Goal: Transaction & Acquisition: Purchase product/service

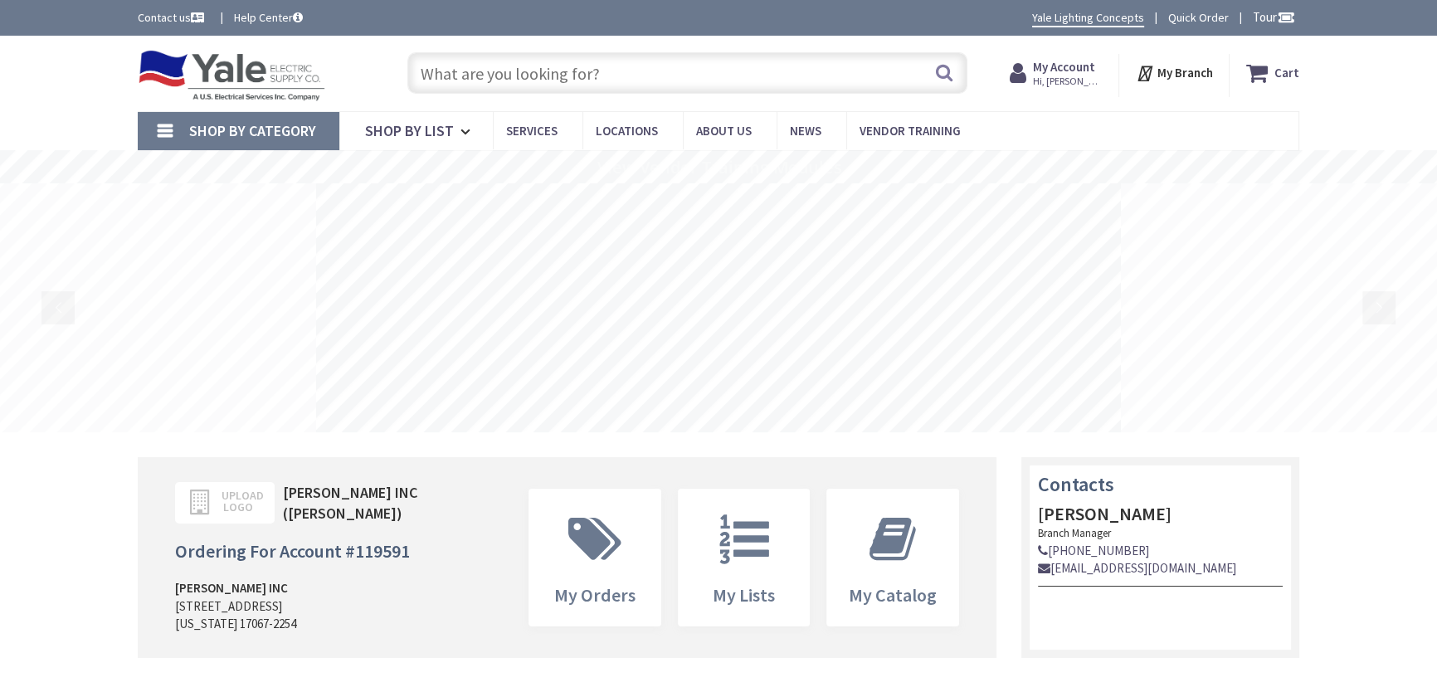
type input "[STREET_ADDRESS]"
click at [665, 75] on input "text" at bounding box center [687, 72] width 560 height 41
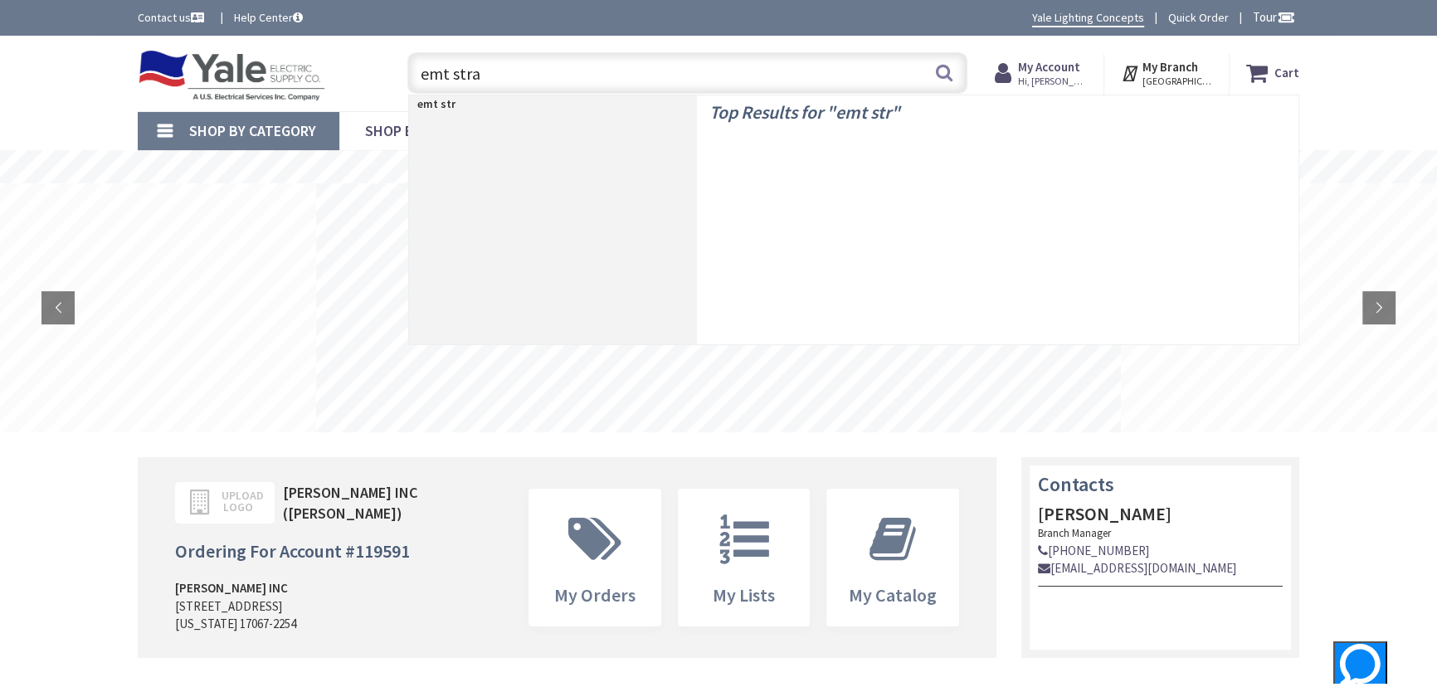
type input "emt strap"
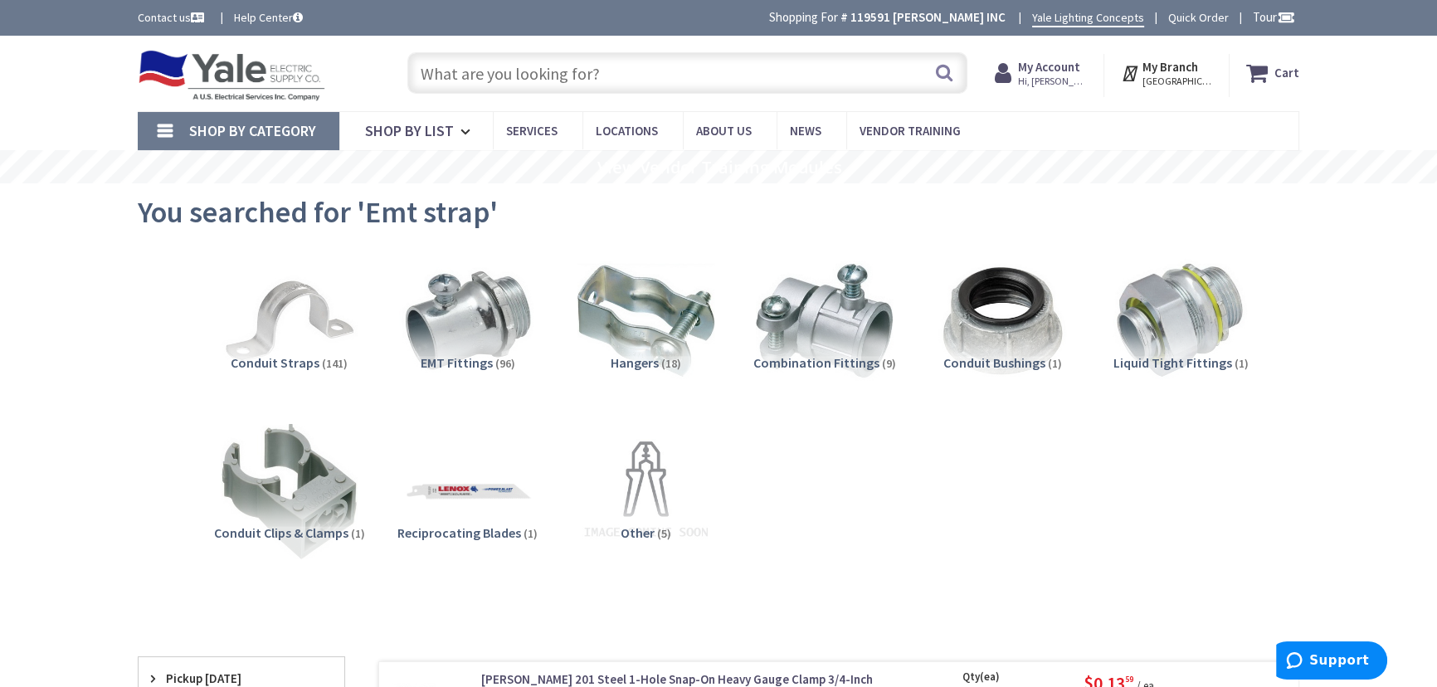
click at [249, 355] on span "Conduit Straps" at bounding box center [275, 362] width 89 height 17
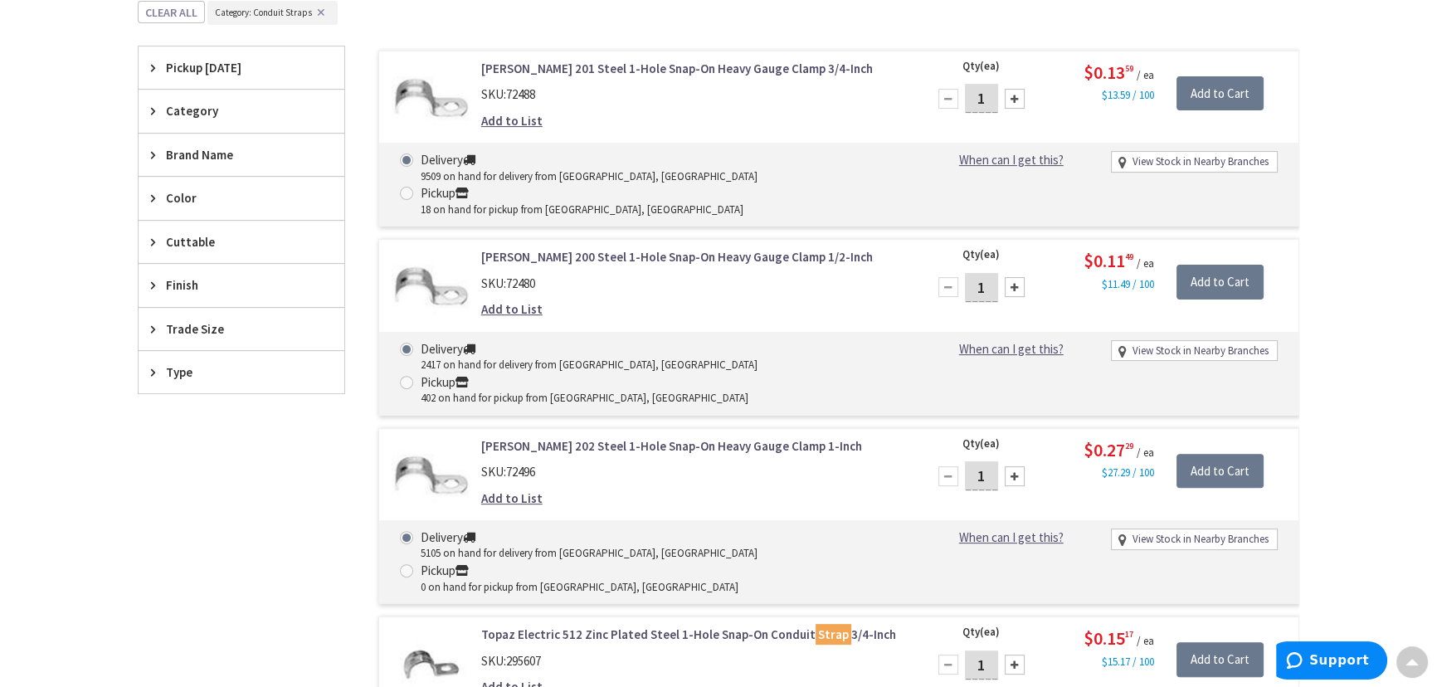
click at [982, 461] on input "1" at bounding box center [981, 475] width 33 height 29
type input "25"
click at [1220, 454] on input "Add to Cart" at bounding box center [1219, 471] width 87 height 35
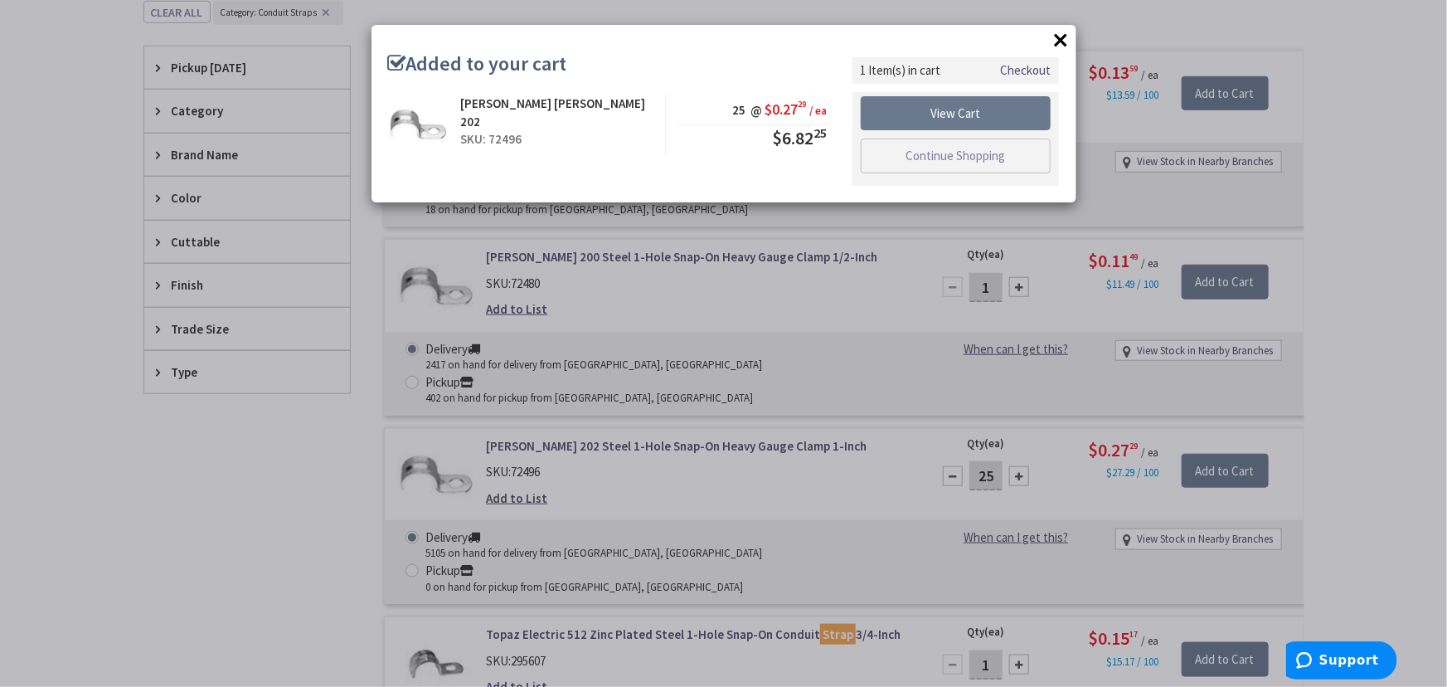
click at [1057, 39] on button "×" at bounding box center [1061, 39] width 25 height 25
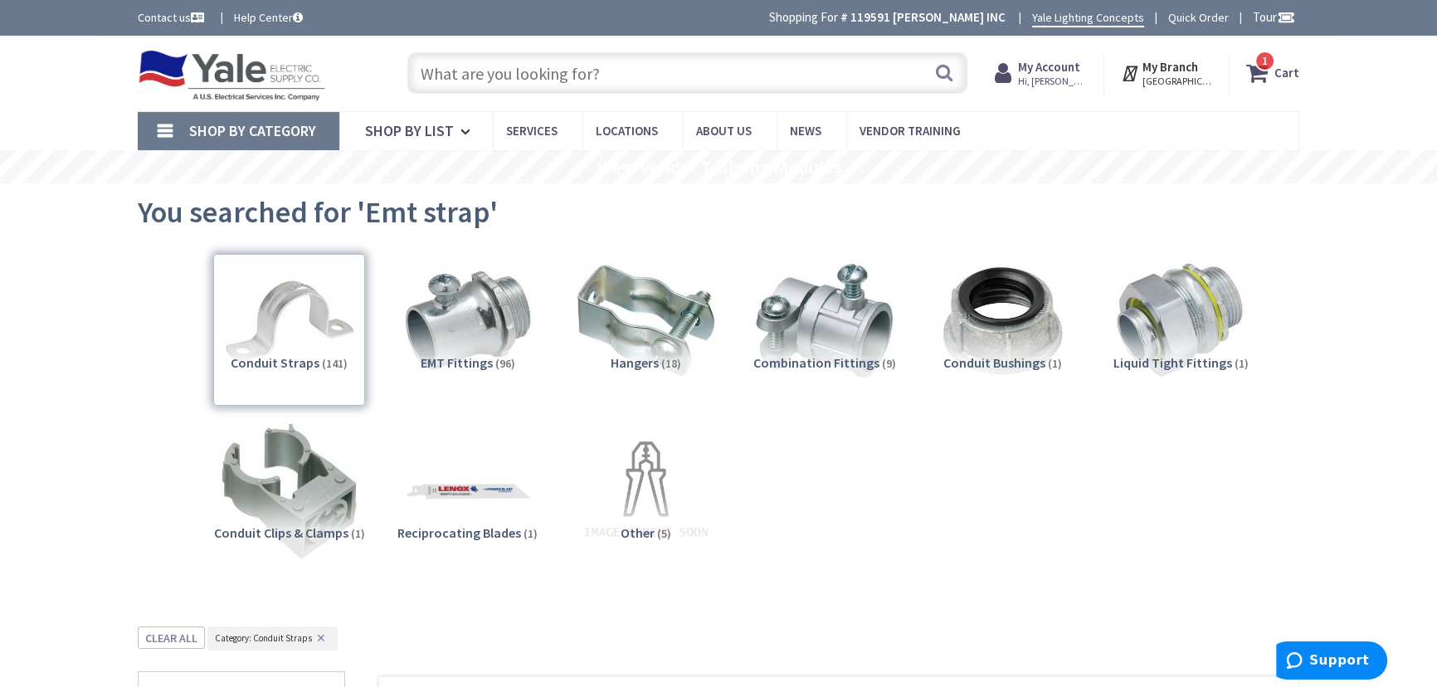
click at [547, 75] on input "text" at bounding box center [687, 72] width 560 height 41
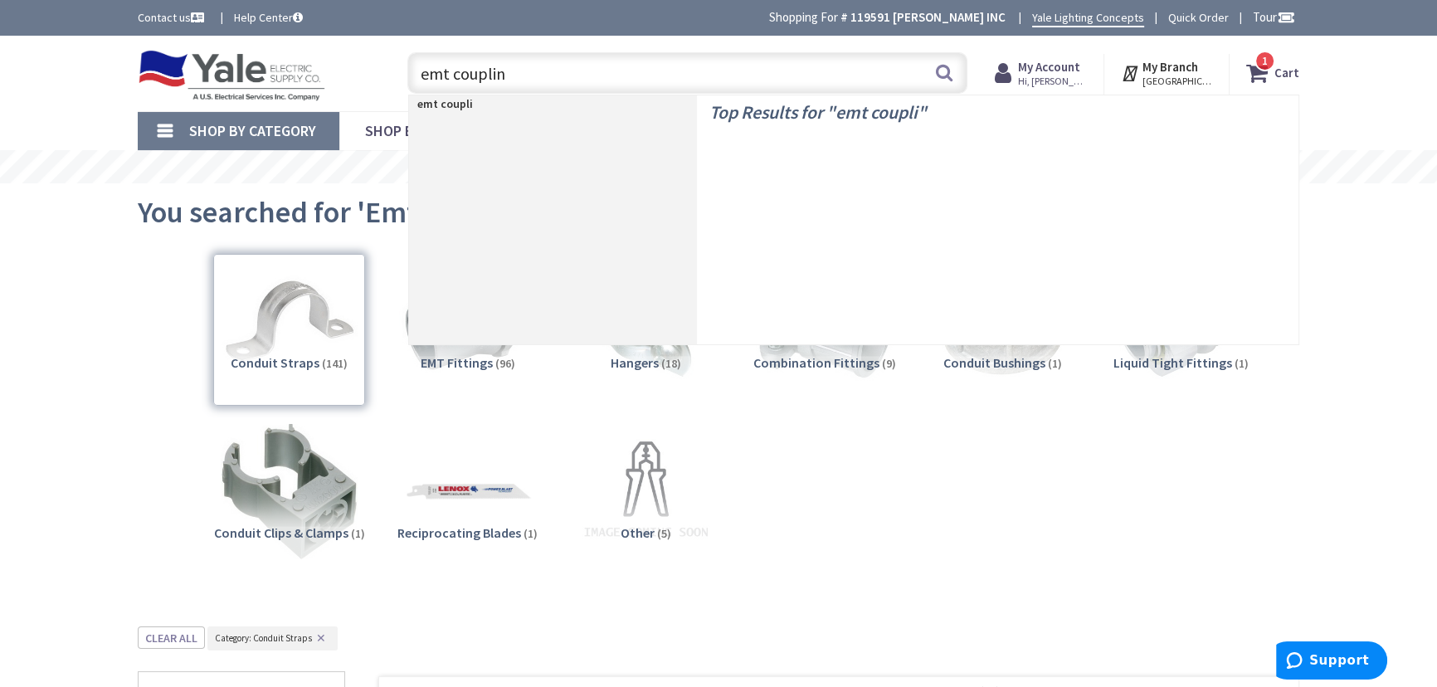
type input "emt coupling"
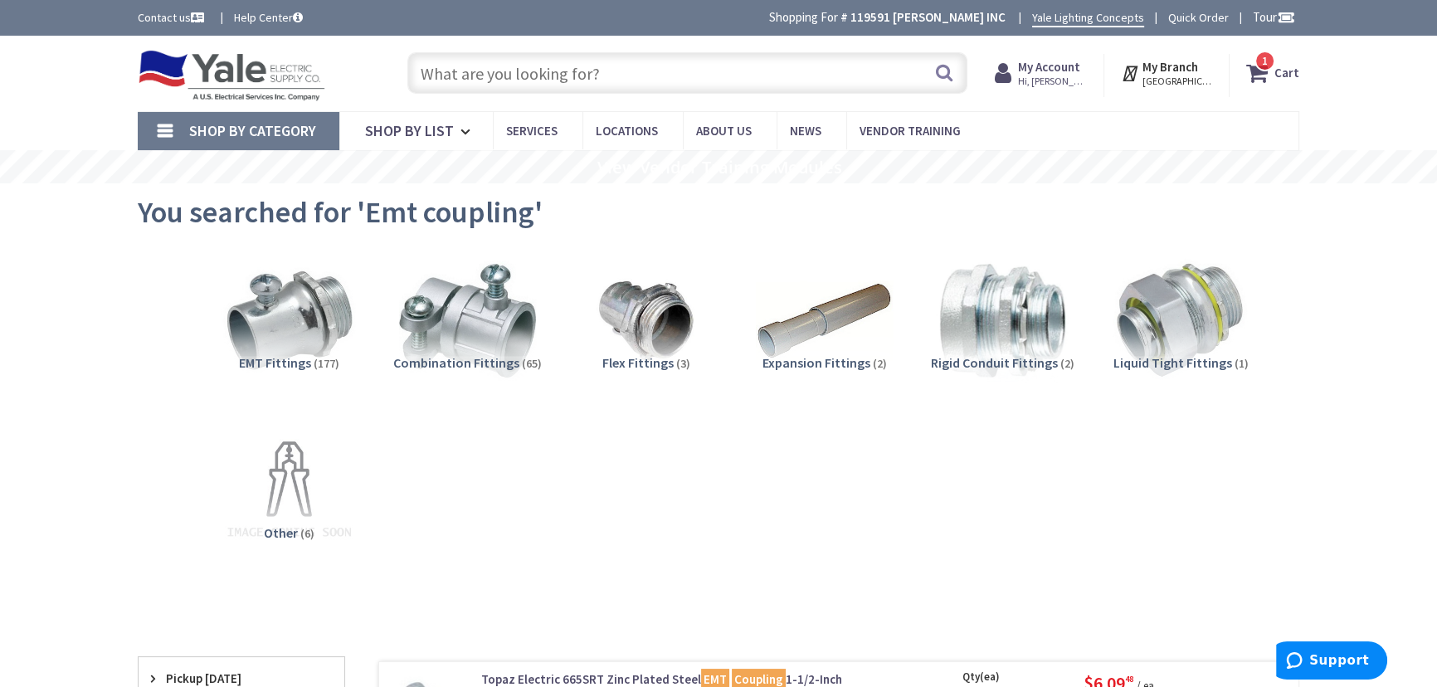
click at [260, 365] on span "EMT Fittings" at bounding box center [275, 362] width 72 height 17
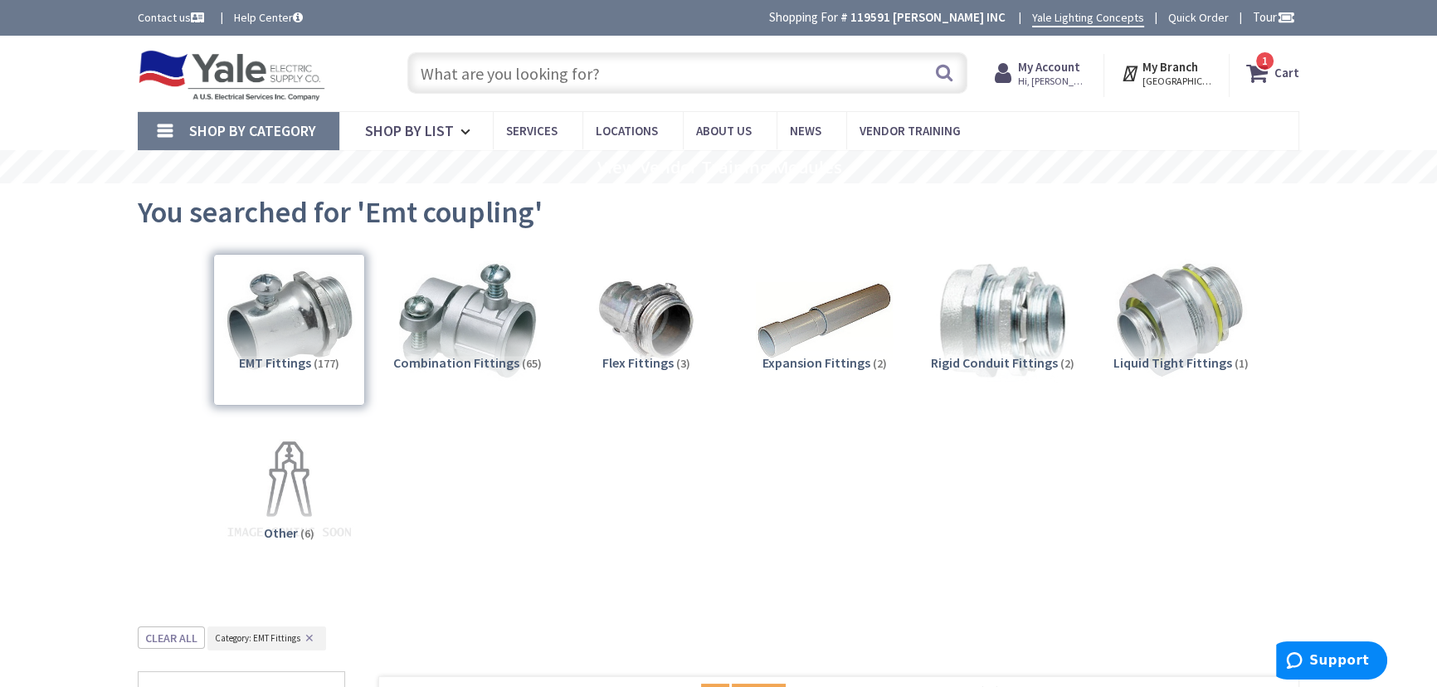
scroll to position [625, 0]
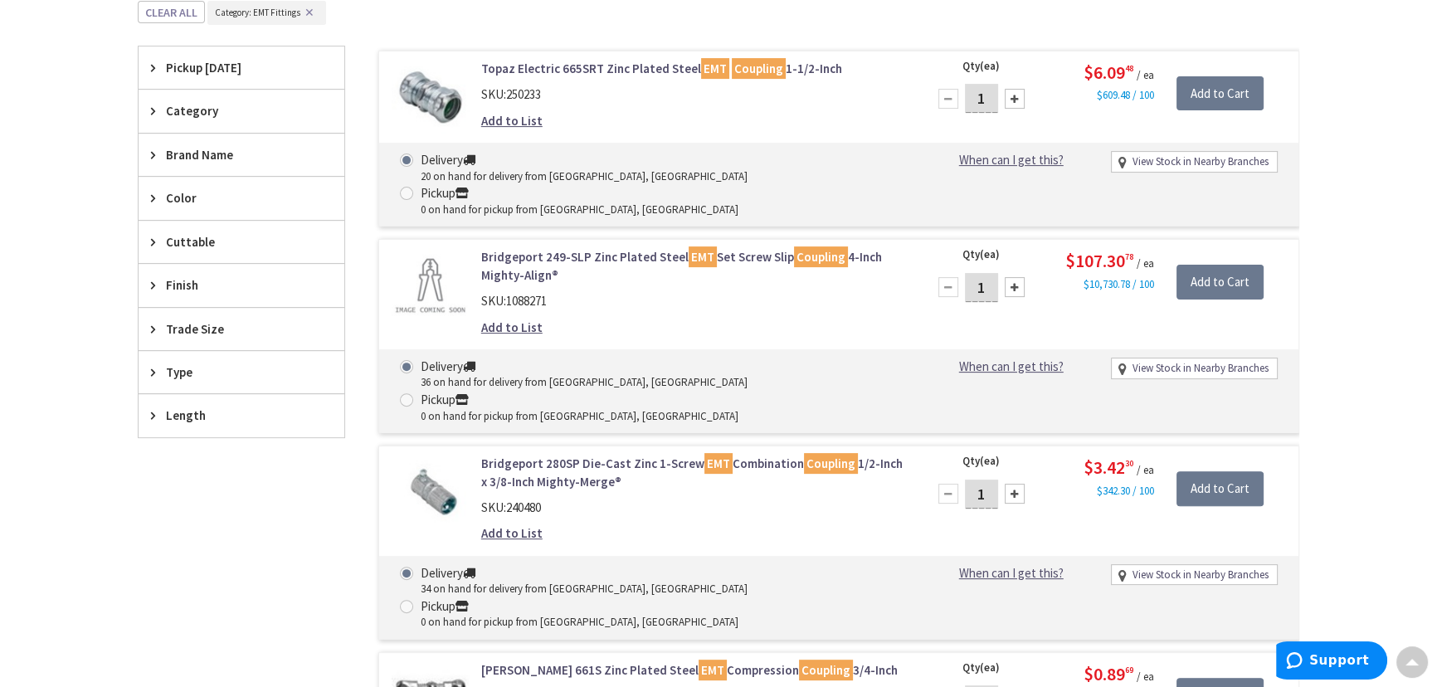
click at [198, 320] on span "Trade Size" at bounding box center [233, 328] width 135 height 17
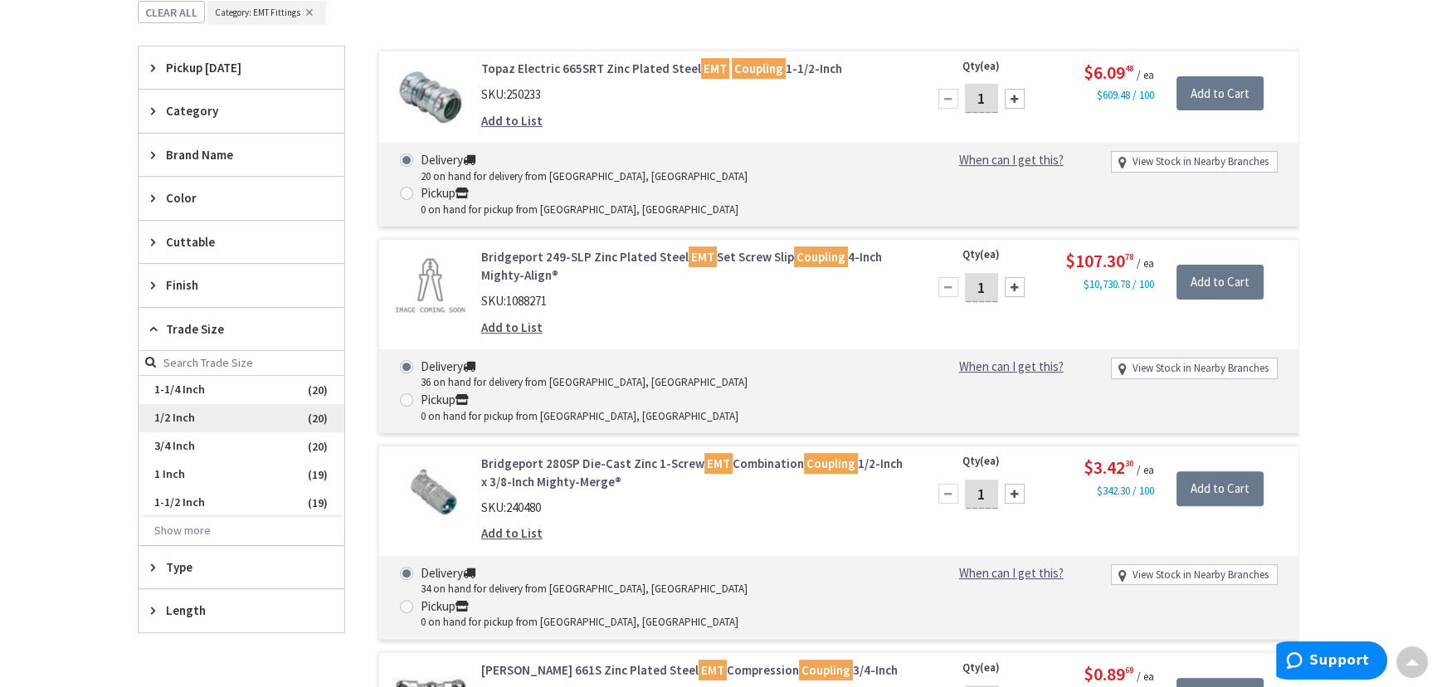
click at [184, 412] on span "1/2 Inch" at bounding box center [242, 418] width 206 height 28
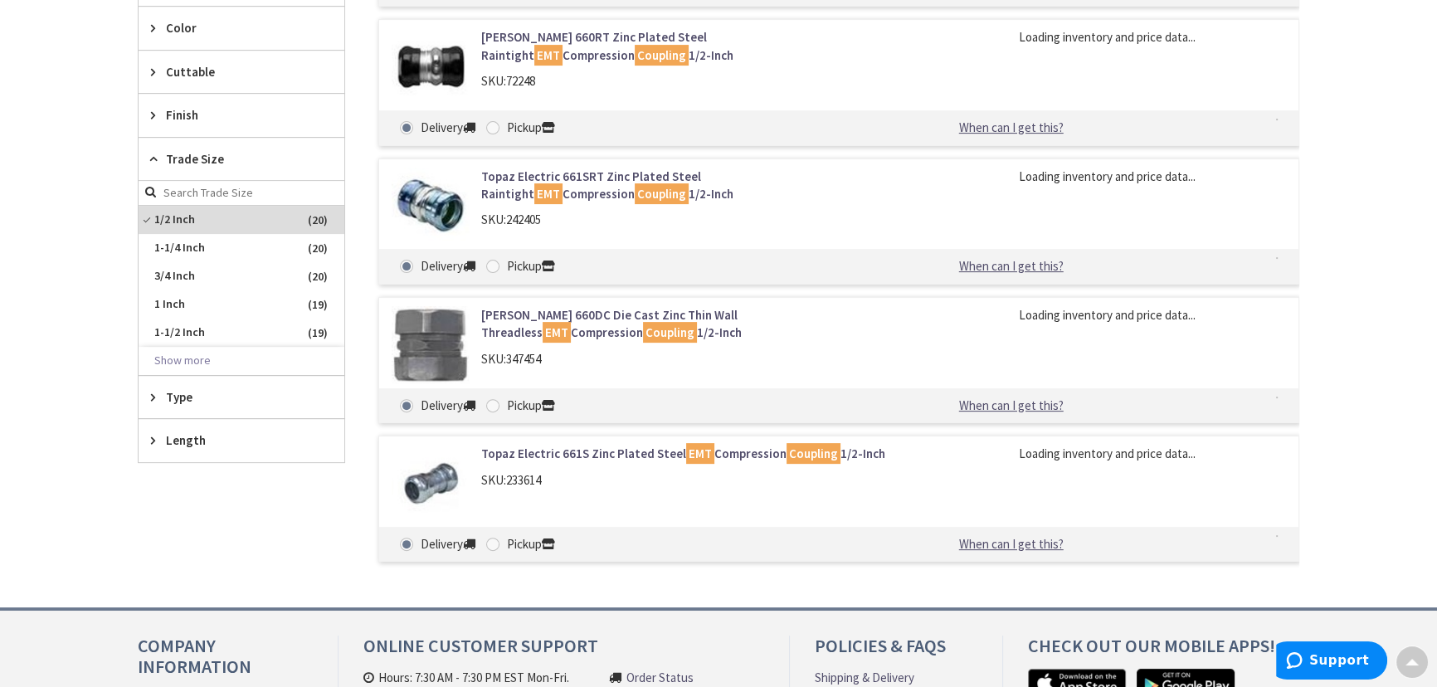
scroll to position [456, 0]
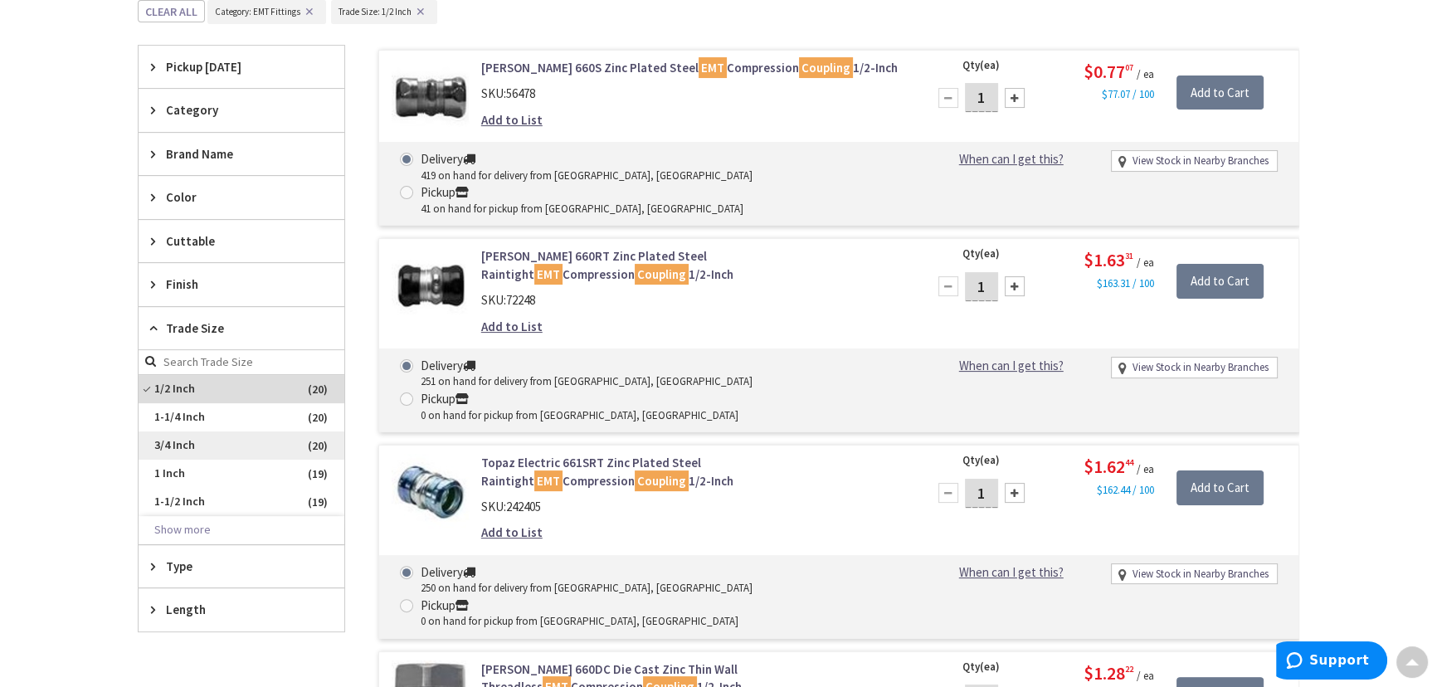
click at [182, 444] on span "3/4 Inch" at bounding box center [242, 445] width 206 height 28
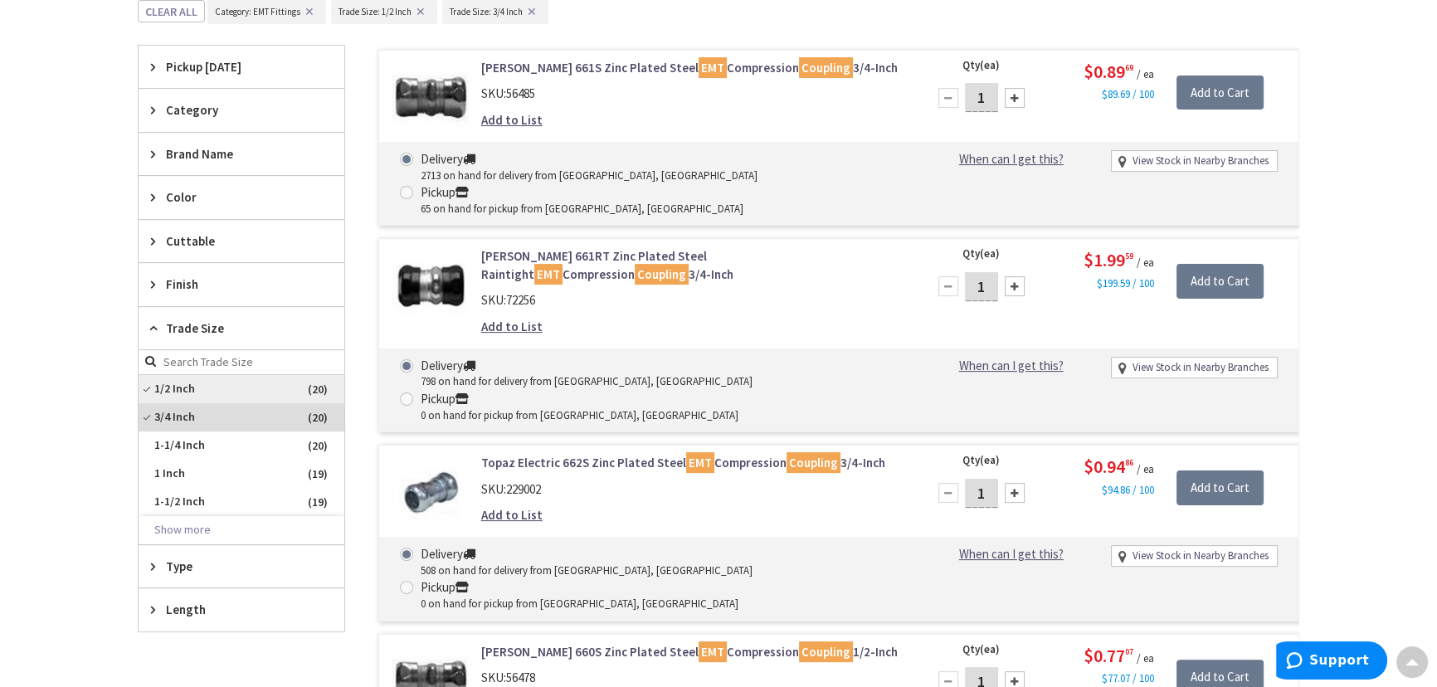
click at [145, 386] on span "1/2 Inch" at bounding box center [242, 389] width 206 height 28
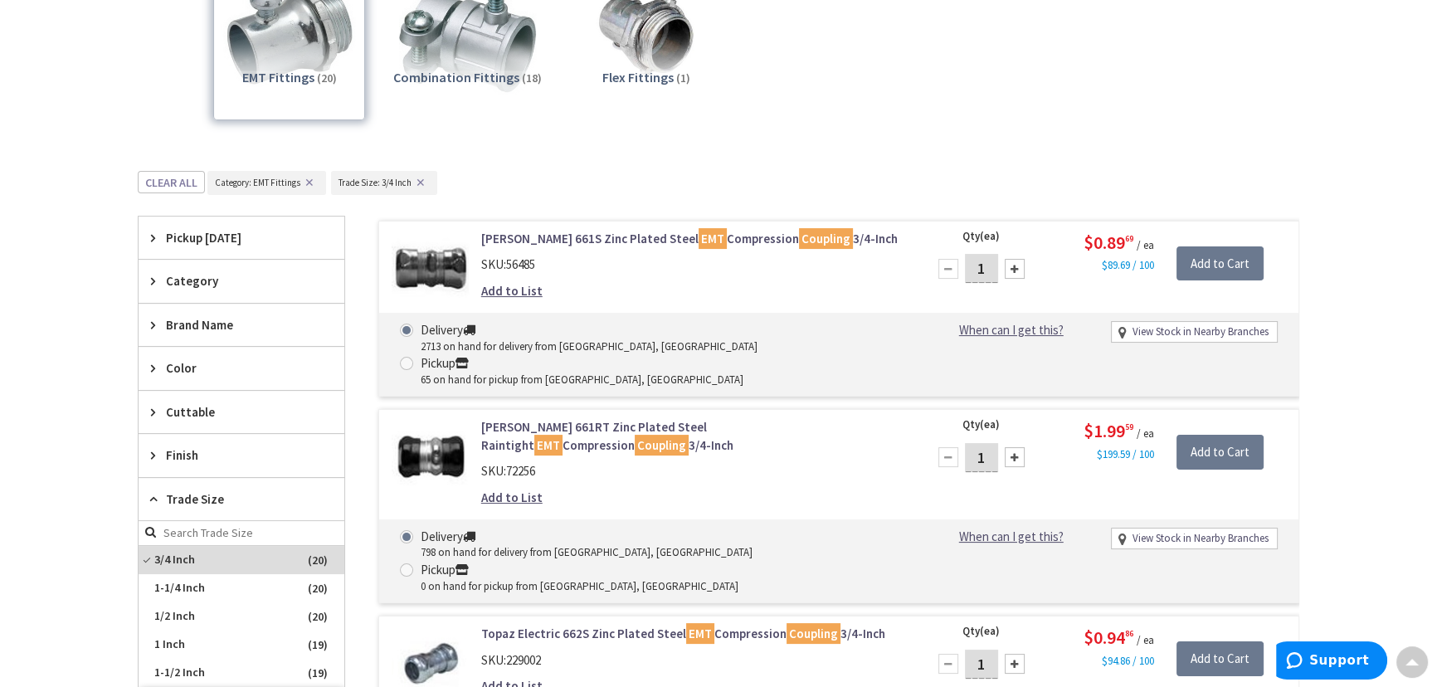
scroll to position [230, 0]
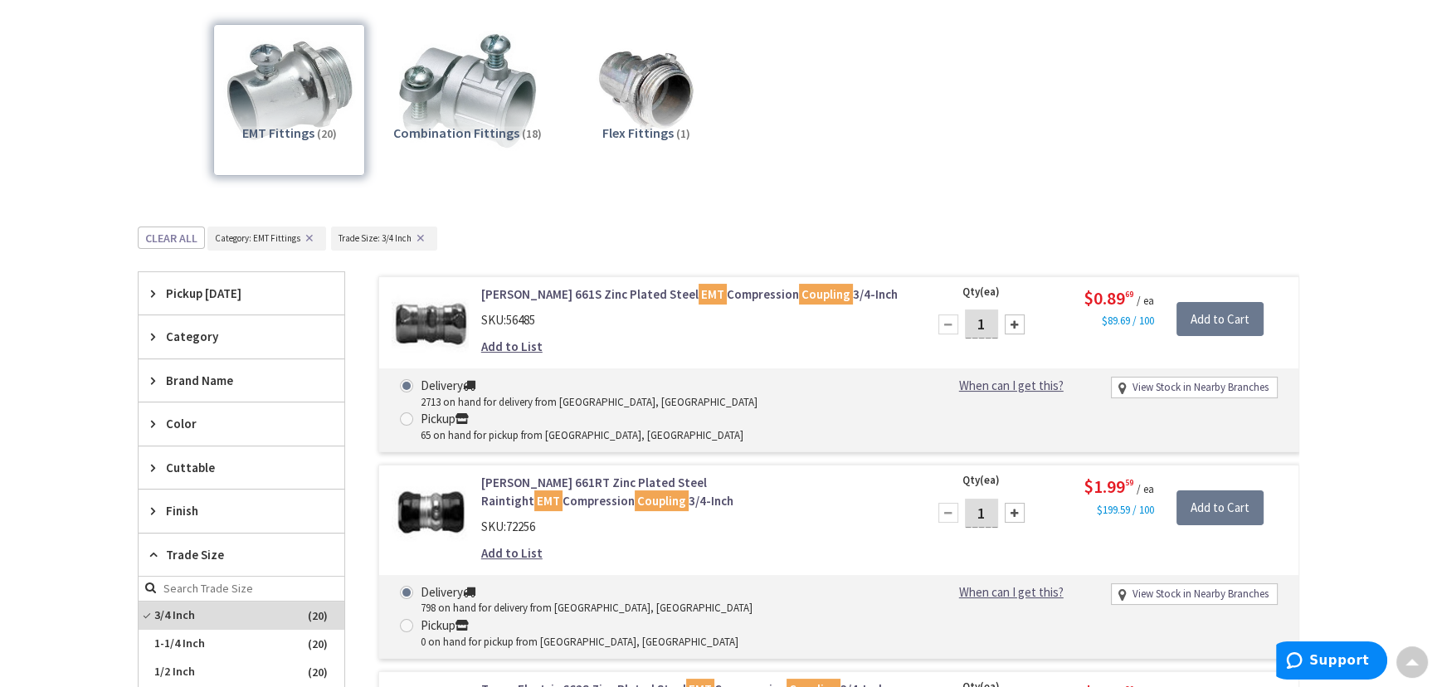
click at [979, 326] on input "1" at bounding box center [981, 323] width 33 height 29
type input "25"
click at [1211, 314] on input "Add to Cart" at bounding box center [1219, 319] width 87 height 35
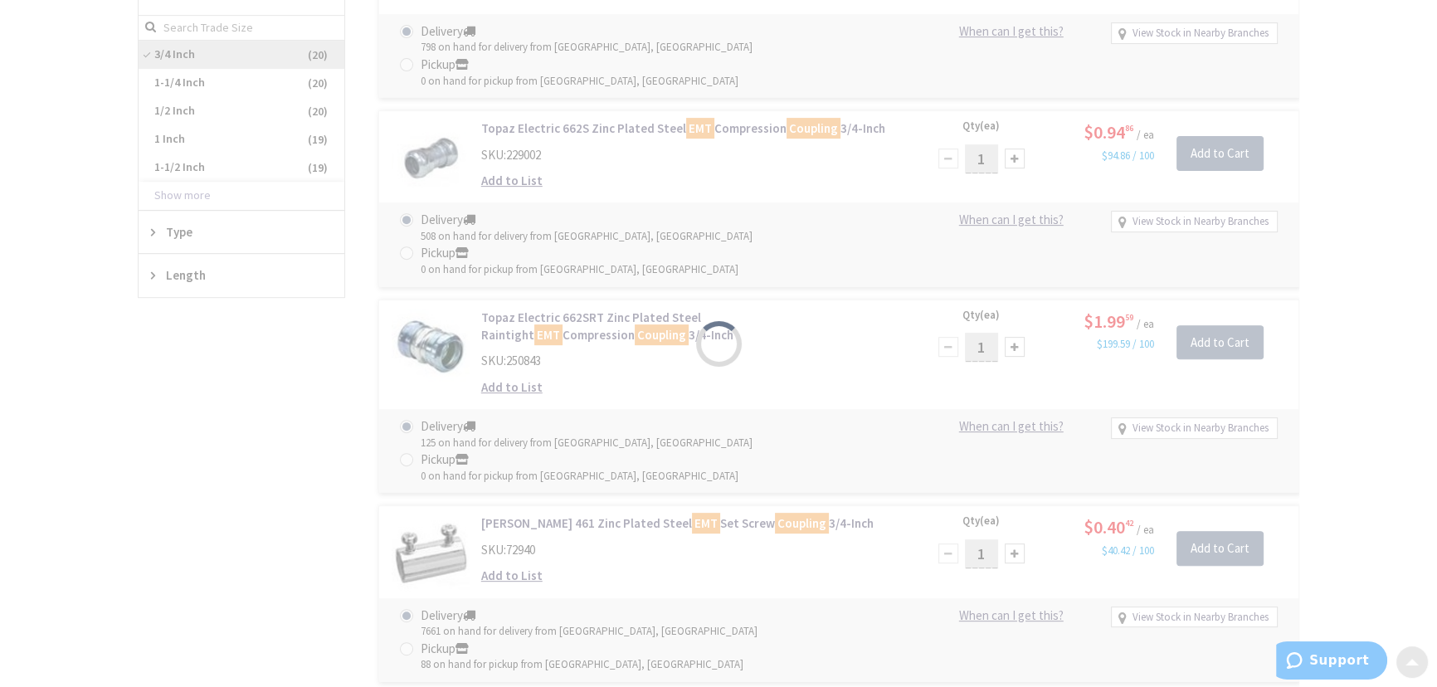
scroll to position [833, 0]
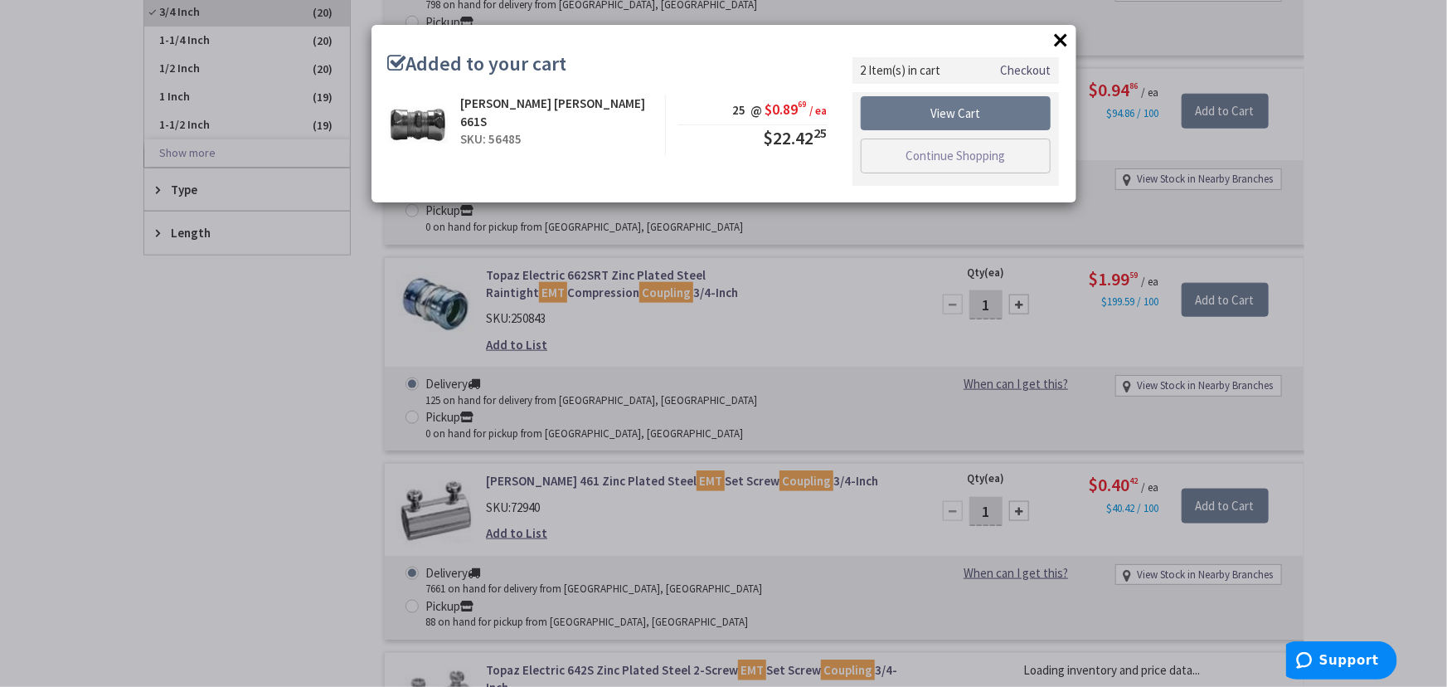
click at [987, 377] on div "× Added to your cart Cooper Crouse-Hinds 661S SKU: 56485 25 @ $0.89 69 / ea $22…" at bounding box center [723, 343] width 1447 height 687
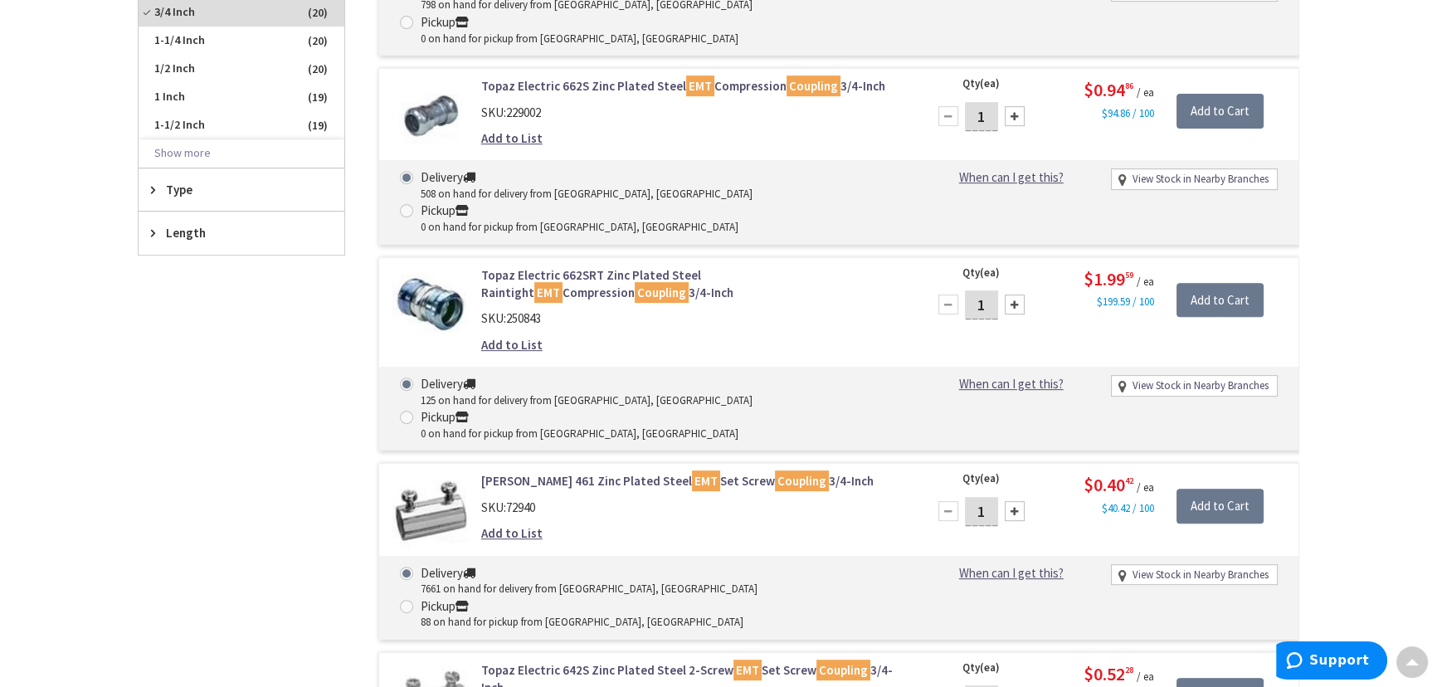
click at [987, 497] on input "1" at bounding box center [981, 511] width 33 height 29
type input "25"
click at [1231, 489] on input "Add to Cart" at bounding box center [1219, 506] width 87 height 35
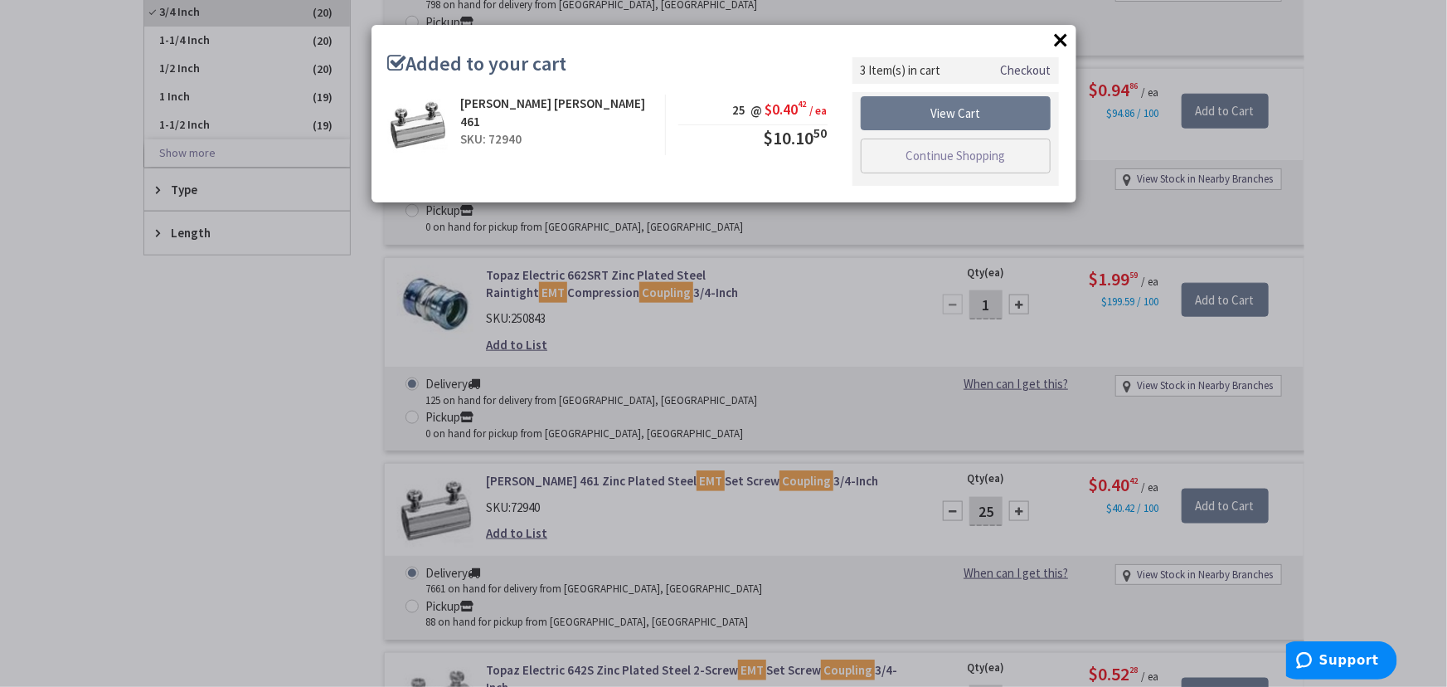
click at [1381, 129] on div "× Added to your cart Cooper Crouse-Hinds 461 SKU: 72940 25 @ $0.40 42 / ea $10.…" at bounding box center [723, 343] width 1447 height 687
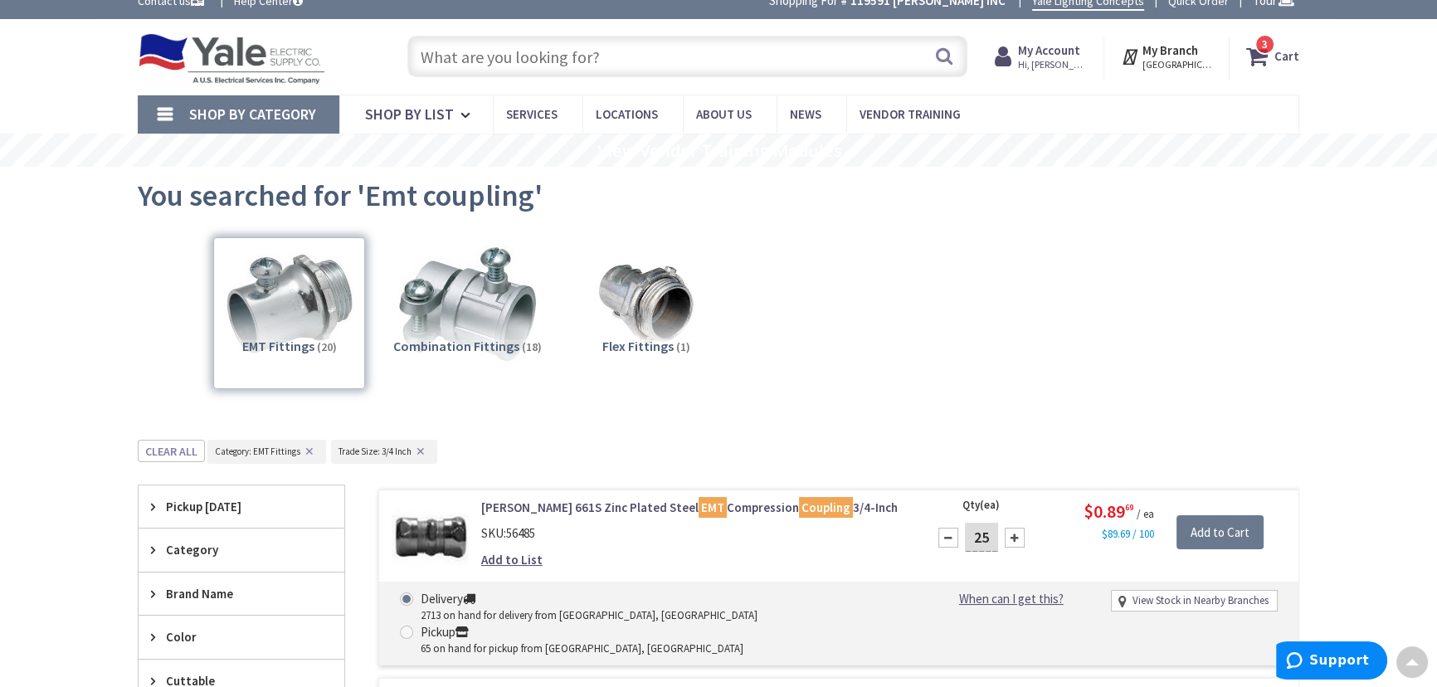
scroll to position [3, 0]
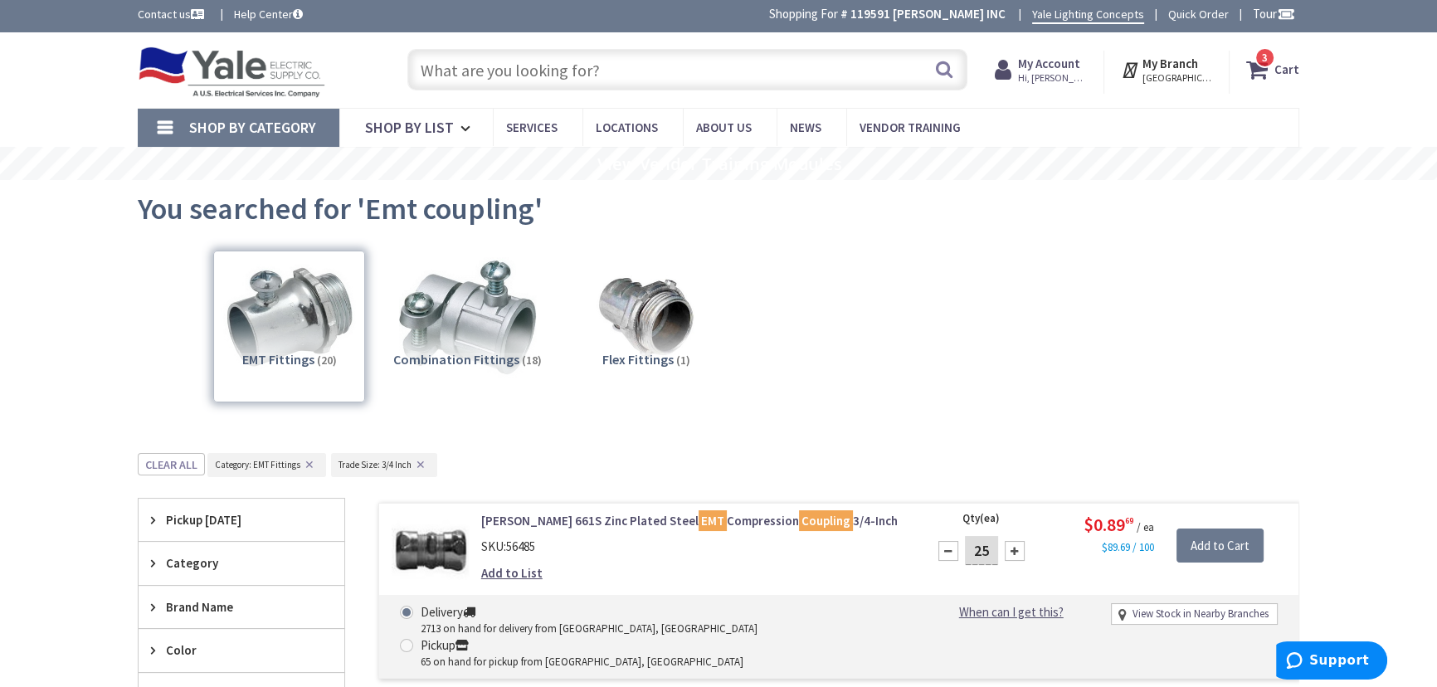
click at [599, 69] on input "text" at bounding box center [687, 69] width 560 height 41
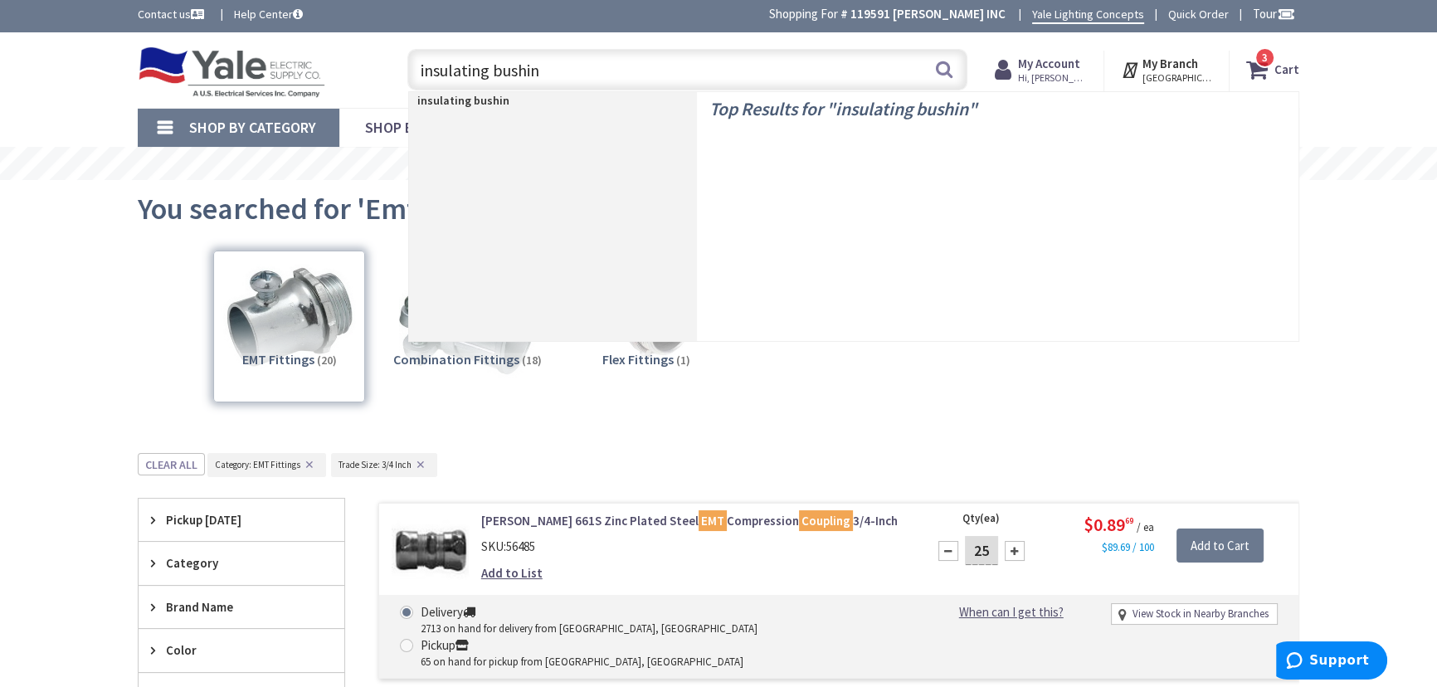
type input "insulating bushing"
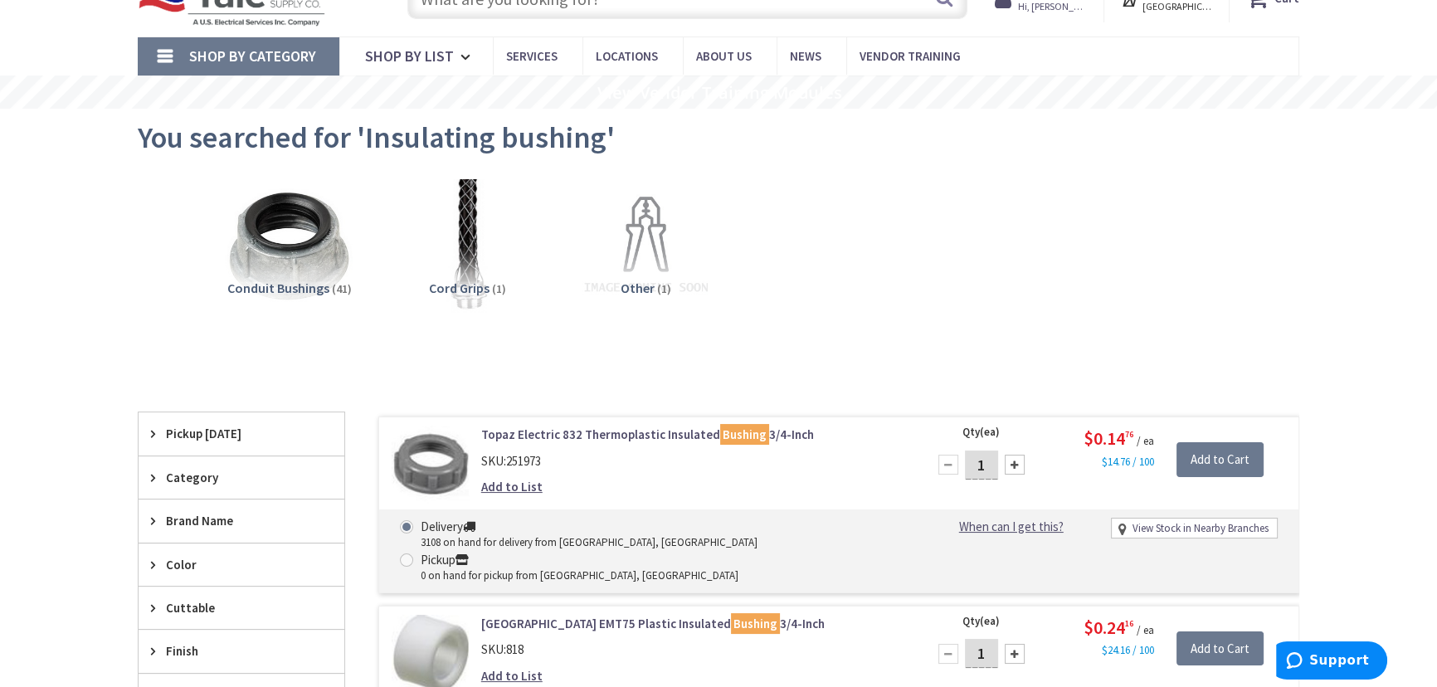
scroll to position [150, 0]
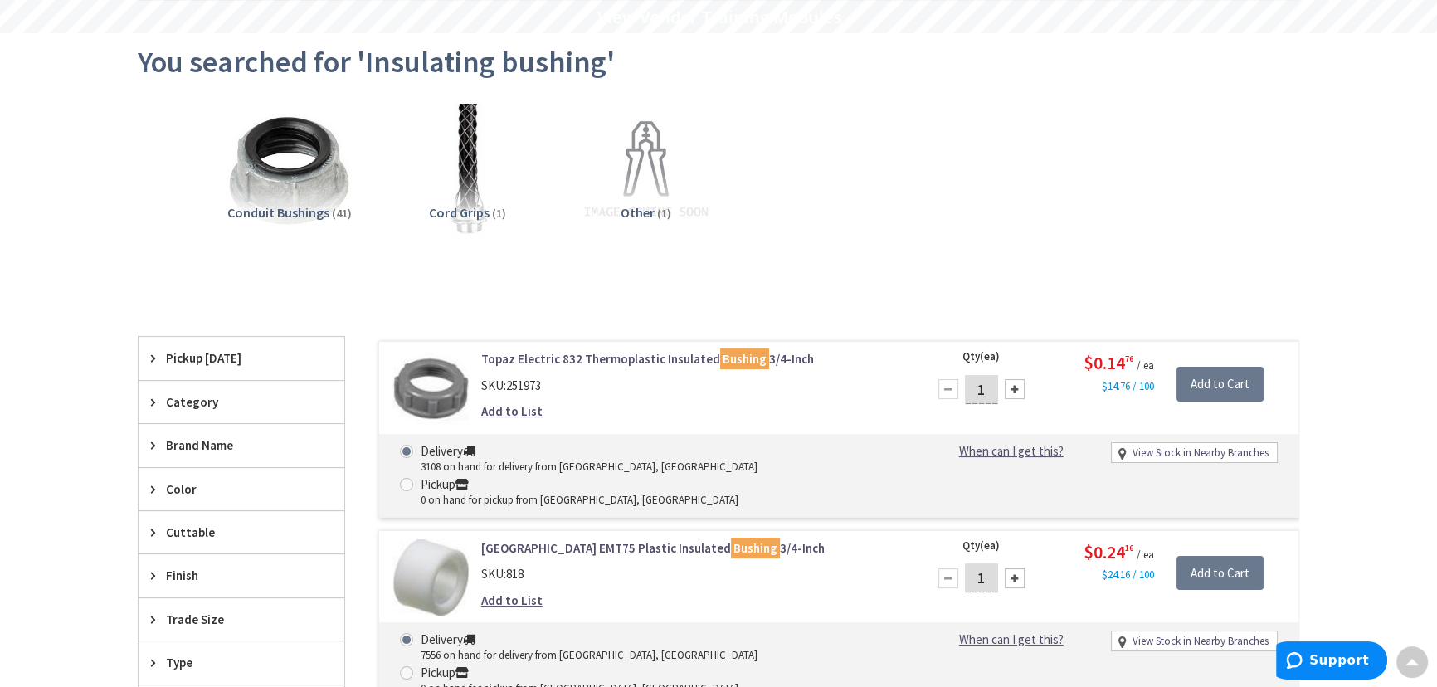
click at [201, 617] on span "Trade Size" at bounding box center [233, 619] width 135 height 17
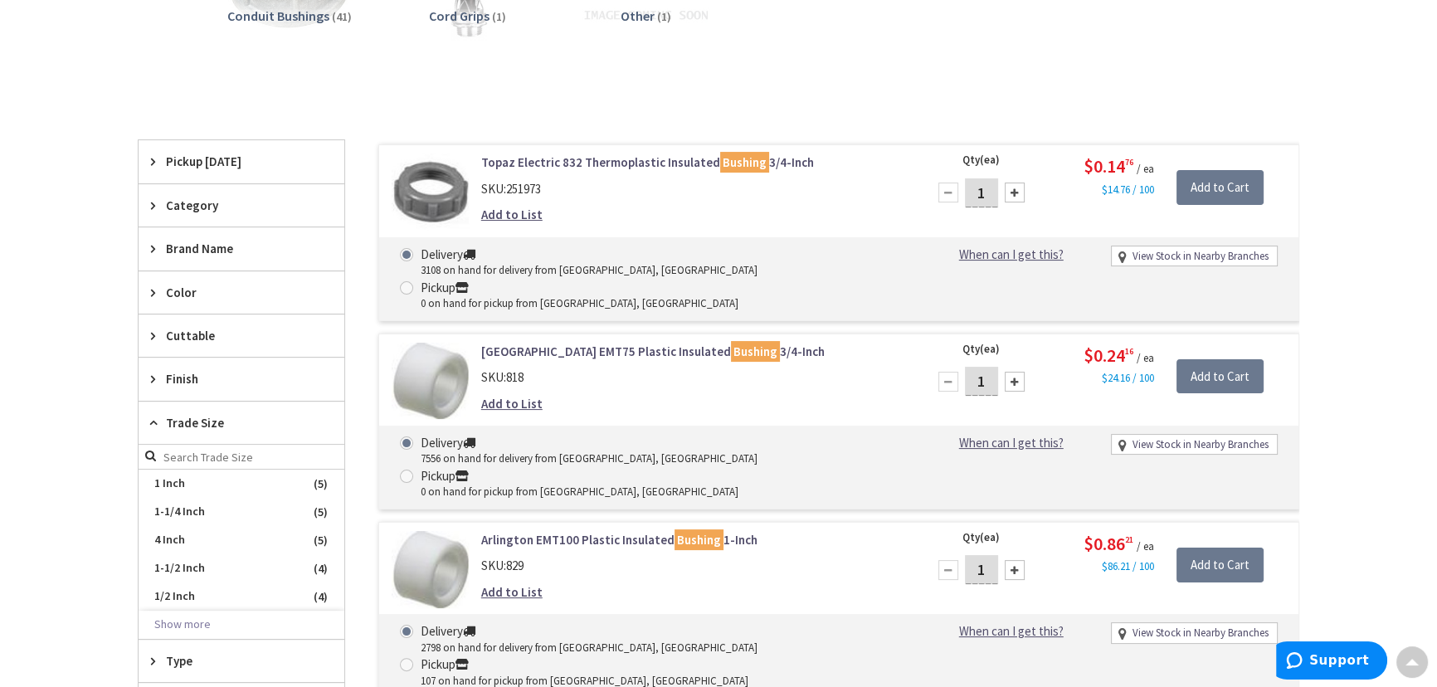
scroll to position [377, 0]
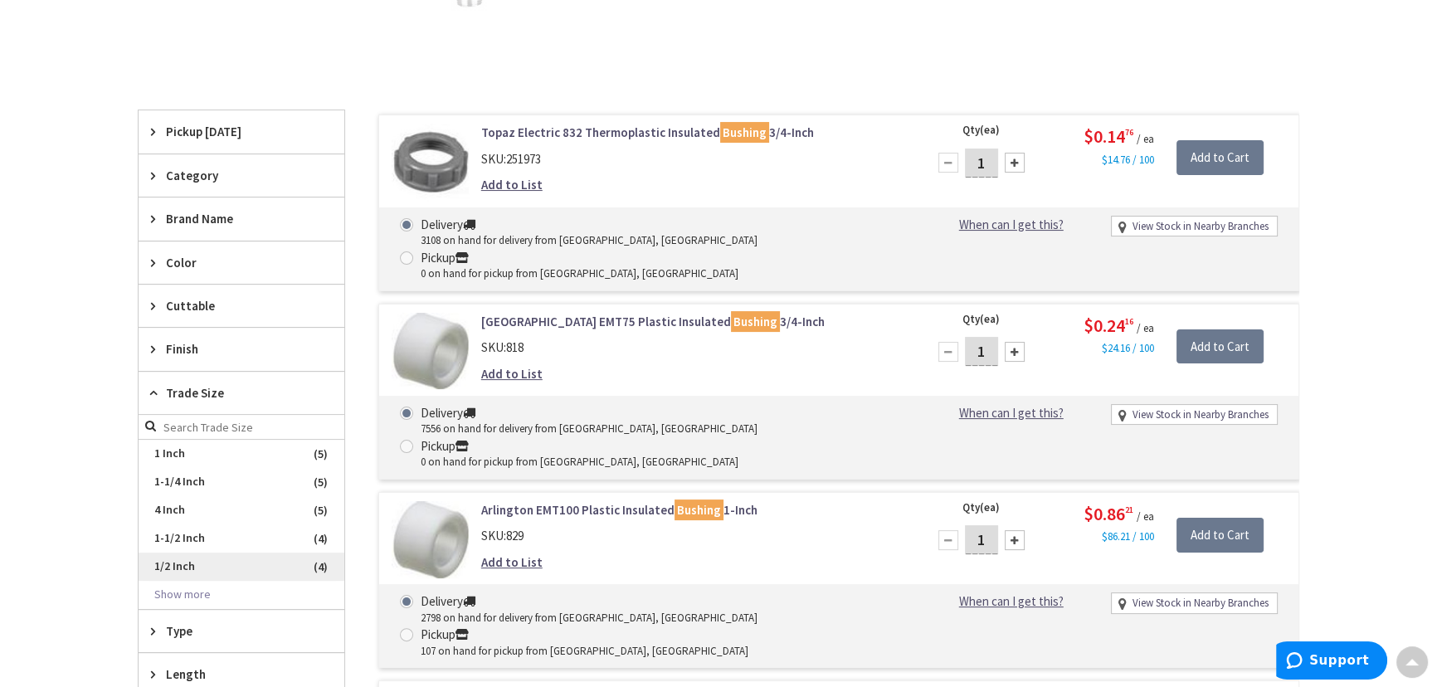
click at [165, 566] on span "1/2 Inch" at bounding box center [242, 566] width 206 height 28
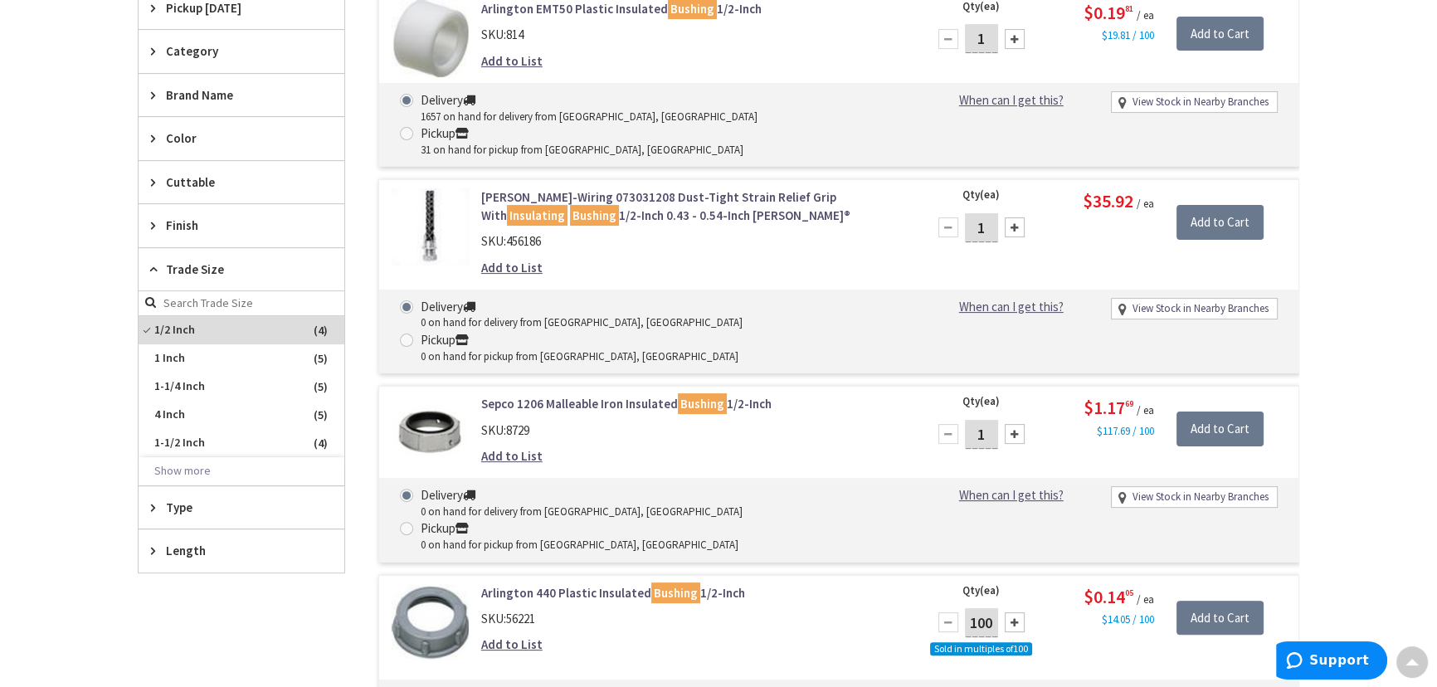
scroll to position [528, 0]
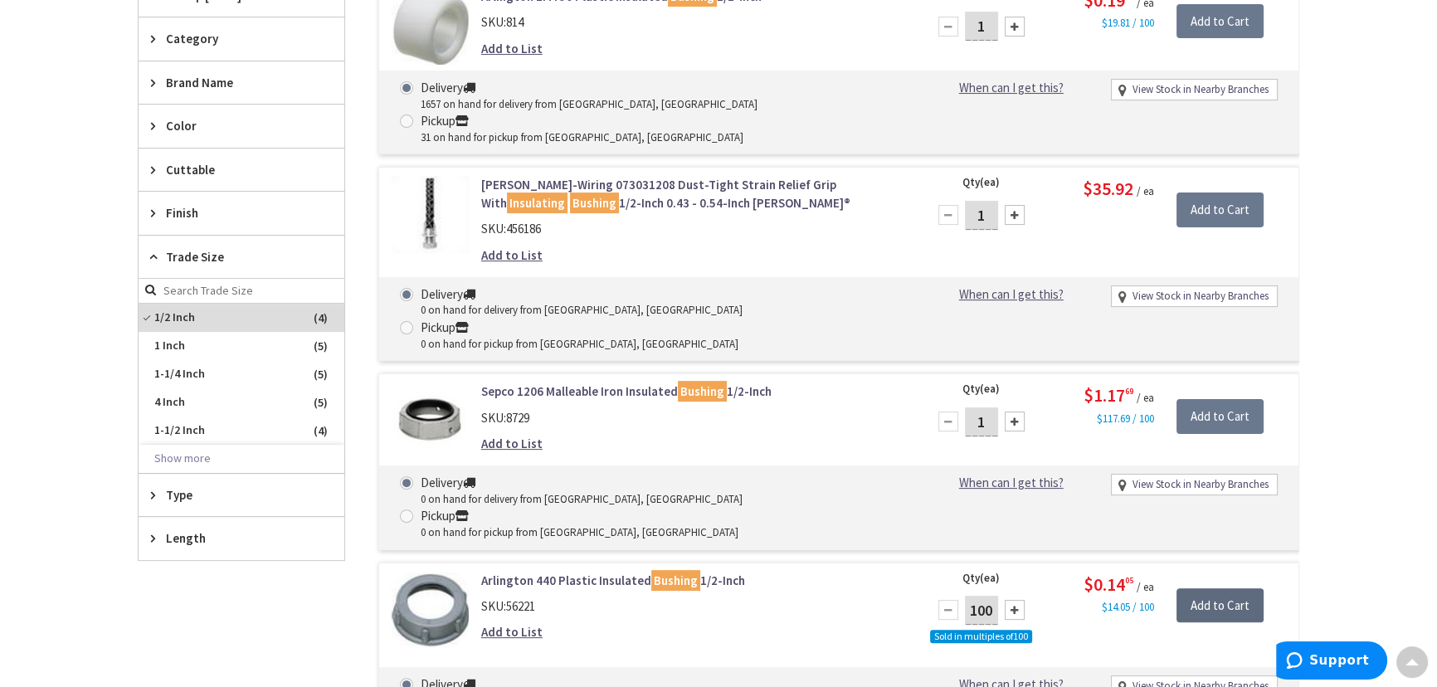
click at [1197, 588] on input "Add to Cart" at bounding box center [1219, 605] width 87 height 35
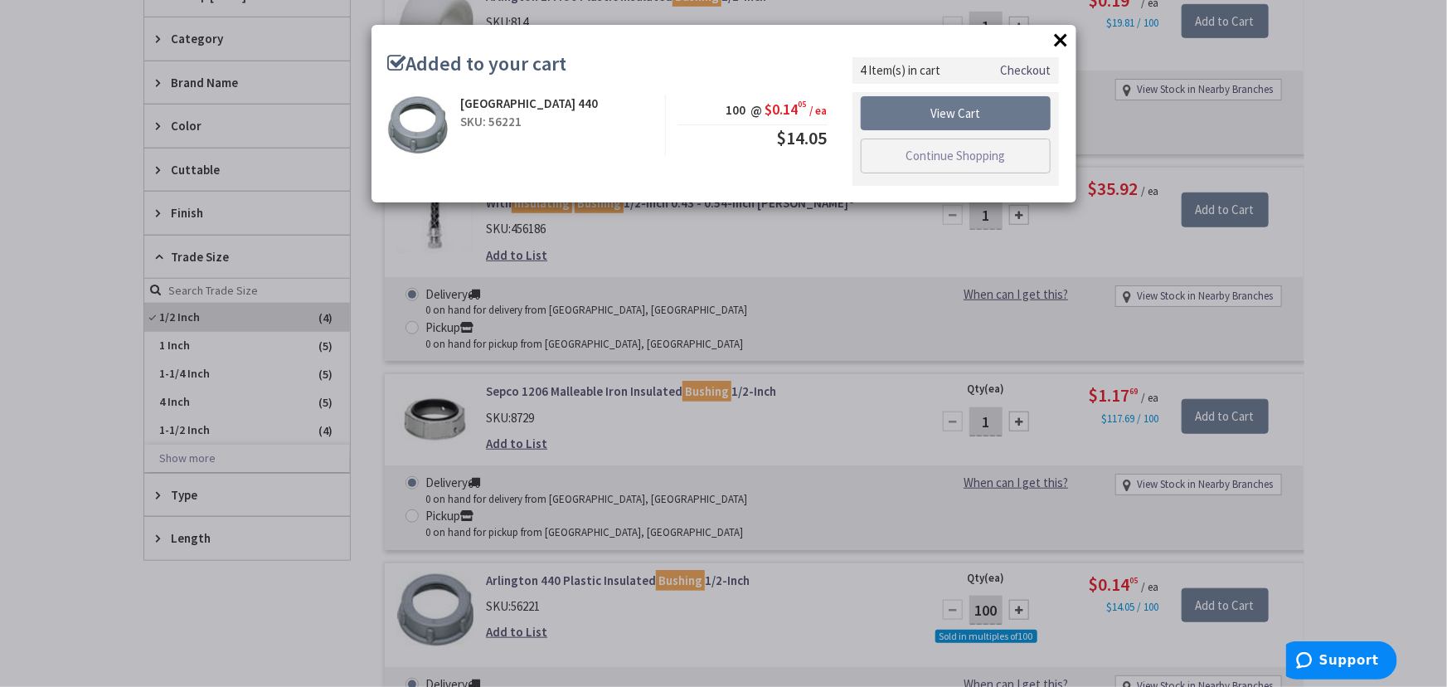
click at [1058, 37] on button "×" at bounding box center [1061, 39] width 25 height 25
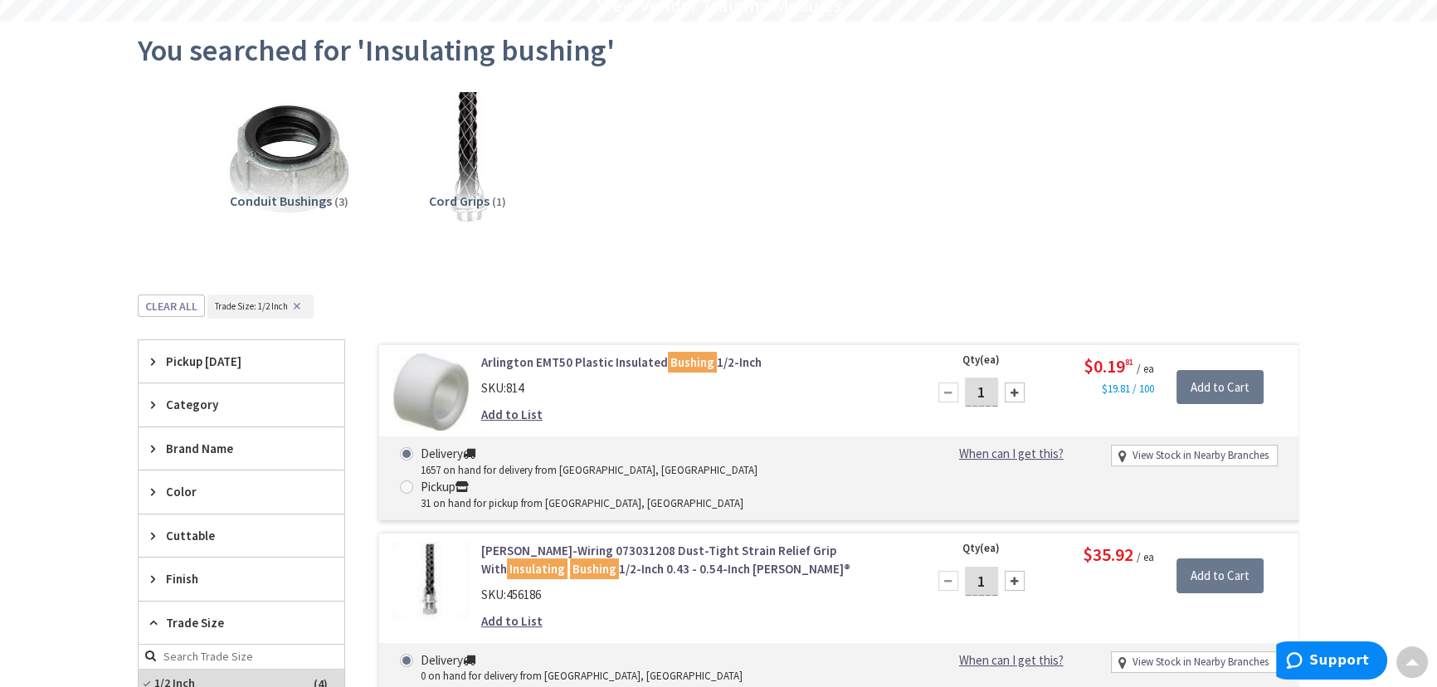
scroll to position [0, 0]
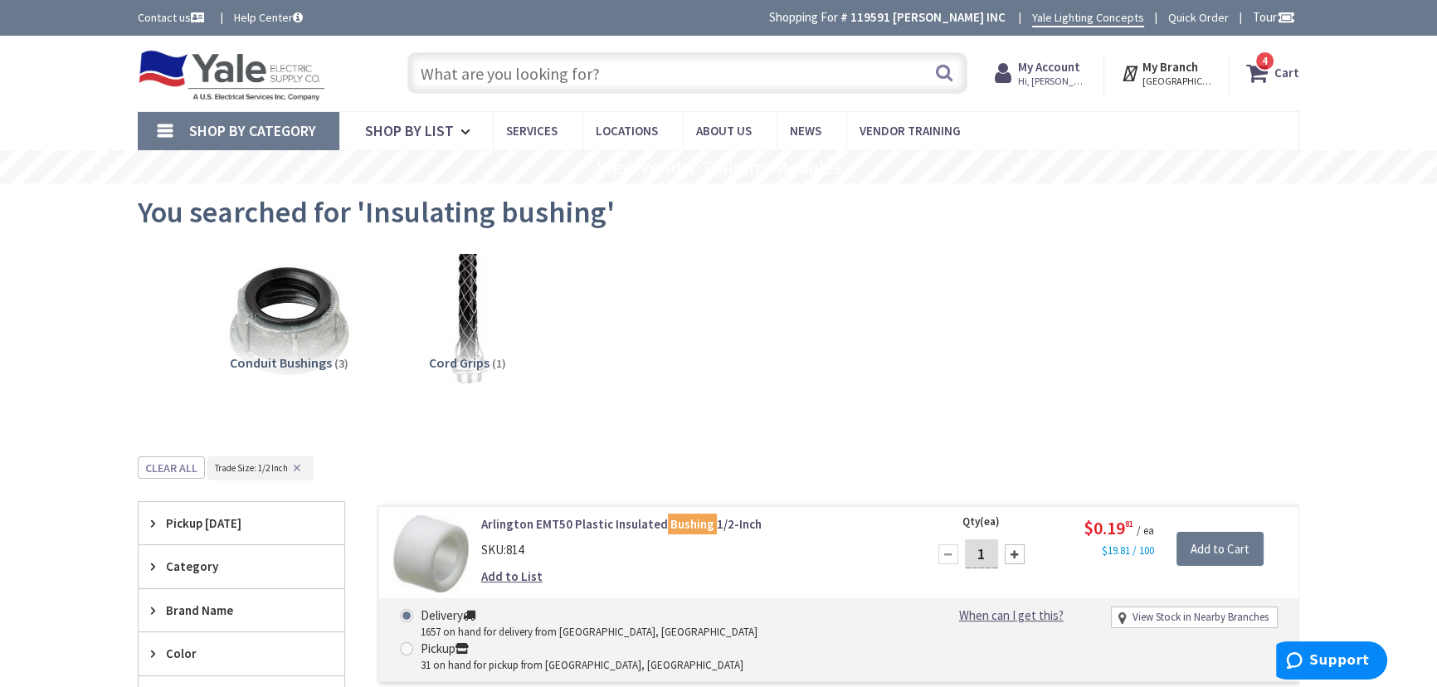
click at [668, 76] on input "text" at bounding box center [687, 72] width 560 height 41
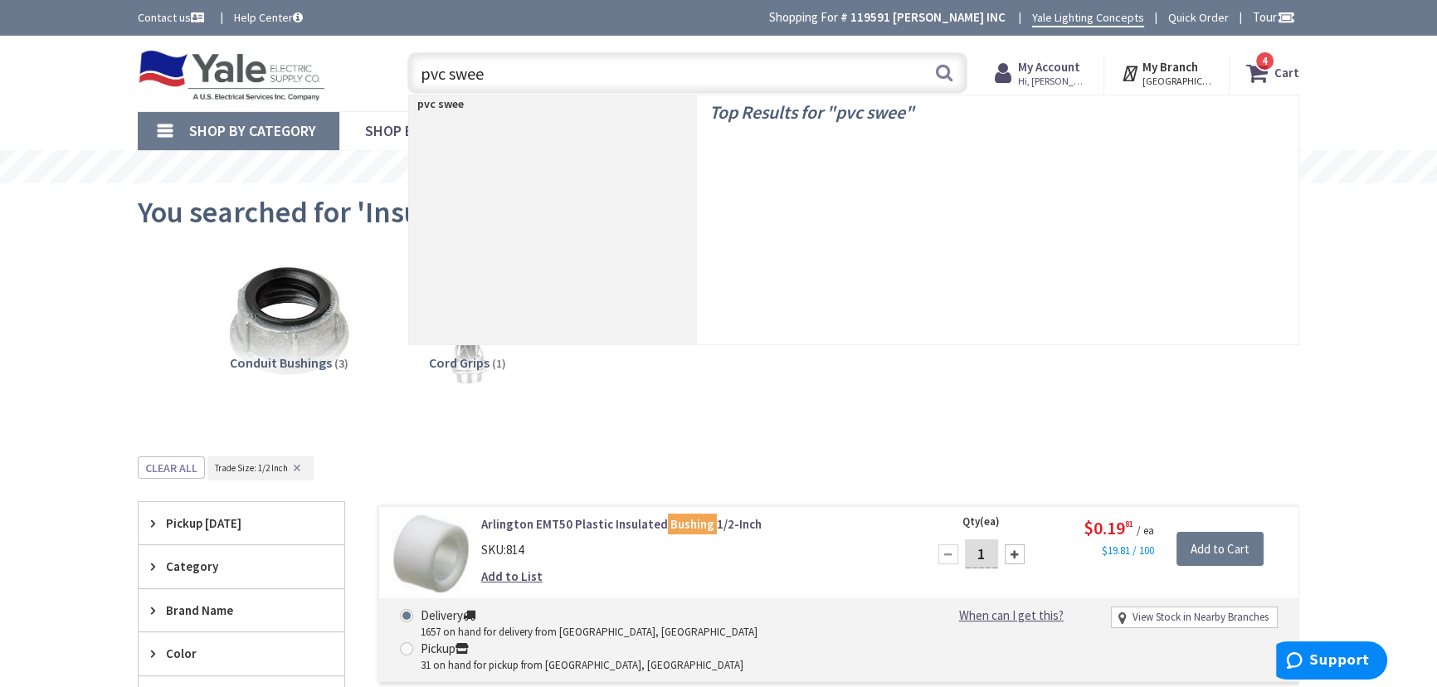
type input "pvc sweep"
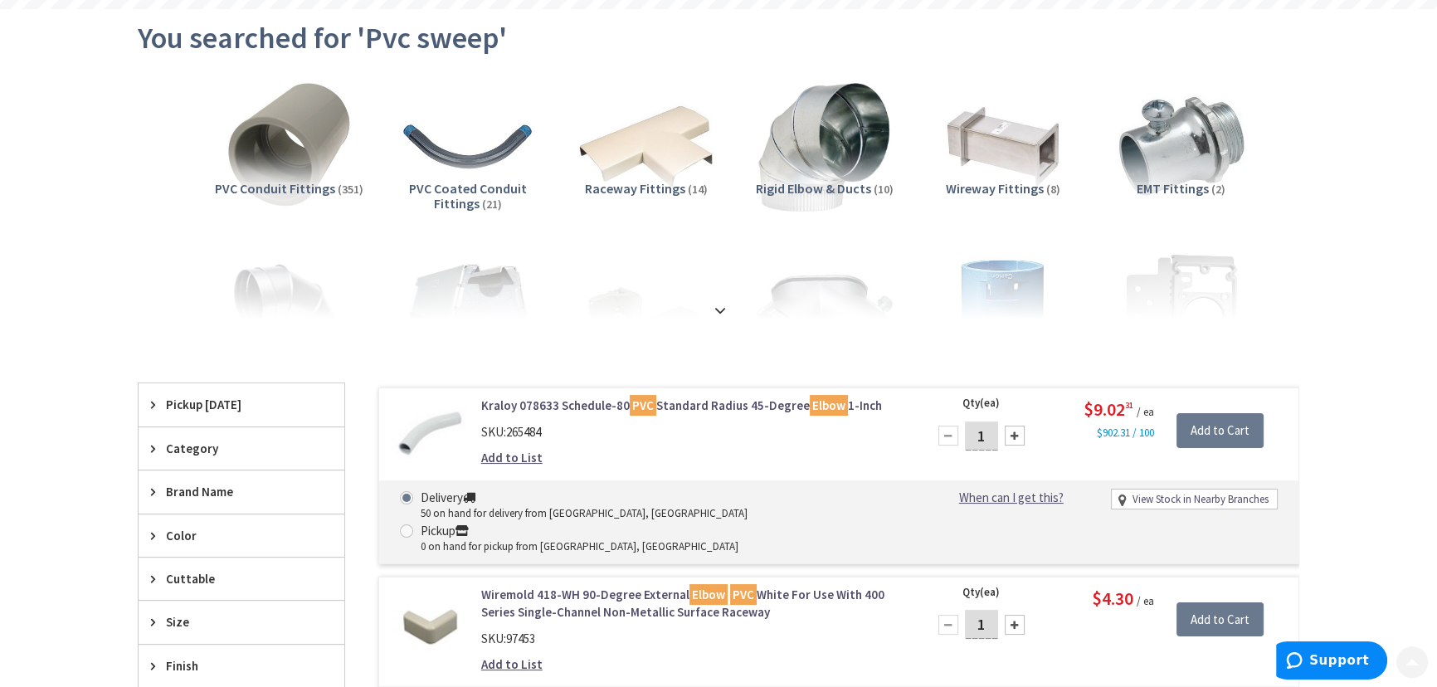
scroll to position [226, 0]
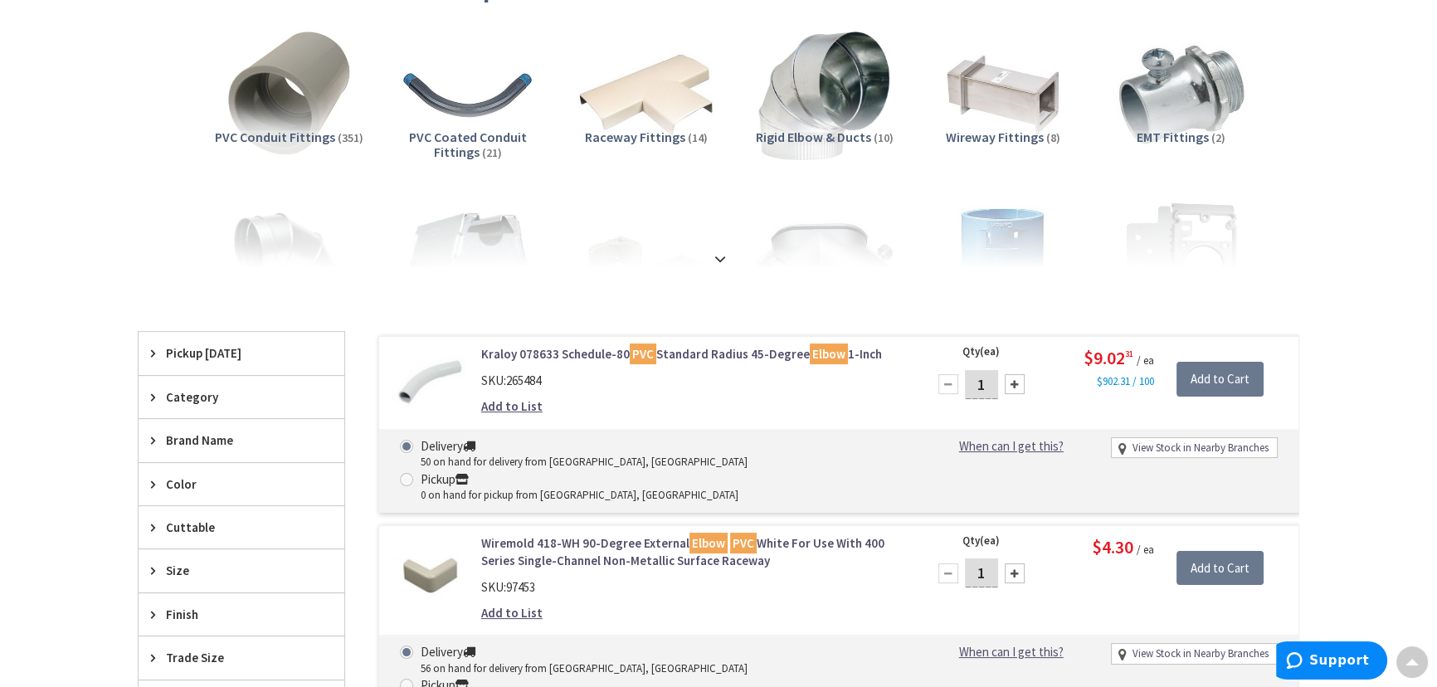
click at [238, 566] on span "Size" at bounding box center [233, 570] width 135 height 17
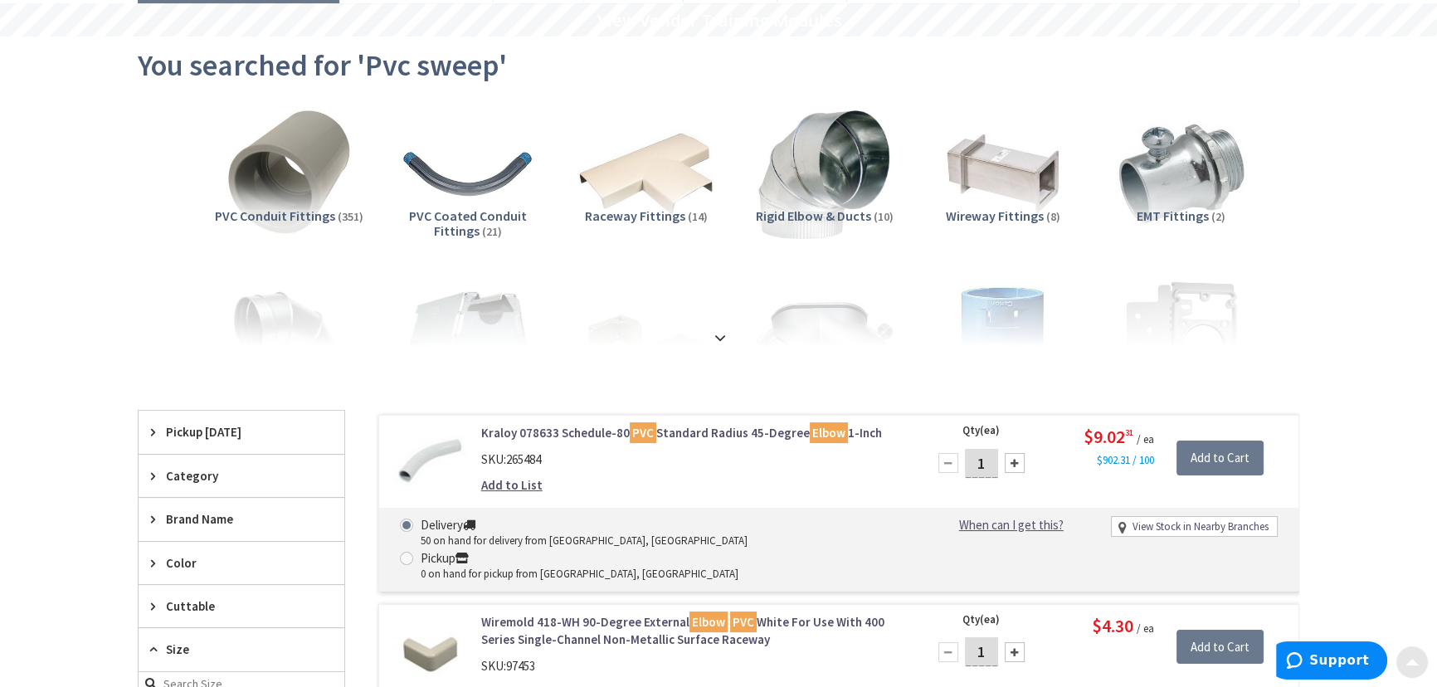
scroll to position [150, 0]
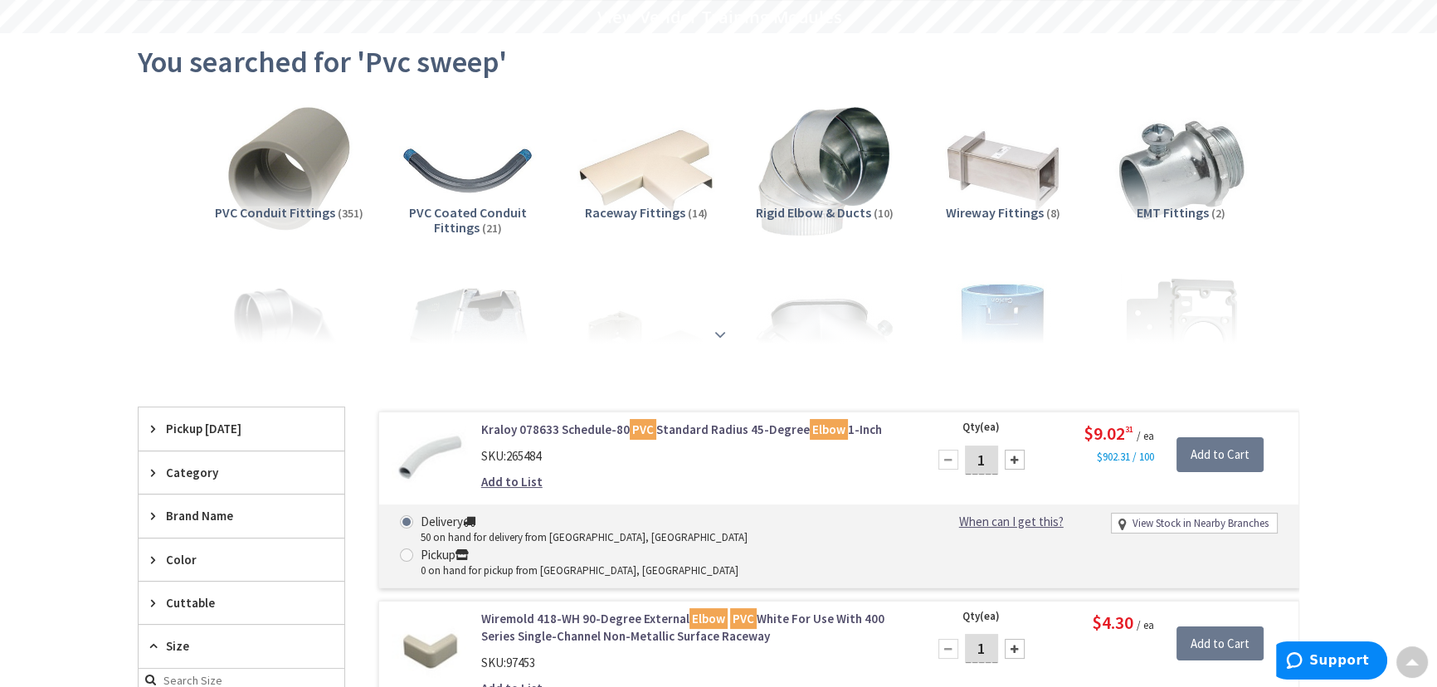
click at [721, 330] on strong at bounding box center [720, 334] width 20 height 18
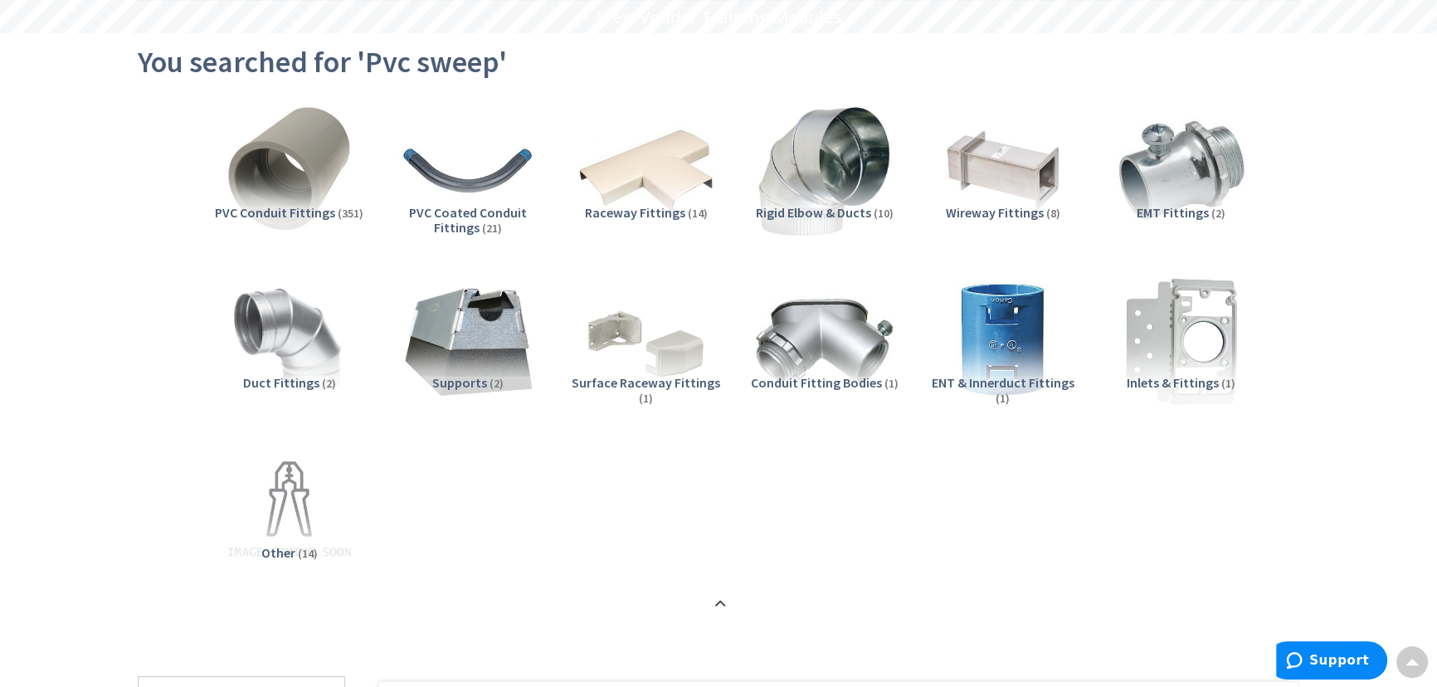
click at [346, 214] on span "(351)" at bounding box center [351, 213] width 26 height 15
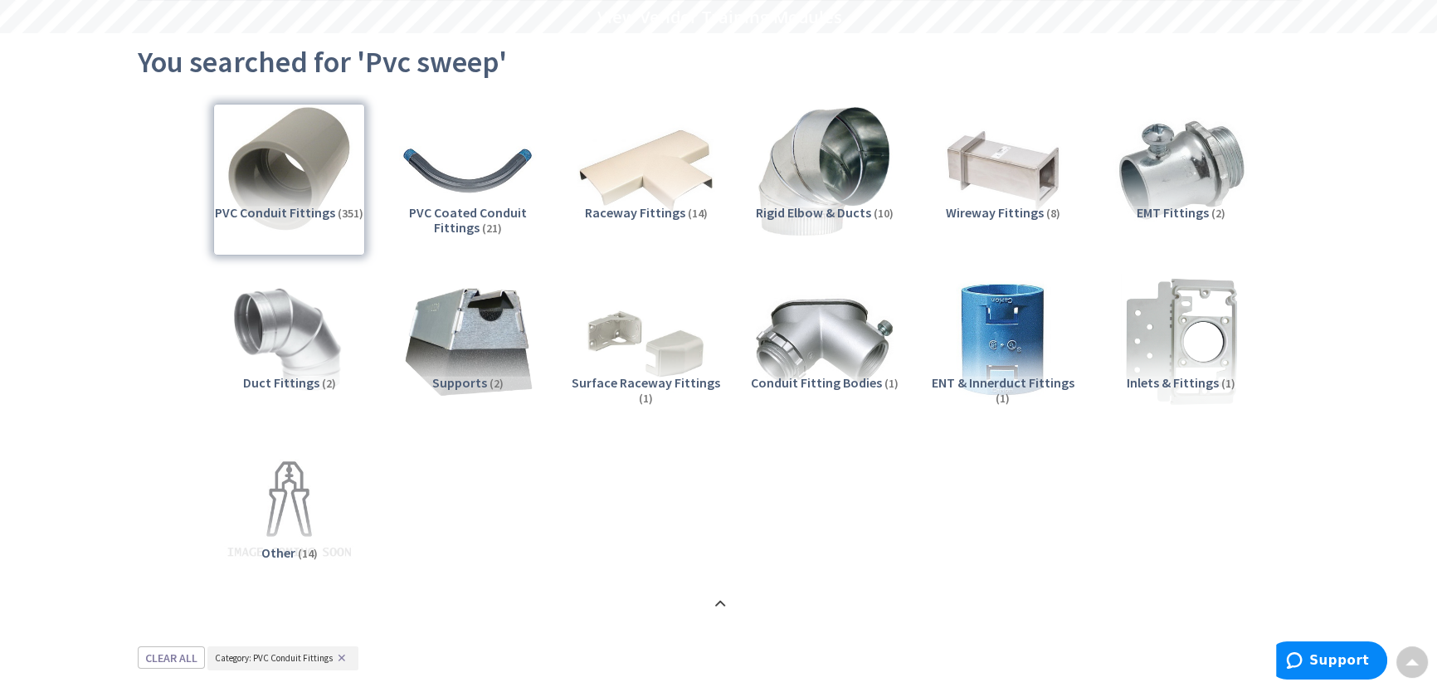
scroll to position [796, 0]
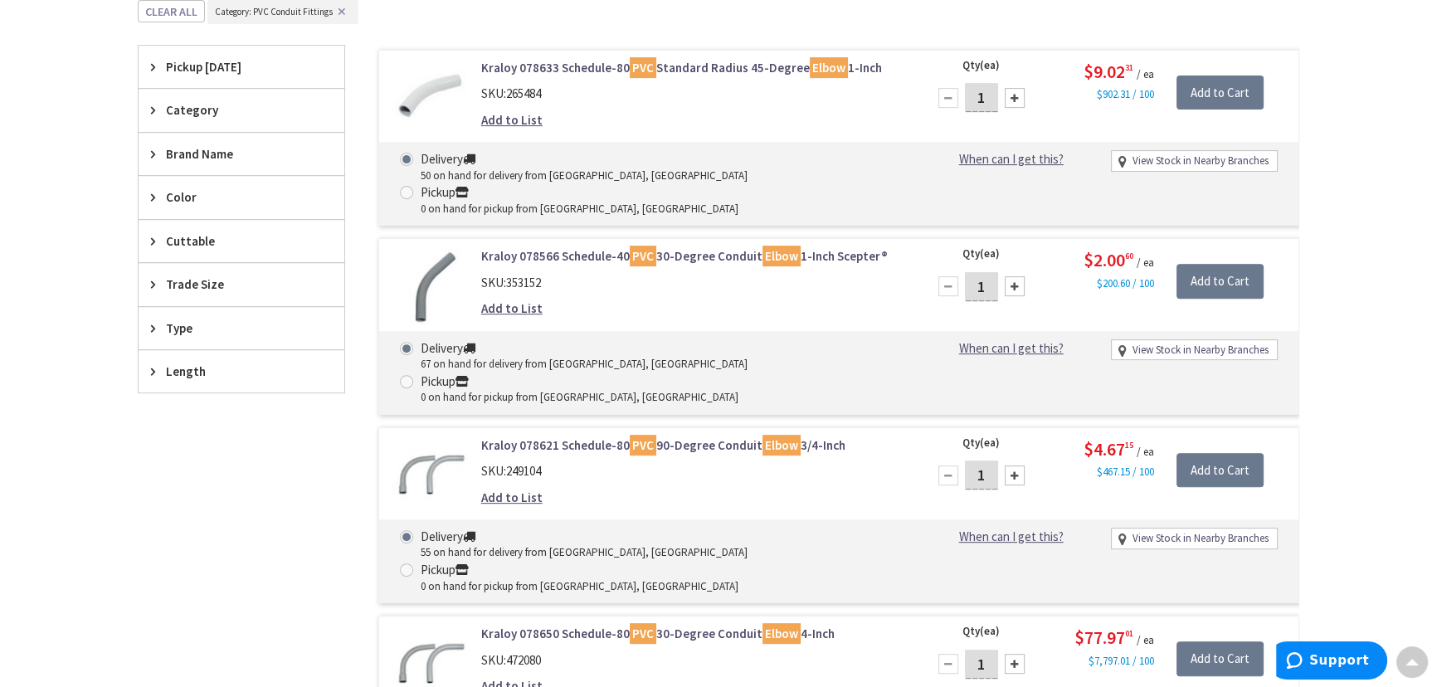
click at [284, 277] on span "Trade Size" at bounding box center [233, 283] width 135 height 17
click at [174, 483] on button "Show more" at bounding box center [242, 487] width 206 height 28
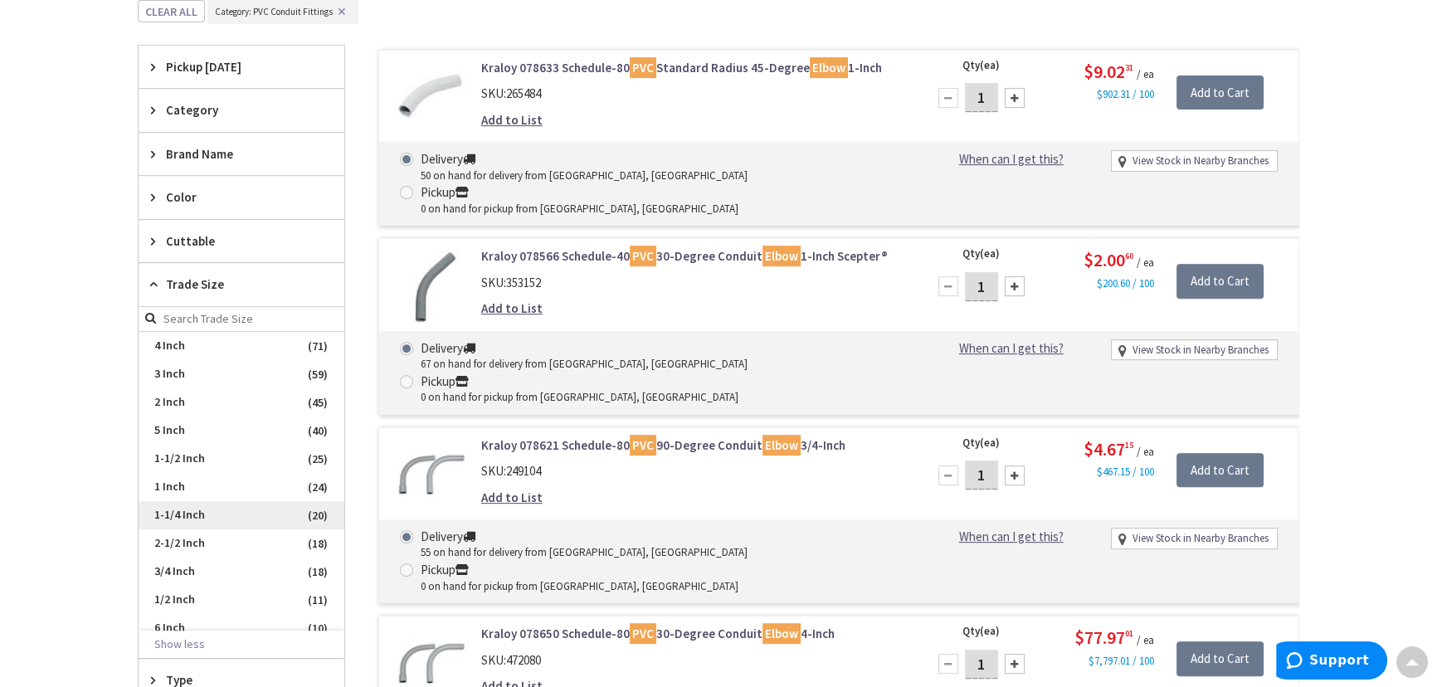
click at [173, 508] on span "1-1/4 Inch" at bounding box center [242, 515] width 206 height 28
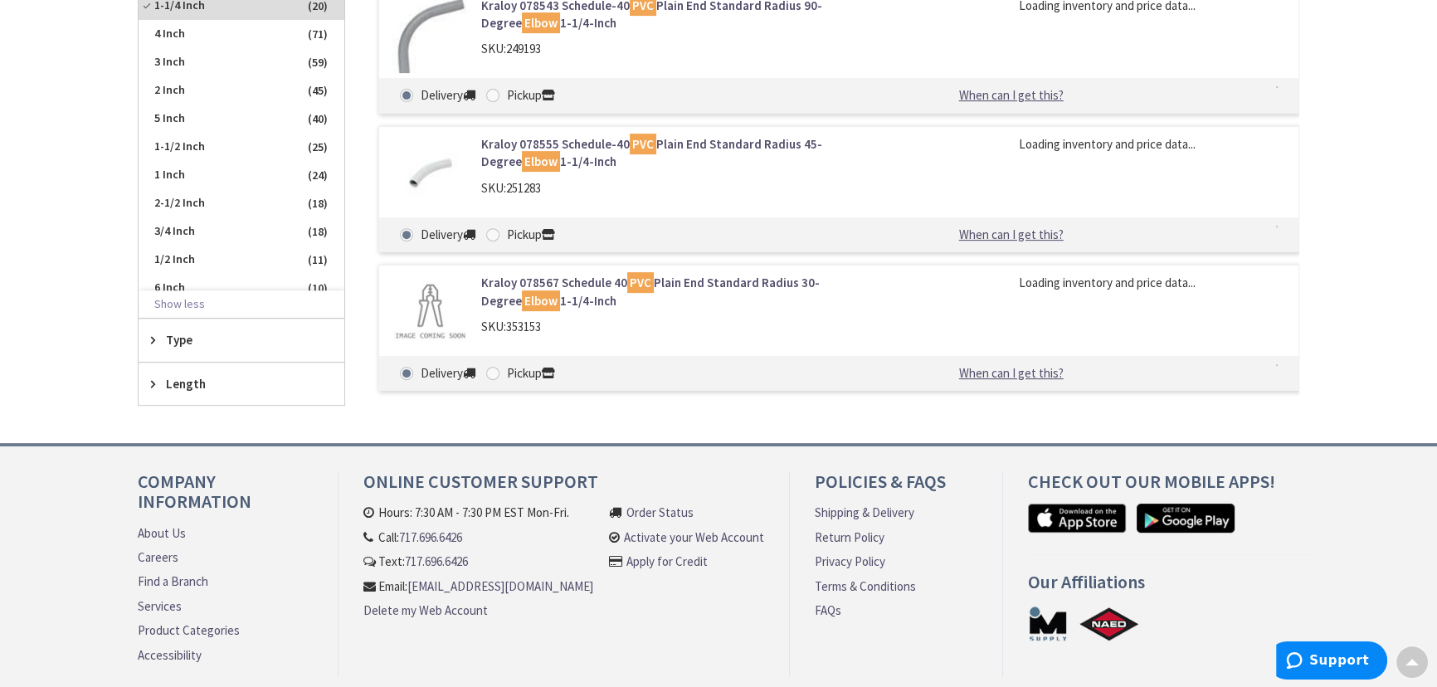
scroll to position [456, 0]
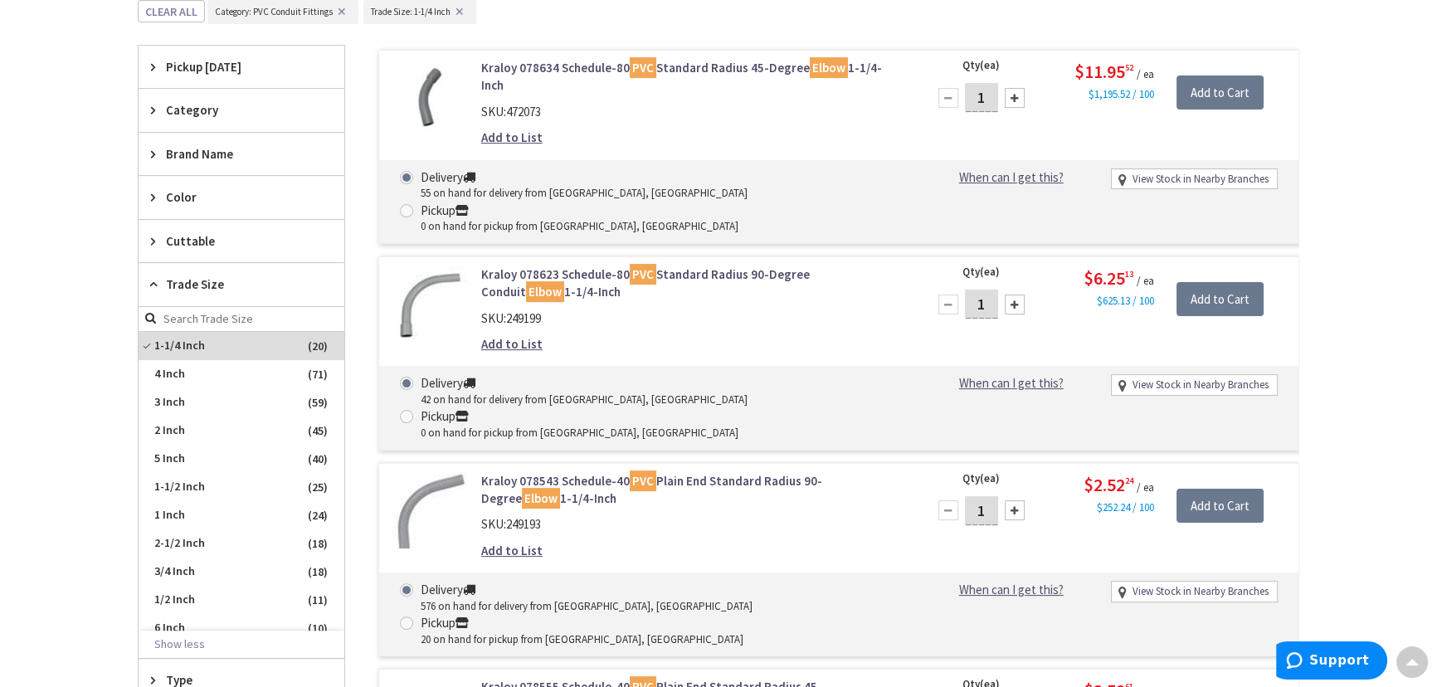
click at [988, 496] on input "1" at bounding box center [981, 510] width 33 height 29
type input "4"
click at [1187, 489] on input "Add to Cart" at bounding box center [1219, 506] width 87 height 35
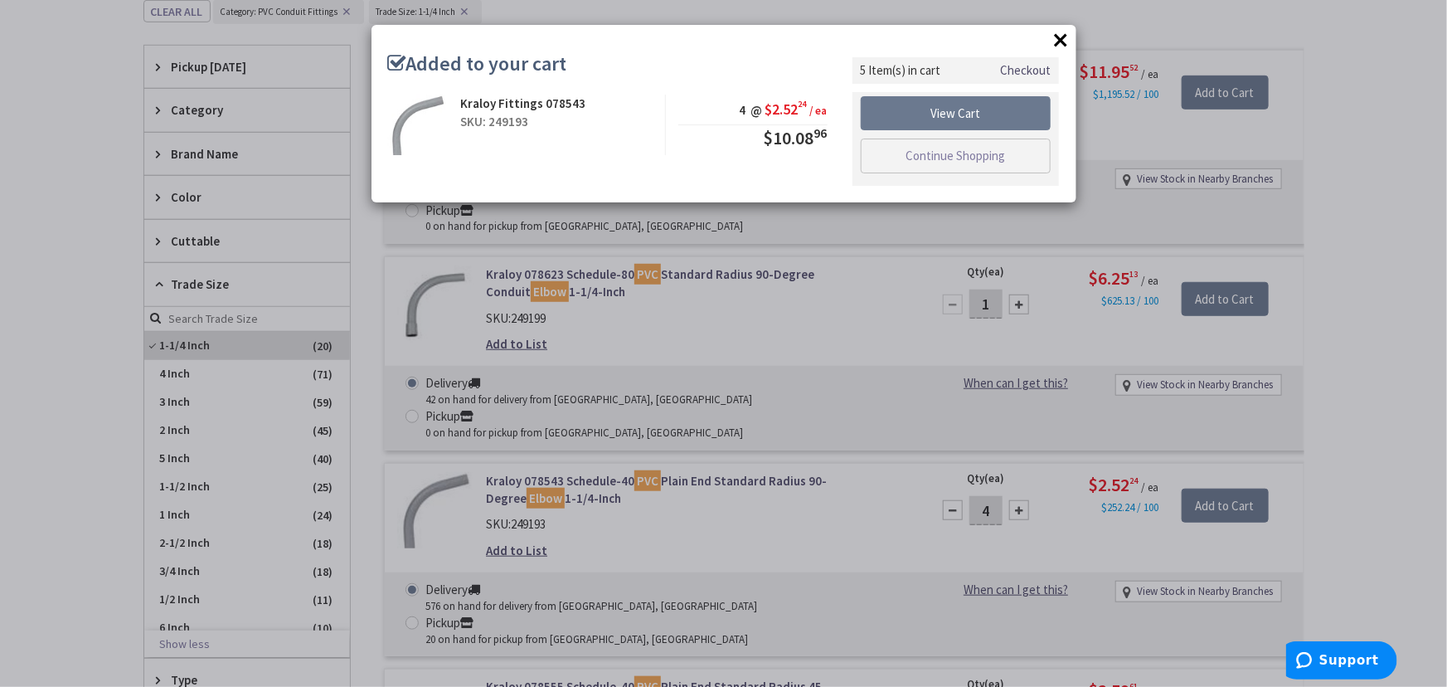
click at [183, 567] on div "× Added to your cart Kraloy Fittings 078543 SKU: 249193 4 @ $2.52 24 / ea $10.0…" at bounding box center [723, 343] width 1447 height 687
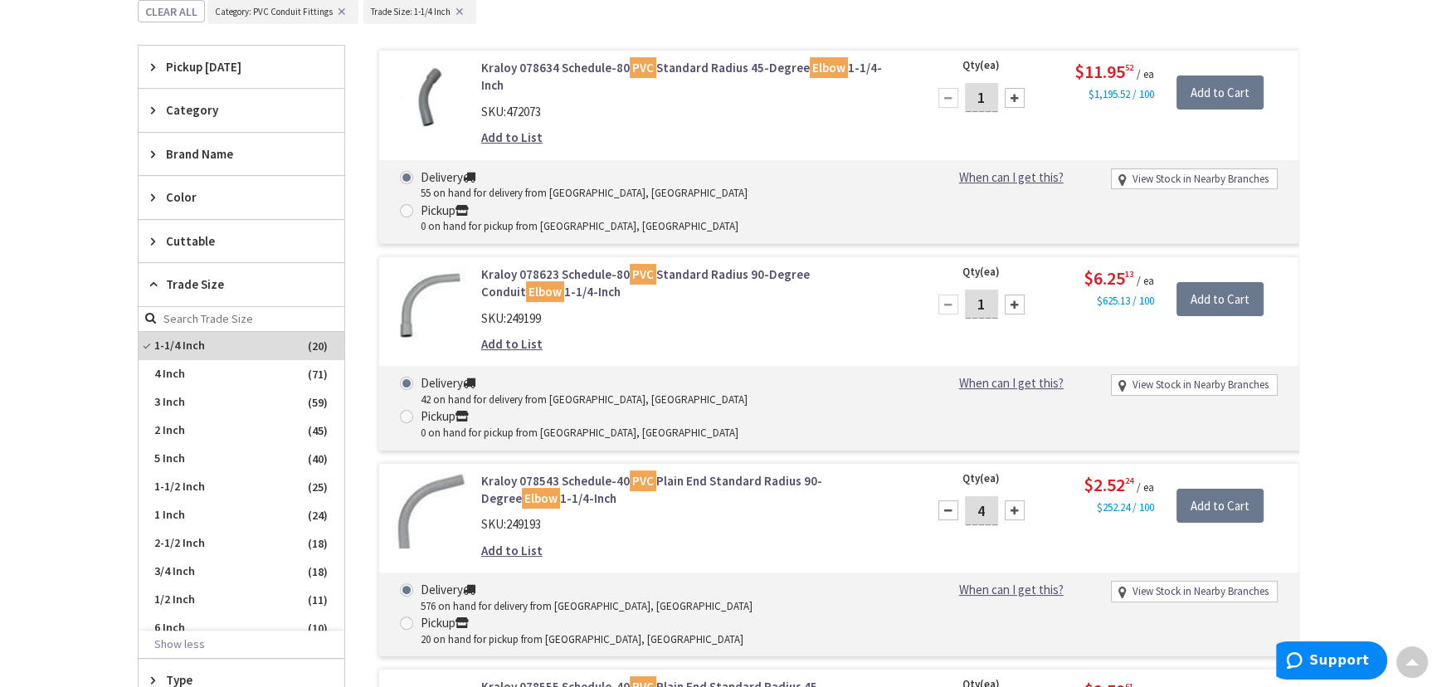
click at [183, 567] on span "3/4 Inch" at bounding box center [242, 571] width 206 height 28
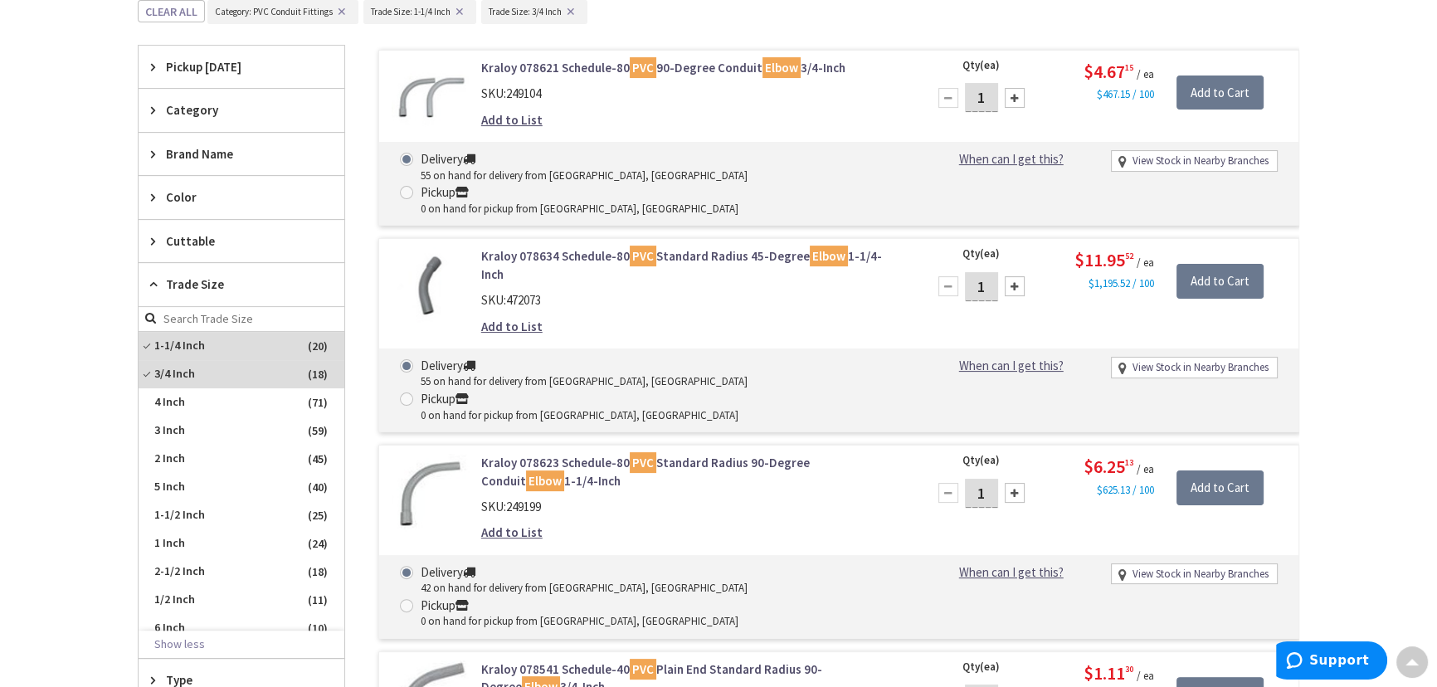
click at [988, 684] on input "1" at bounding box center [981, 698] width 33 height 29
type input "6"
click at [1194, 677] on input "Add to Cart" at bounding box center [1219, 694] width 87 height 35
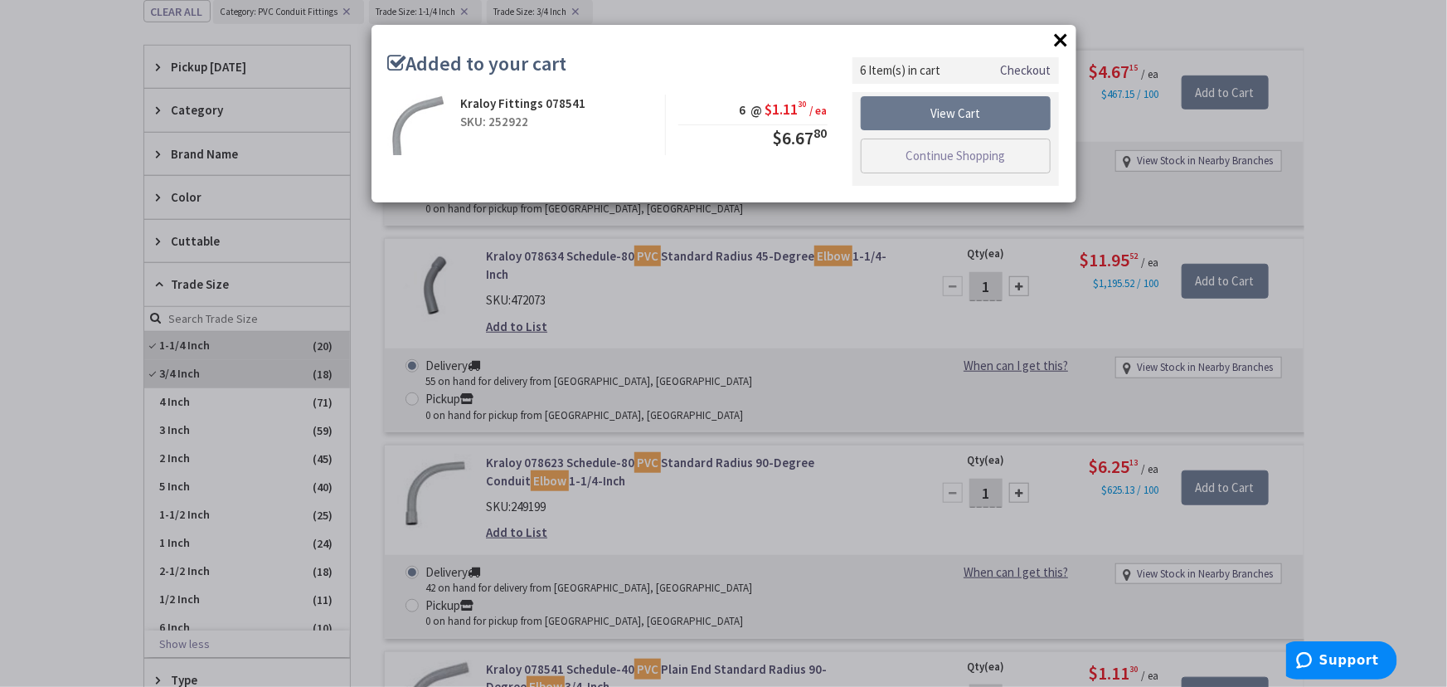
click at [1055, 39] on button "×" at bounding box center [1061, 39] width 25 height 25
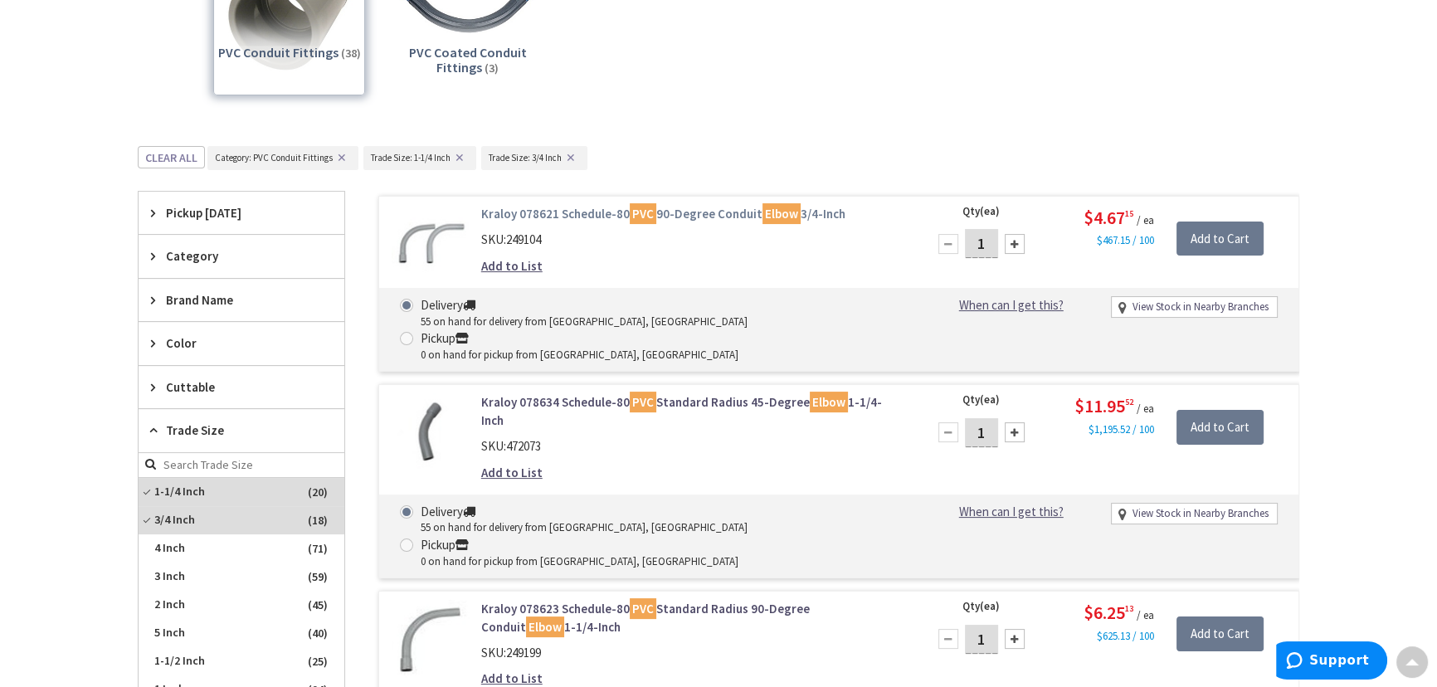
scroll to position [0, 0]
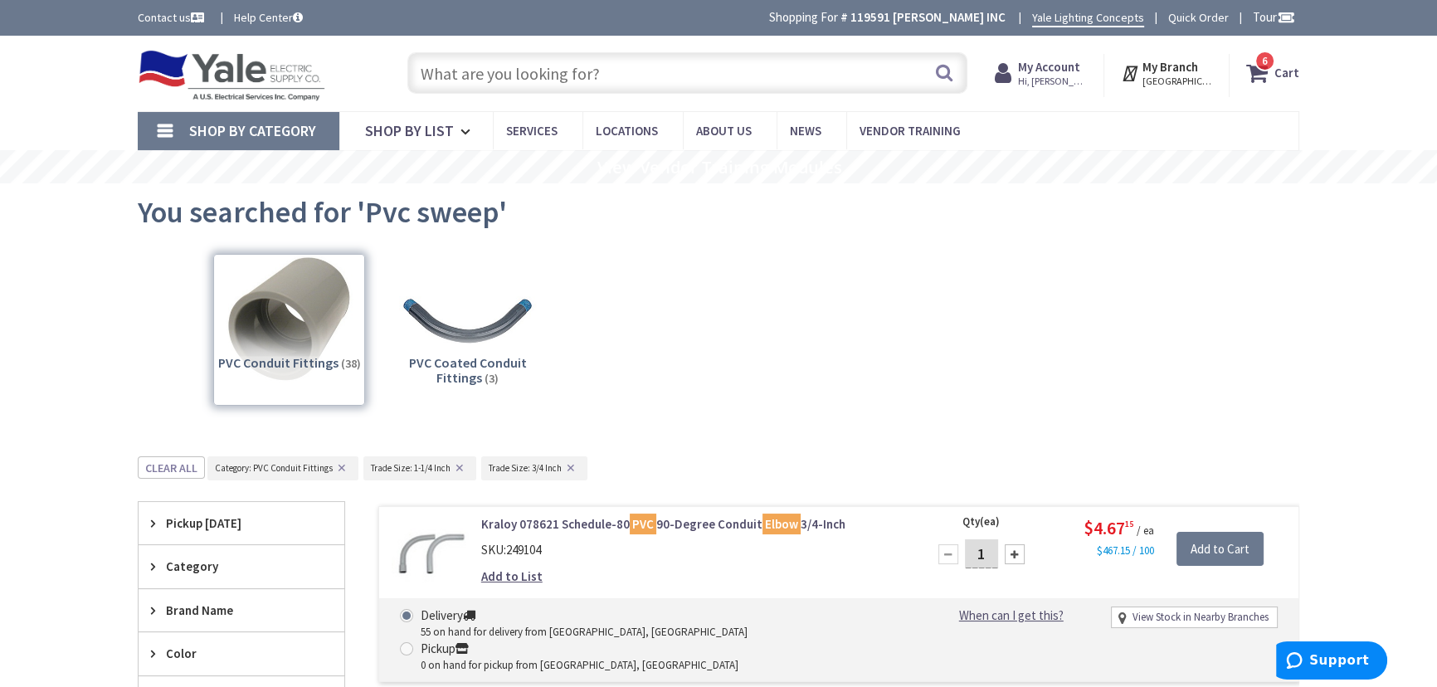
click at [309, 355] on div "PVC Conduit Fittings (38)" at bounding box center [289, 330] width 152 height 152
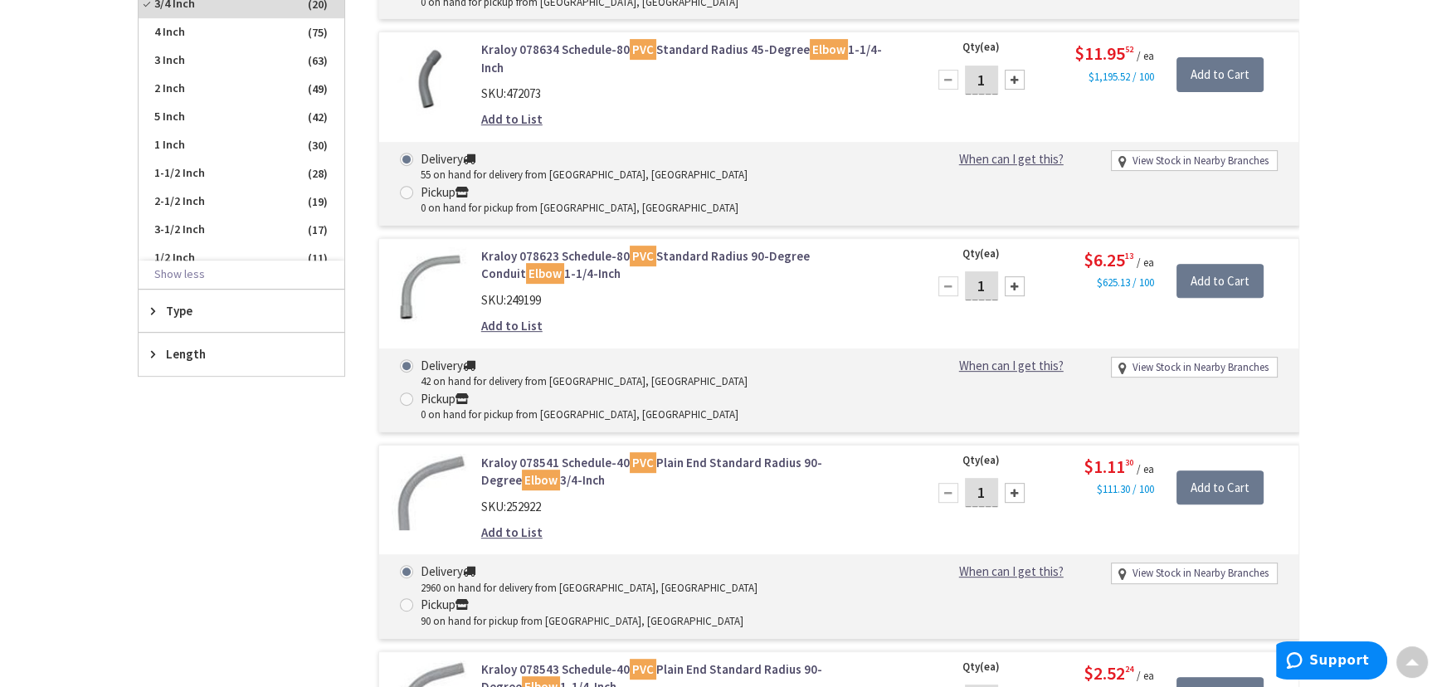
scroll to position [833, 0]
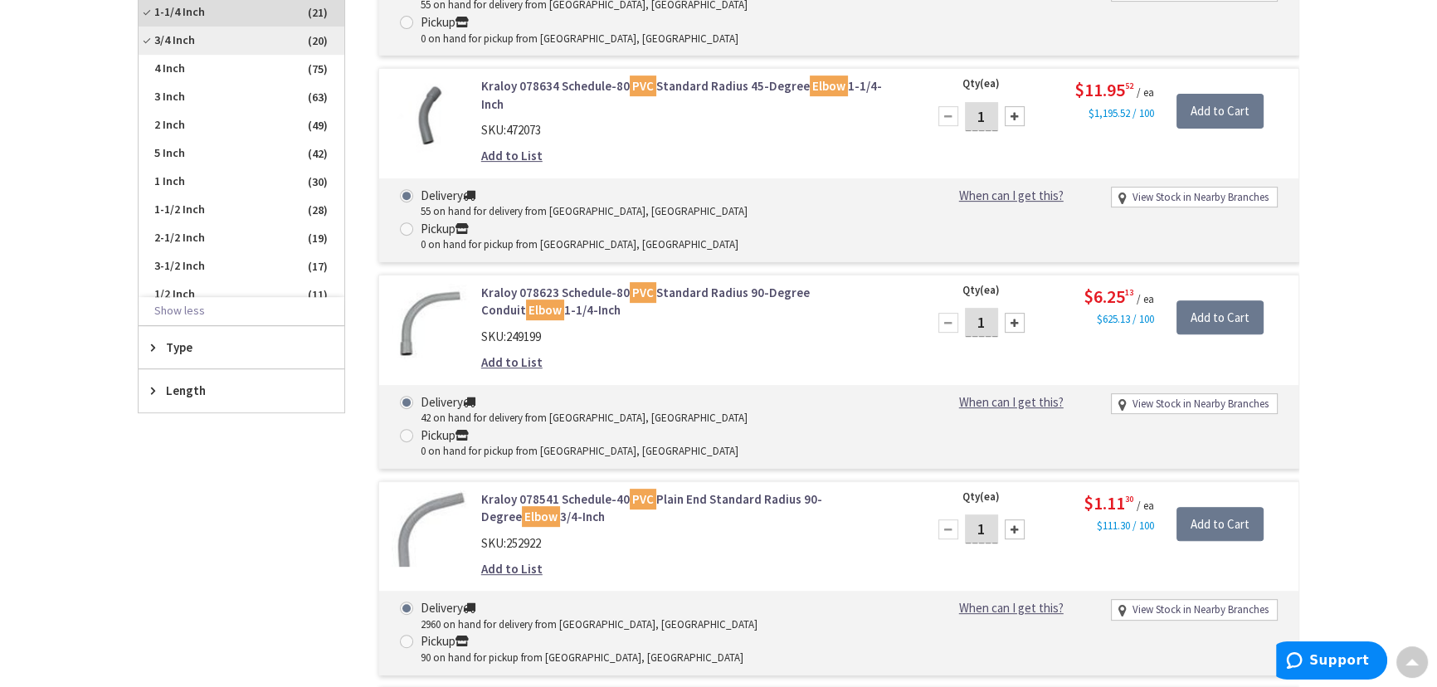
click at [144, 38] on span "3/4 Inch" at bounding box center [242, 41] width 206 height 28
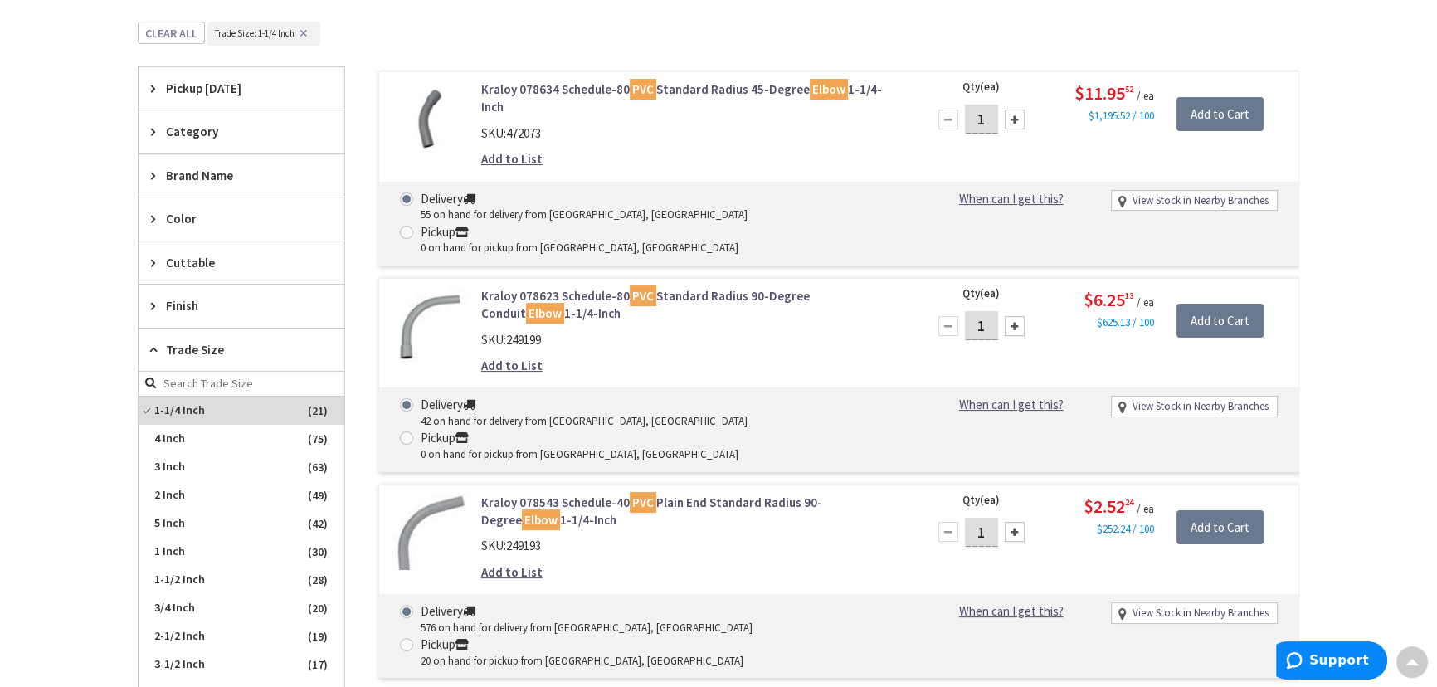
scroll to position [0, 0]
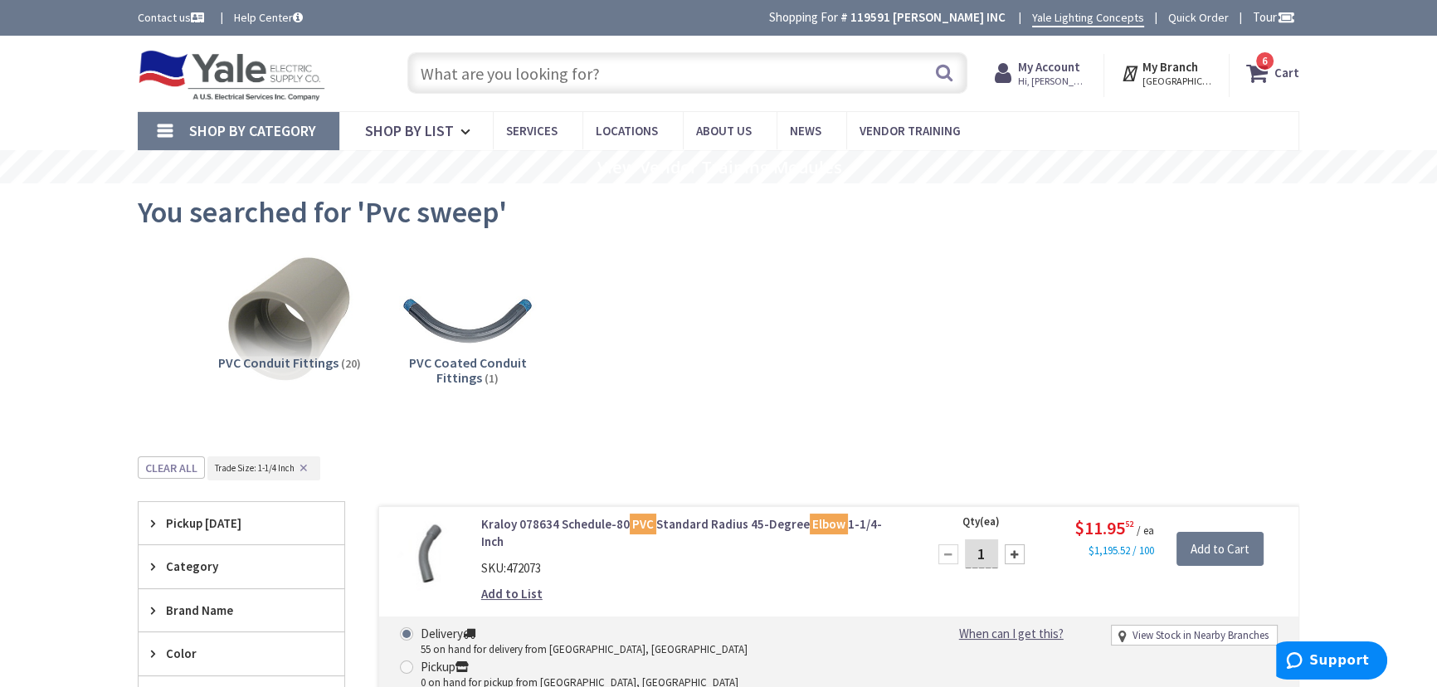
click at [508, 71] on input "text" at bounding box center [687, 72] width 560 height 41
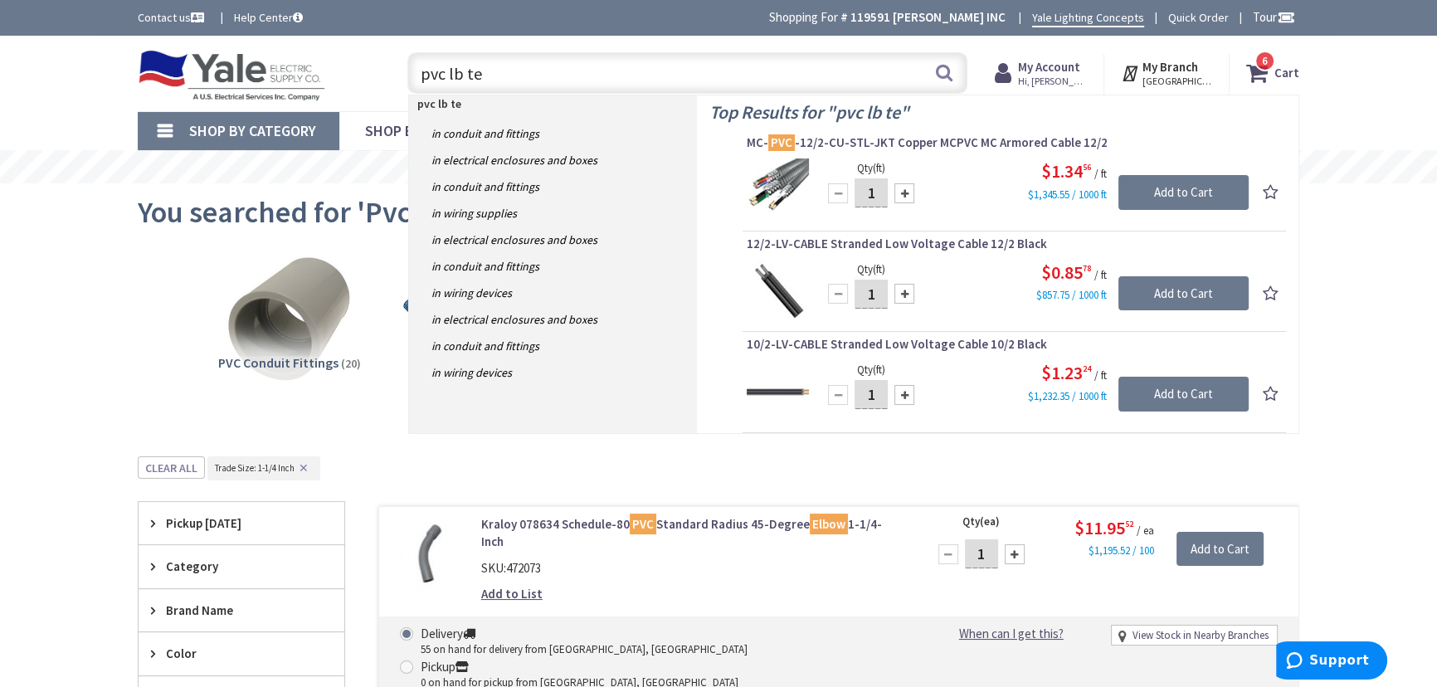
type input "pvc lb tee"
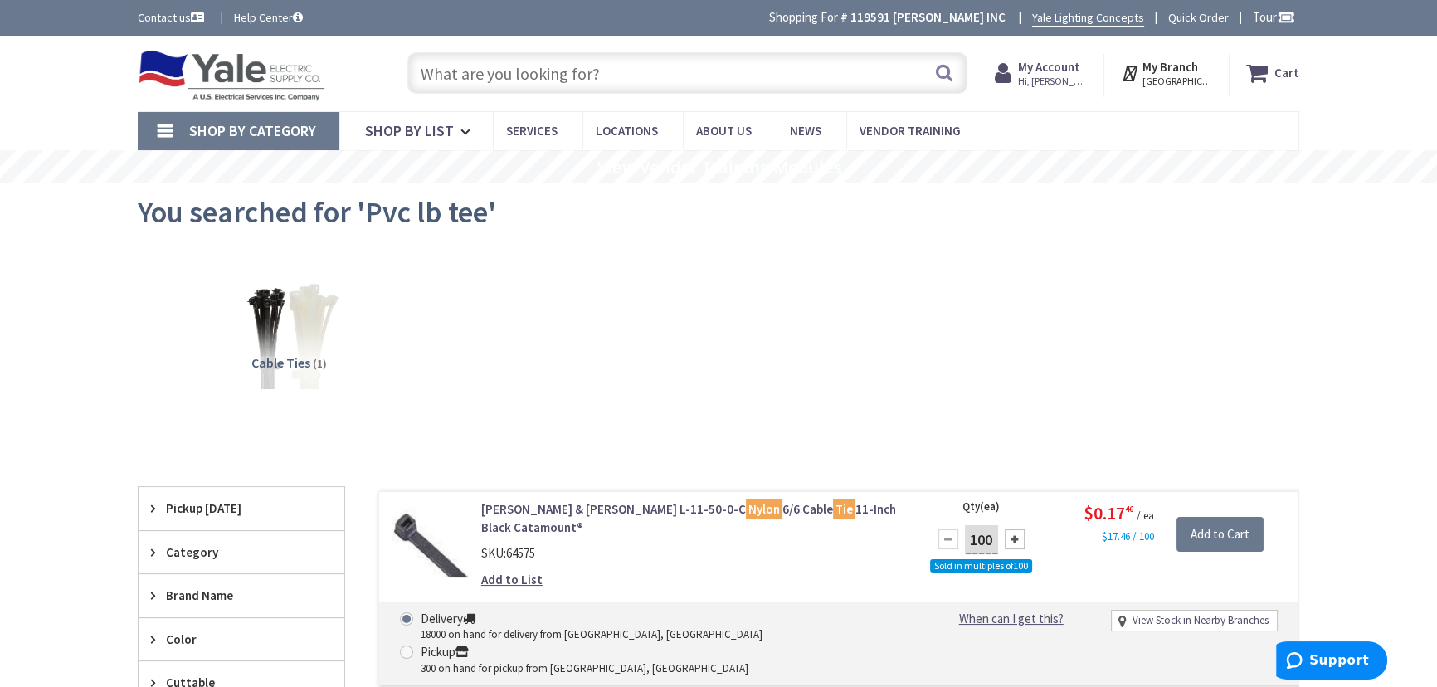
click at [456, 77] on input "text" at bounding box center [687, 72] width 560 height 41
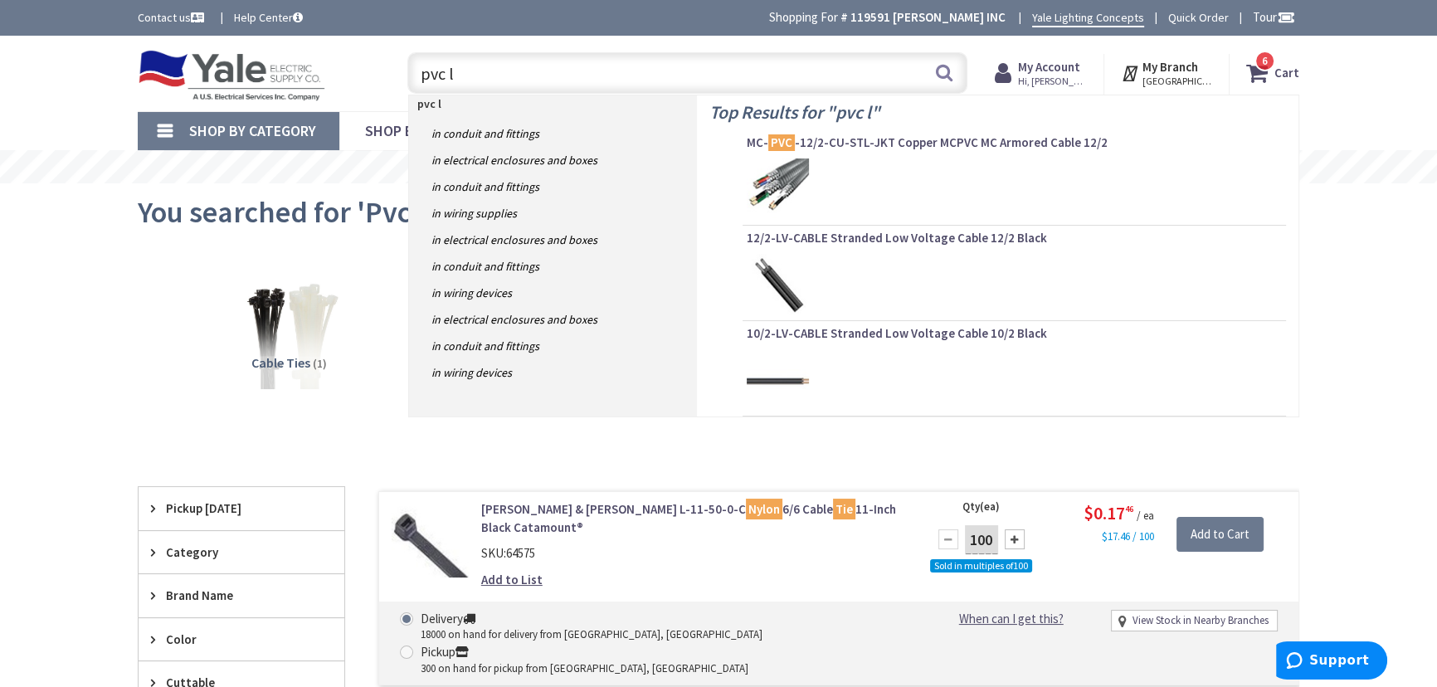
type input "pvc lb"
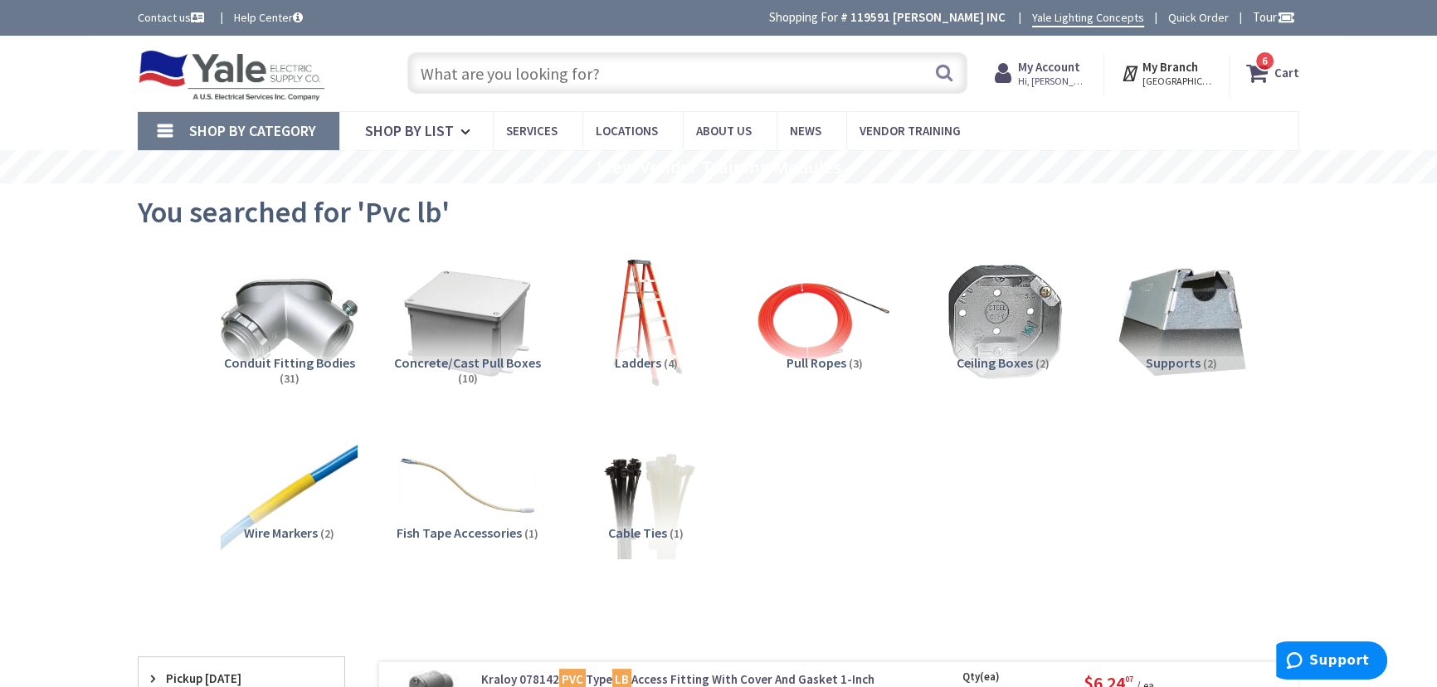
click at [450, 75] on input "text" at bounding box center [687, 72] width 560 height 41
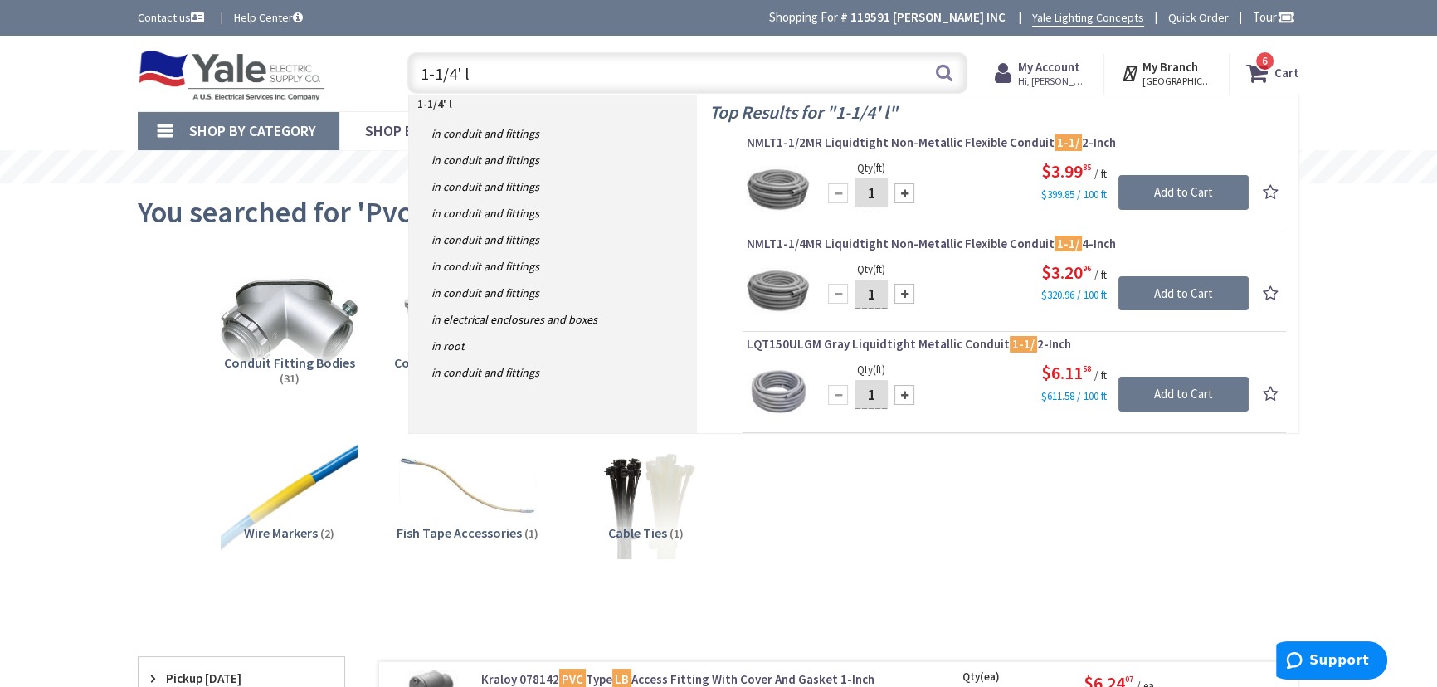
type input "1-1/4' lb"
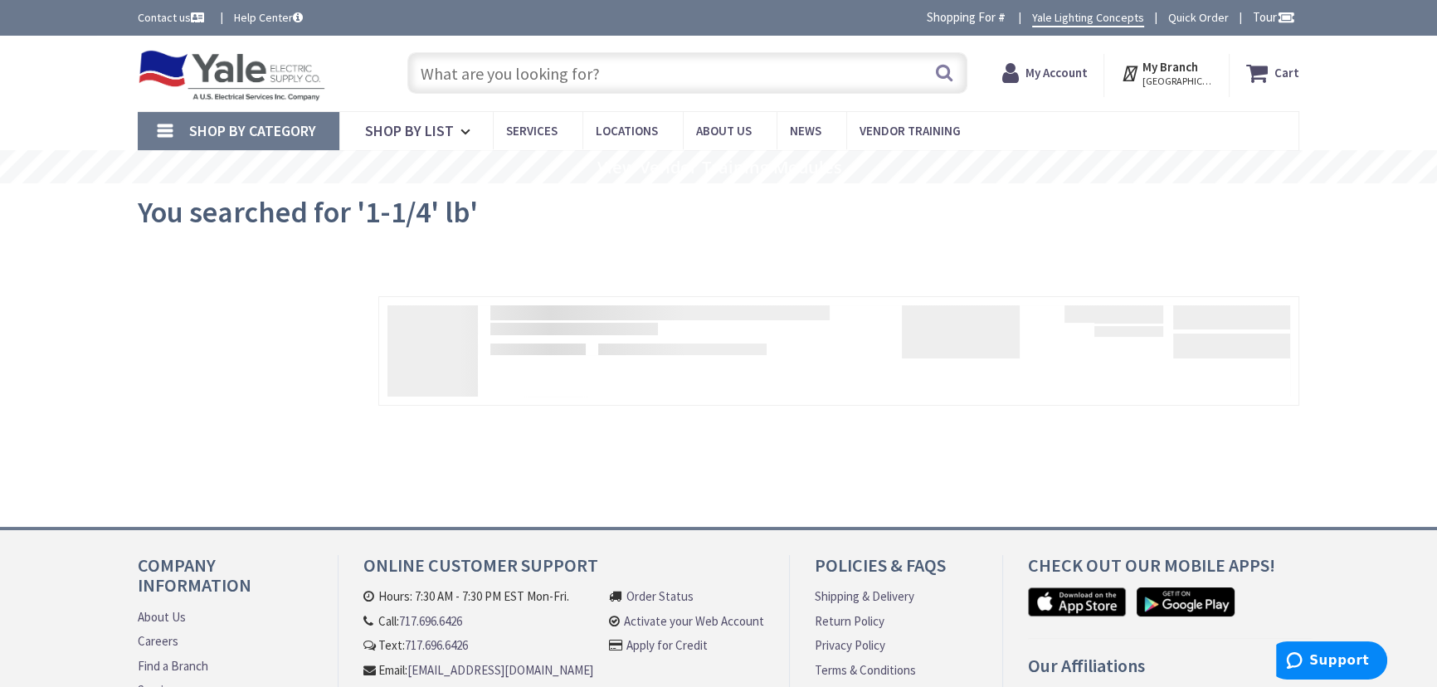
click at [450, 75] on input "text" at bounding box center [687, 72] width 560 height 41
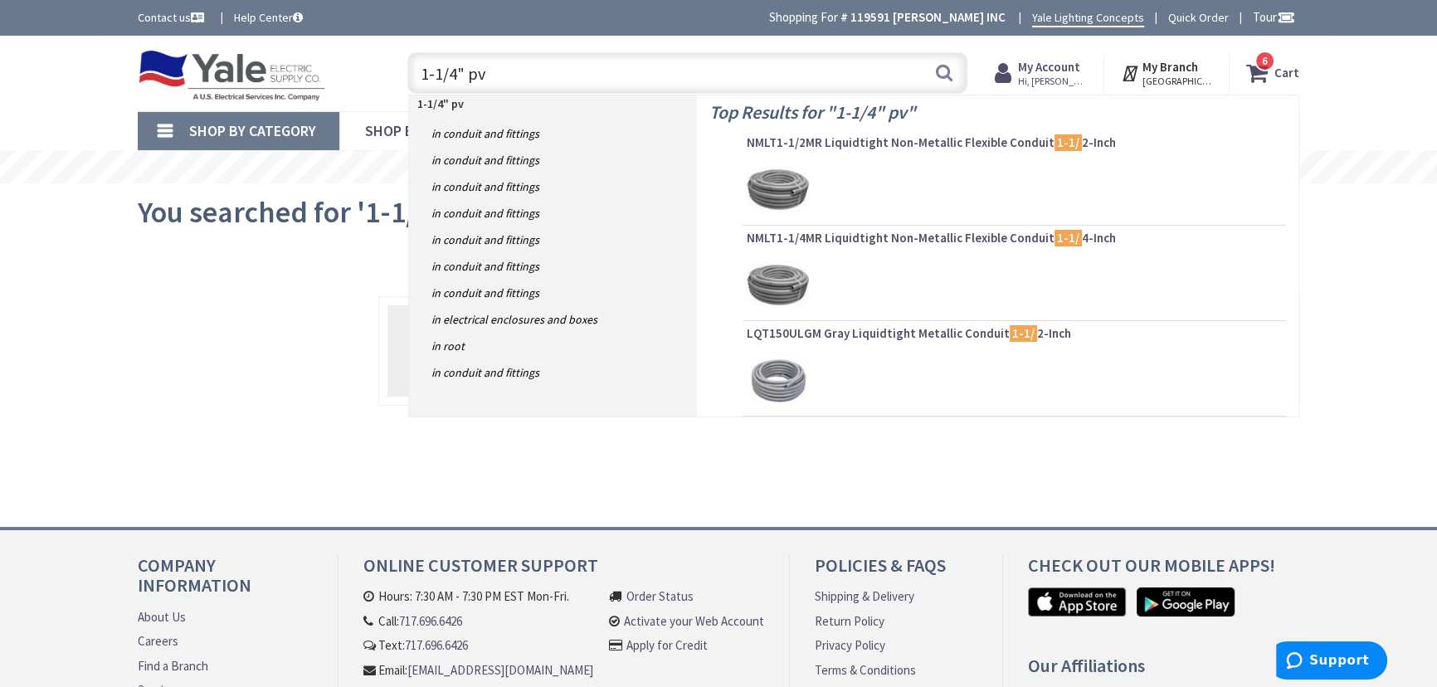
type input "1-1/4" pvc"
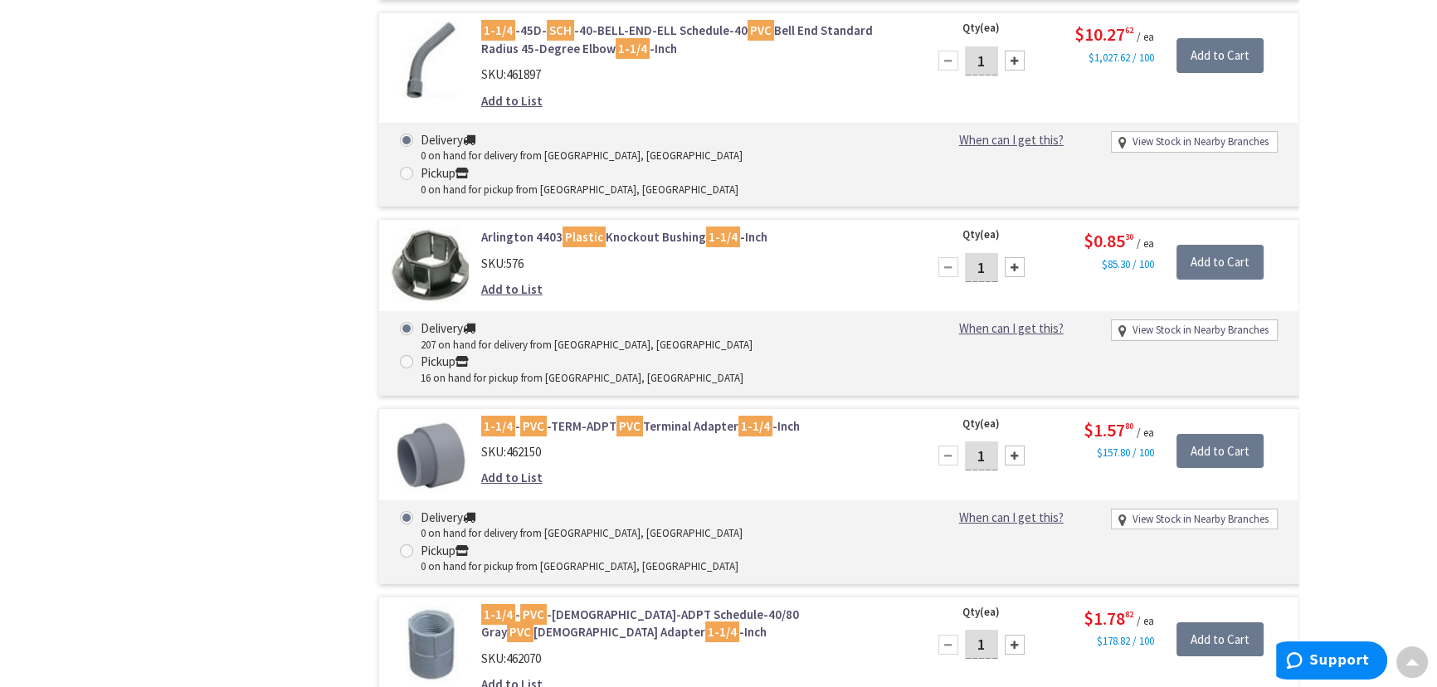
scroll to position [7390, 0]
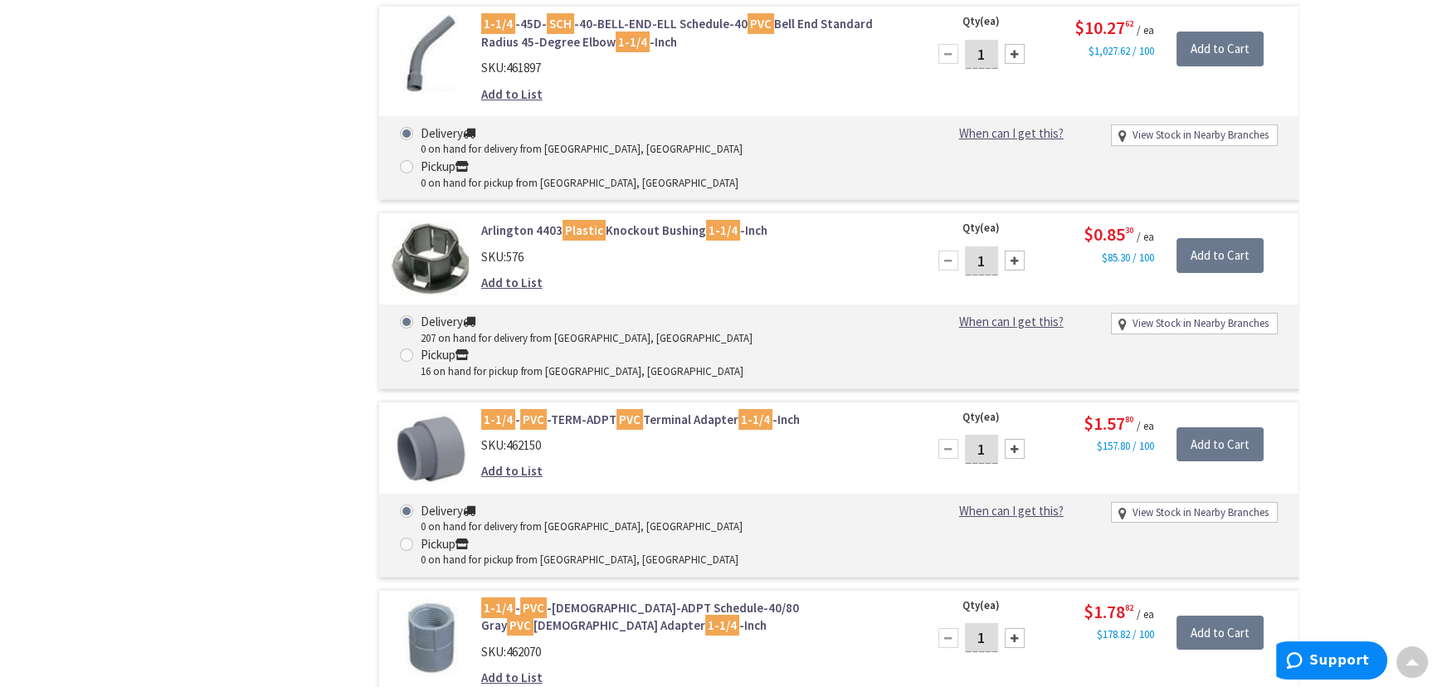
type input "2"
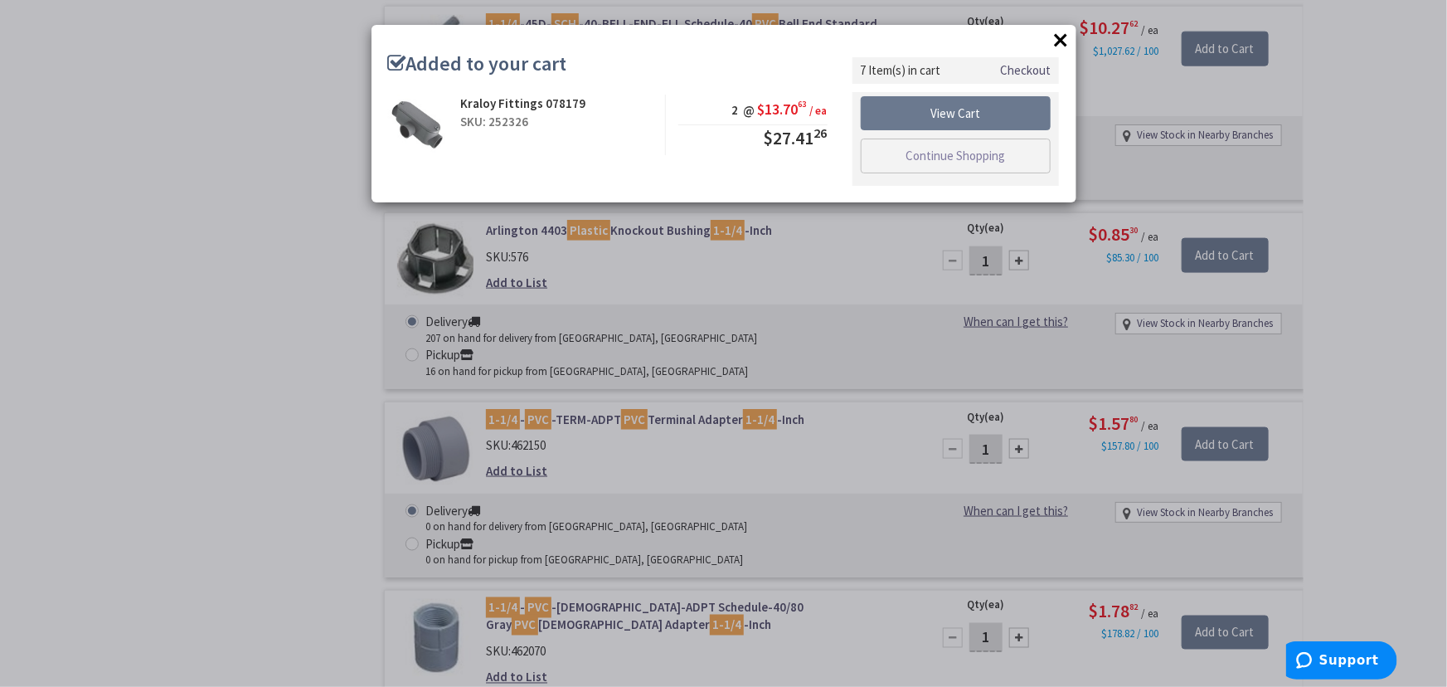
click at [299, 240] on div "× Added to your cart Kraloy Fittings 078179 SKU: 252326 2 @ $13.70 63 / ea $27.…" at bounding box center [723, 343] width 1447 height 687
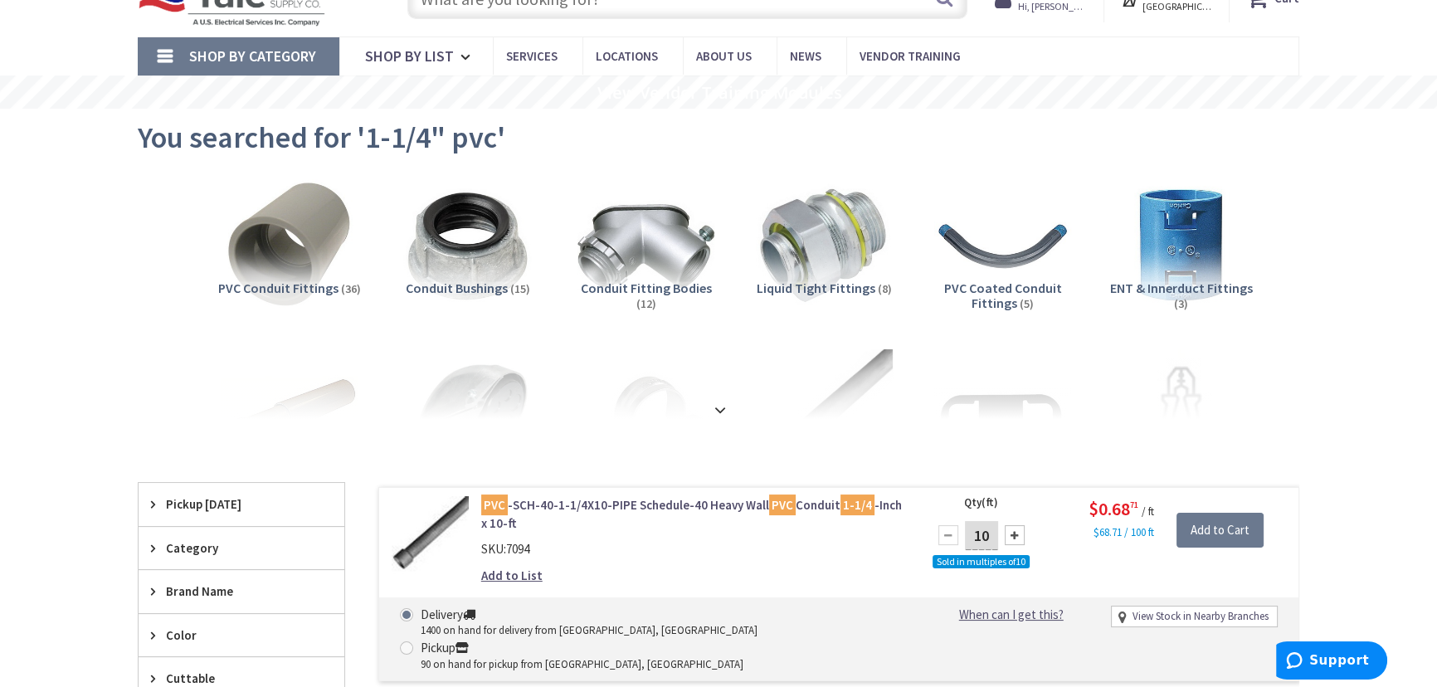
scroll to position [0, 0]
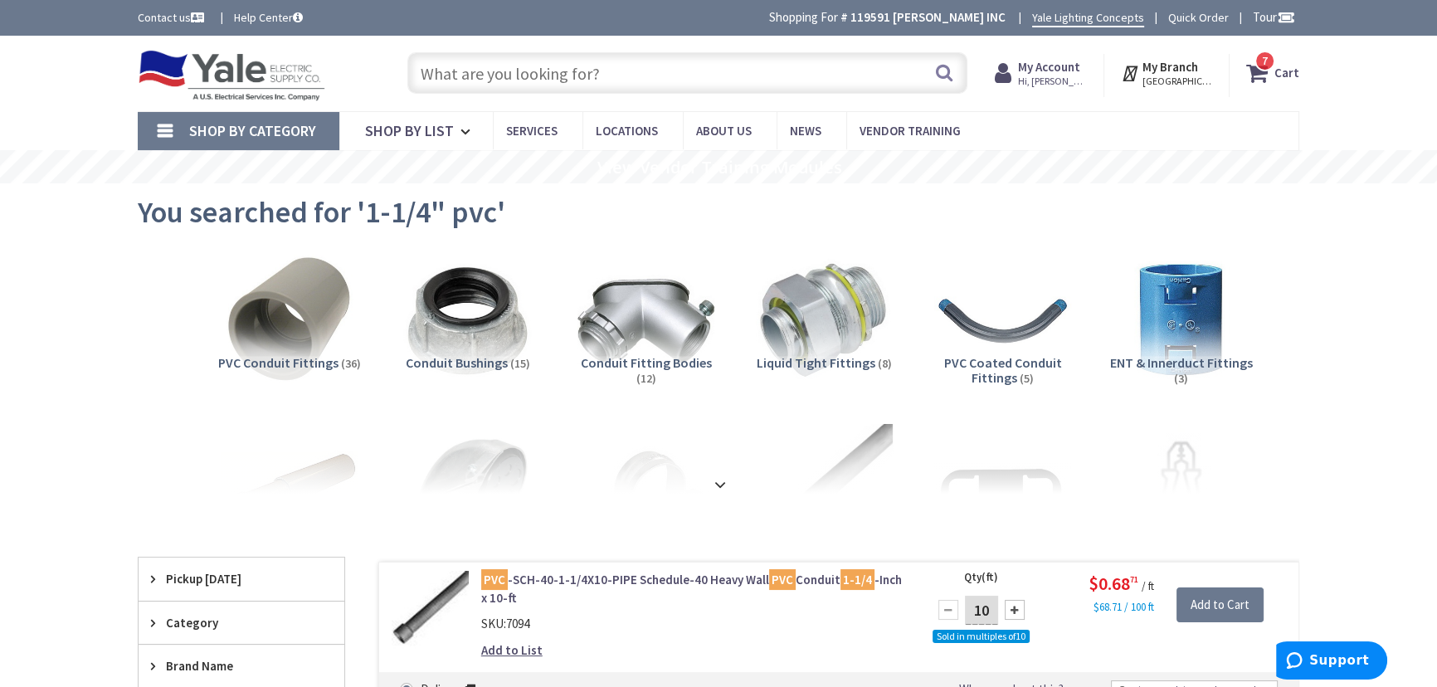
click at [565, 79] on input "text" at bounding box center [687, 72] width 560 height 41
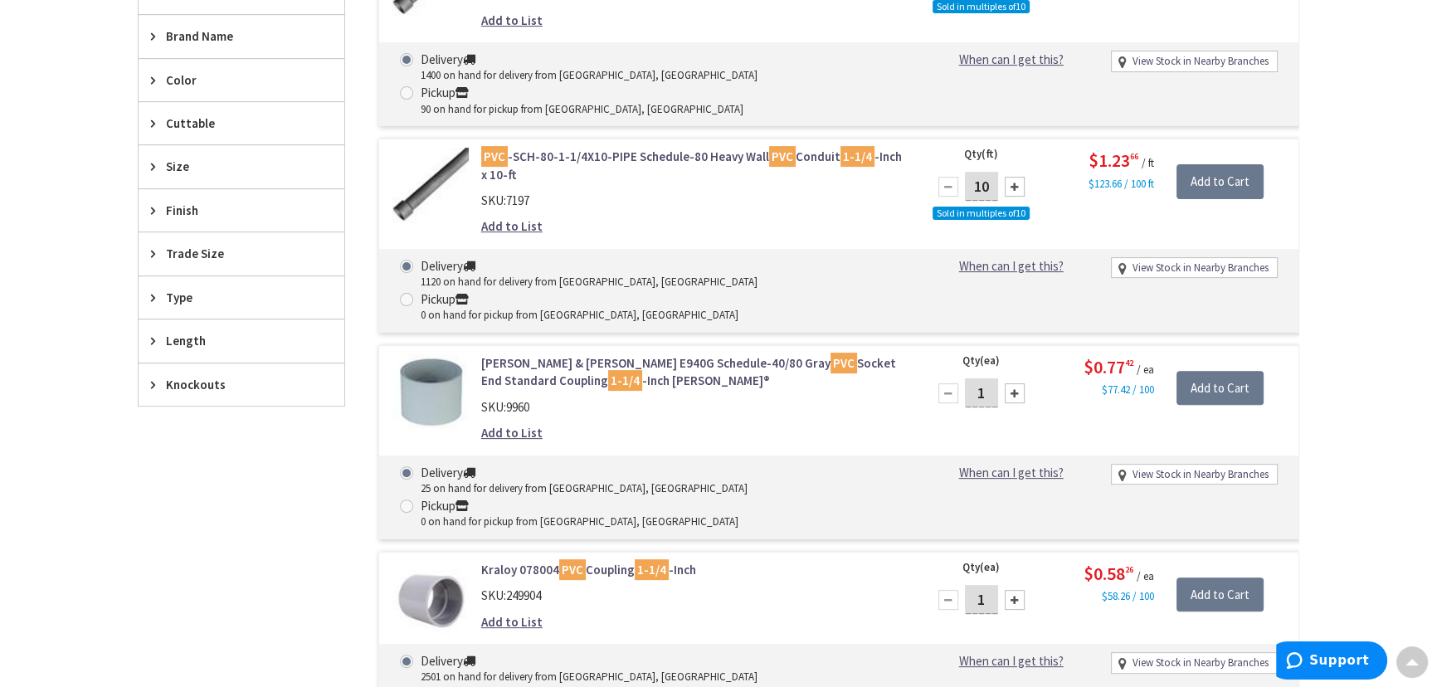
scroll to position [528, 0]
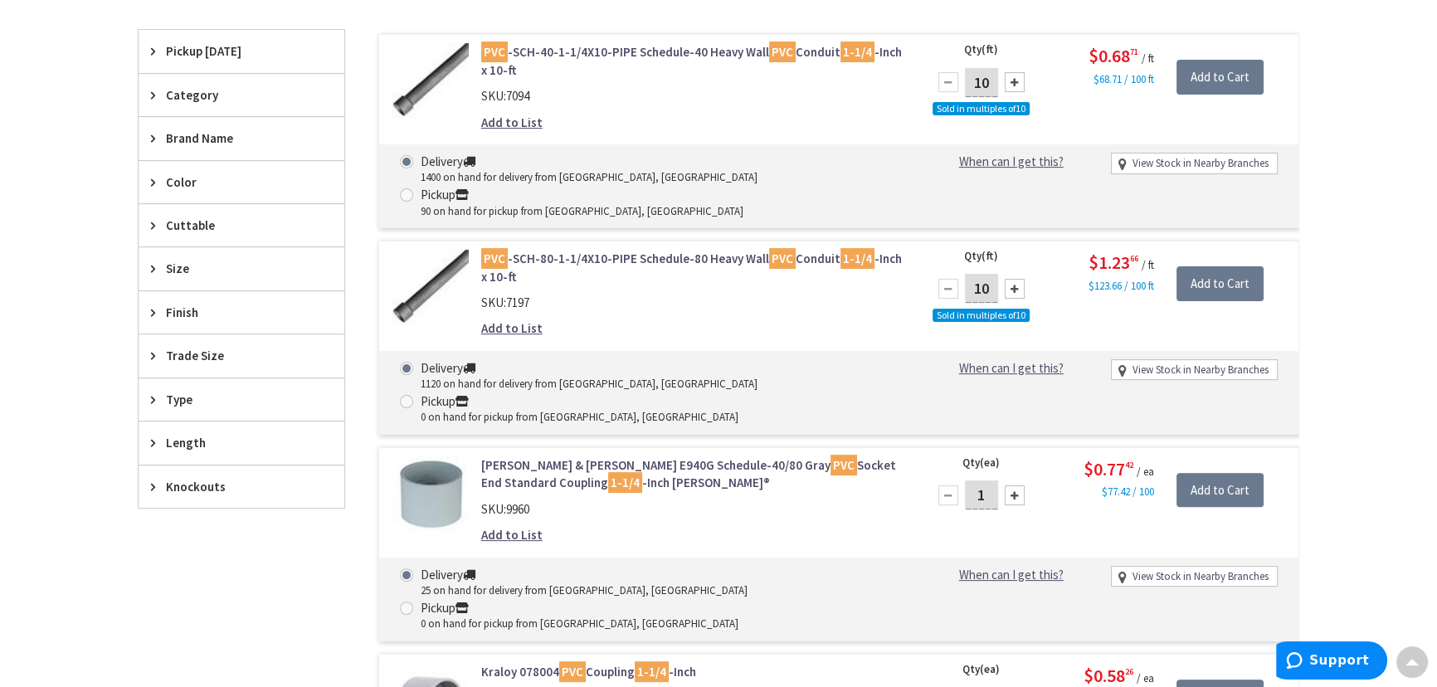
click at [185, 349] on span "Trade Size" at bounding box center [233, 355] width 135 height 17
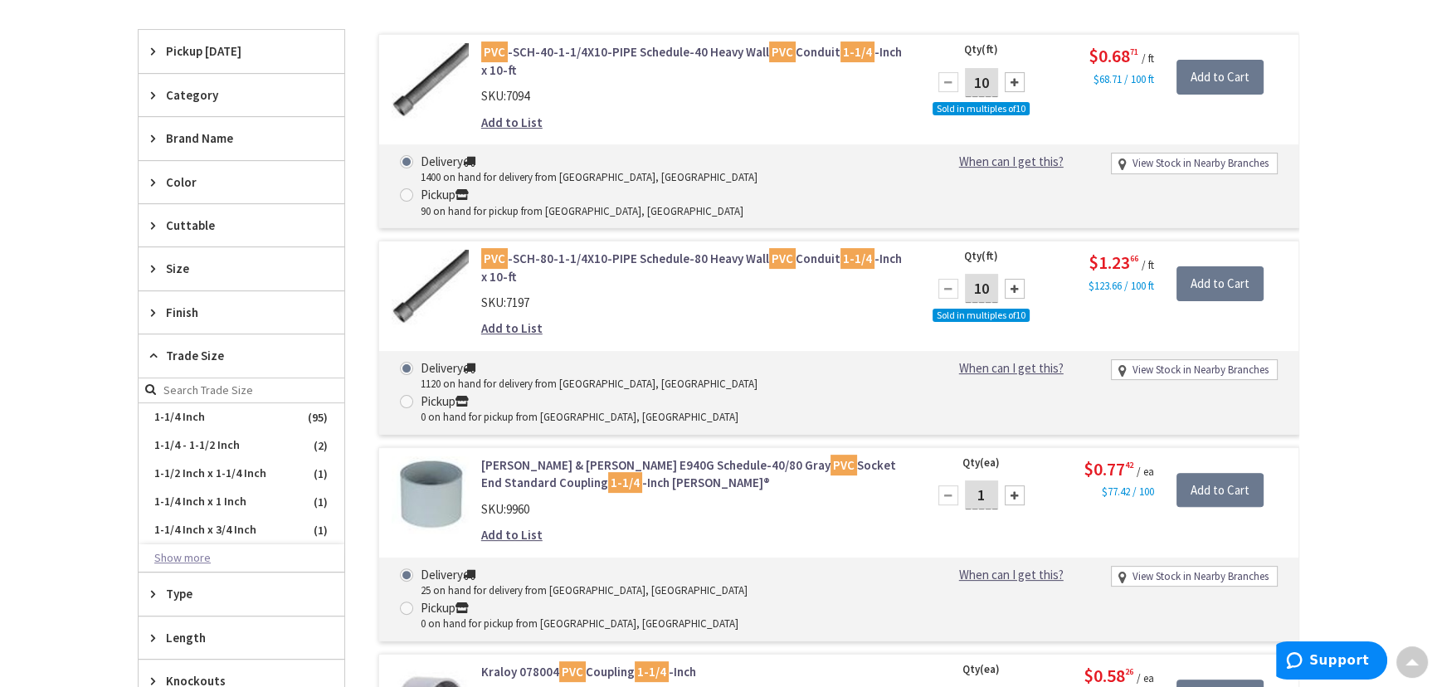
click at [158, 555] on button "Show more" at bounding box center [242, 558] width 206 height 28
click at [242, 265] on span "Size" at bounding box center [233, 268] width 135 height 17
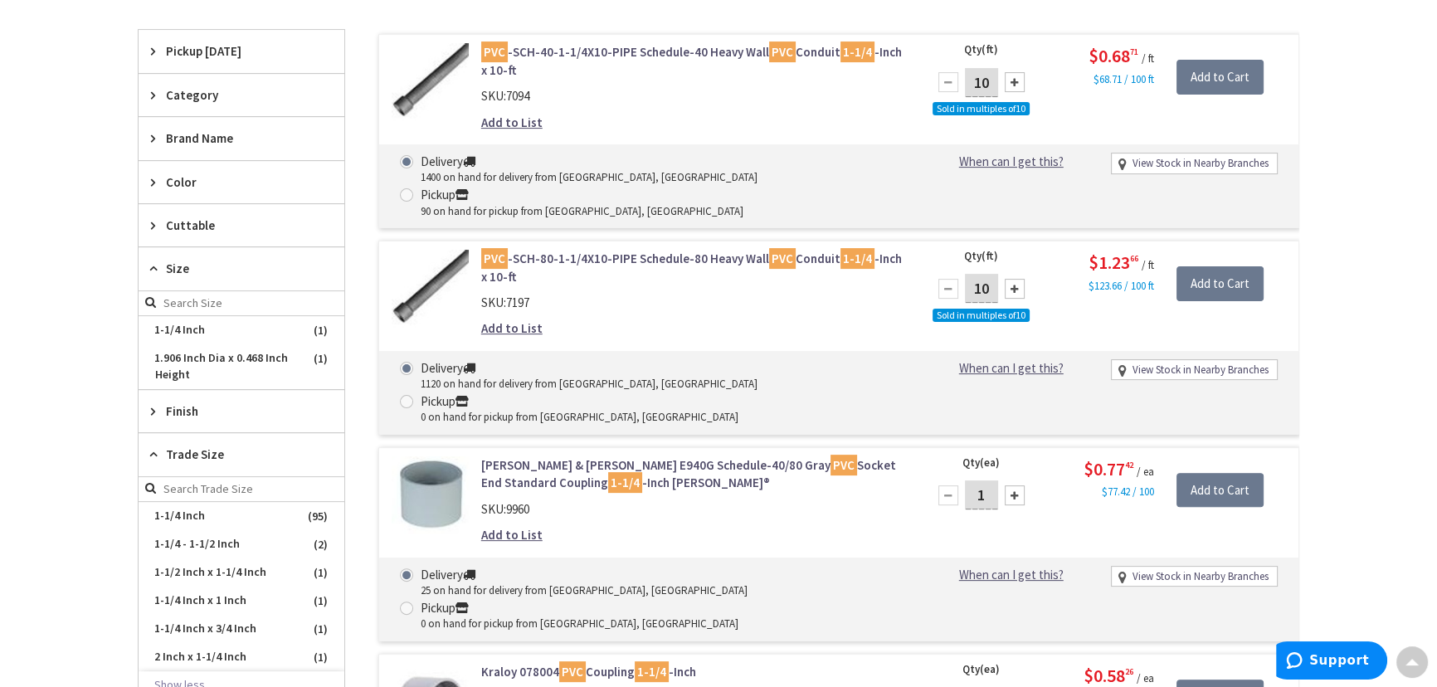
click at [165, 265] on div "Size" at bounding box center [242, 268] width 206 height 43
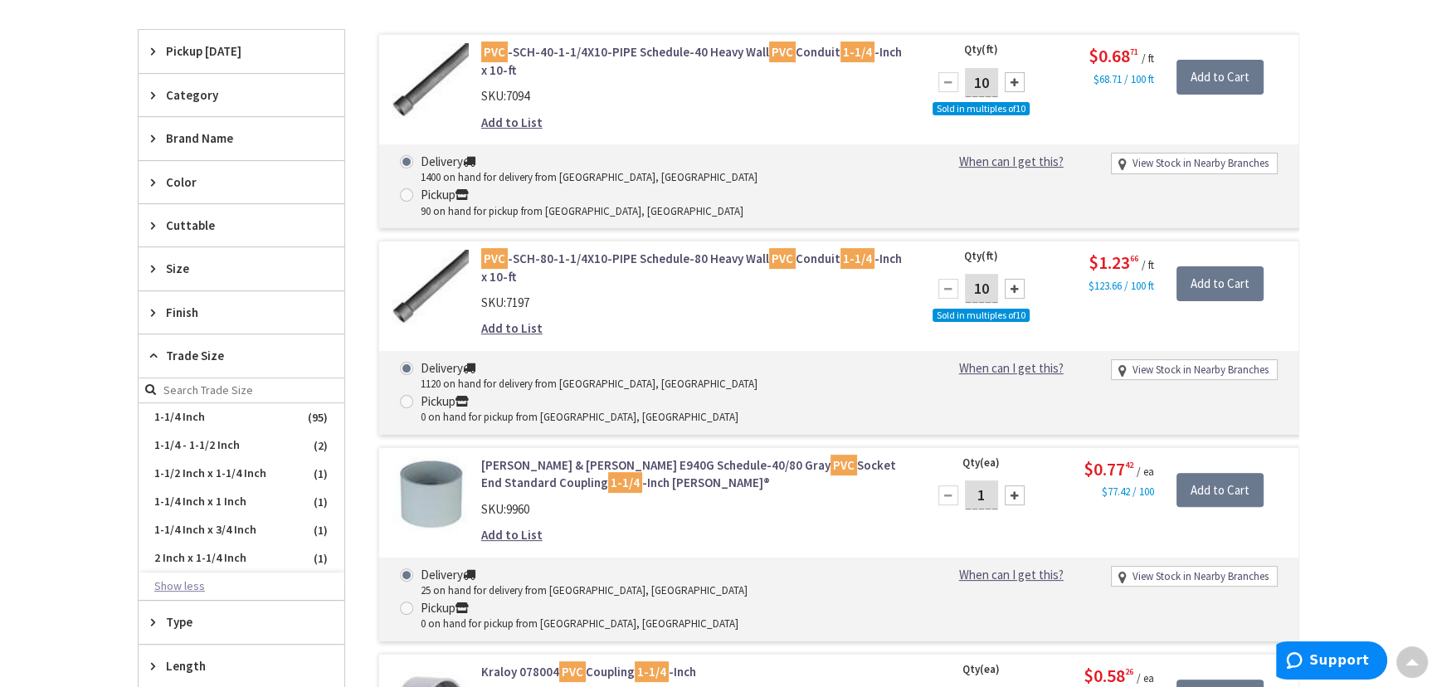
click at [182, 581] on button "Show less" at bounding box center [242, 586] width 206 height 28
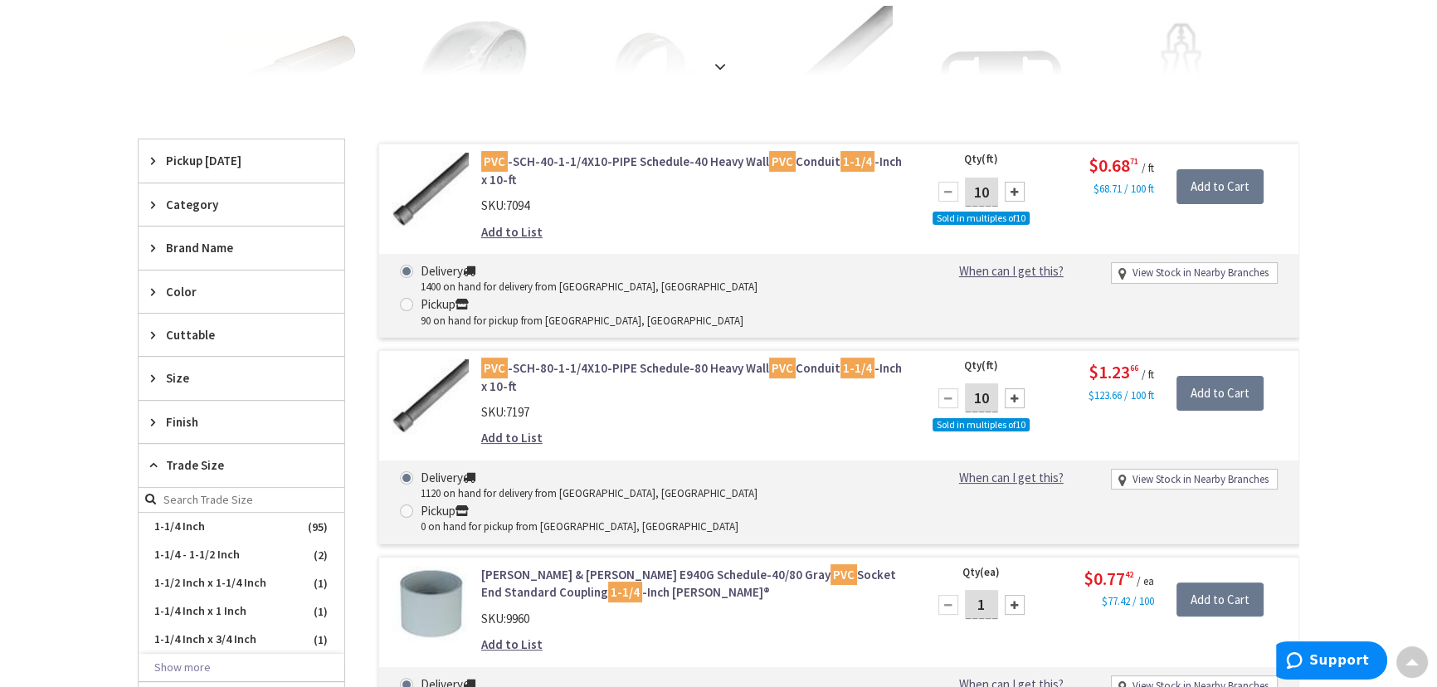
scroll to position [452, 0]
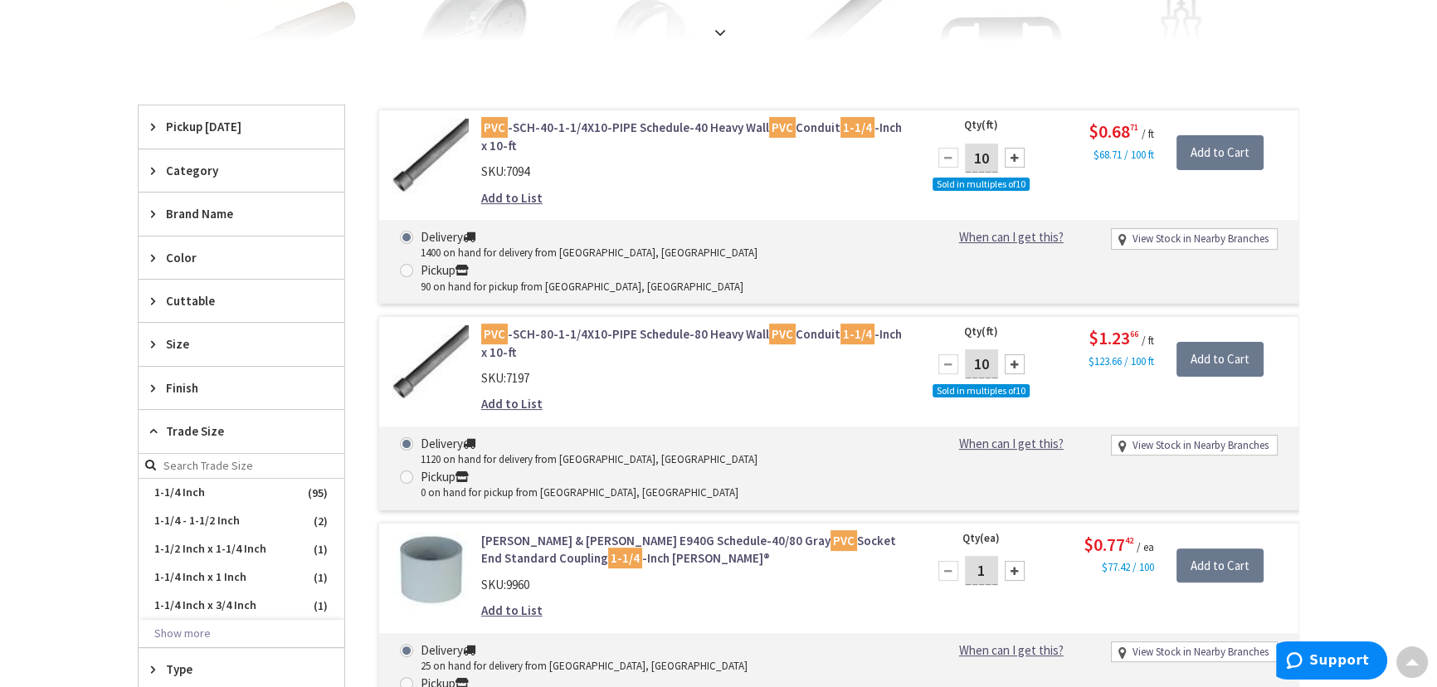
click at [172, 345] on span "Size" at bounding box center [233, 343] width 135 height 17
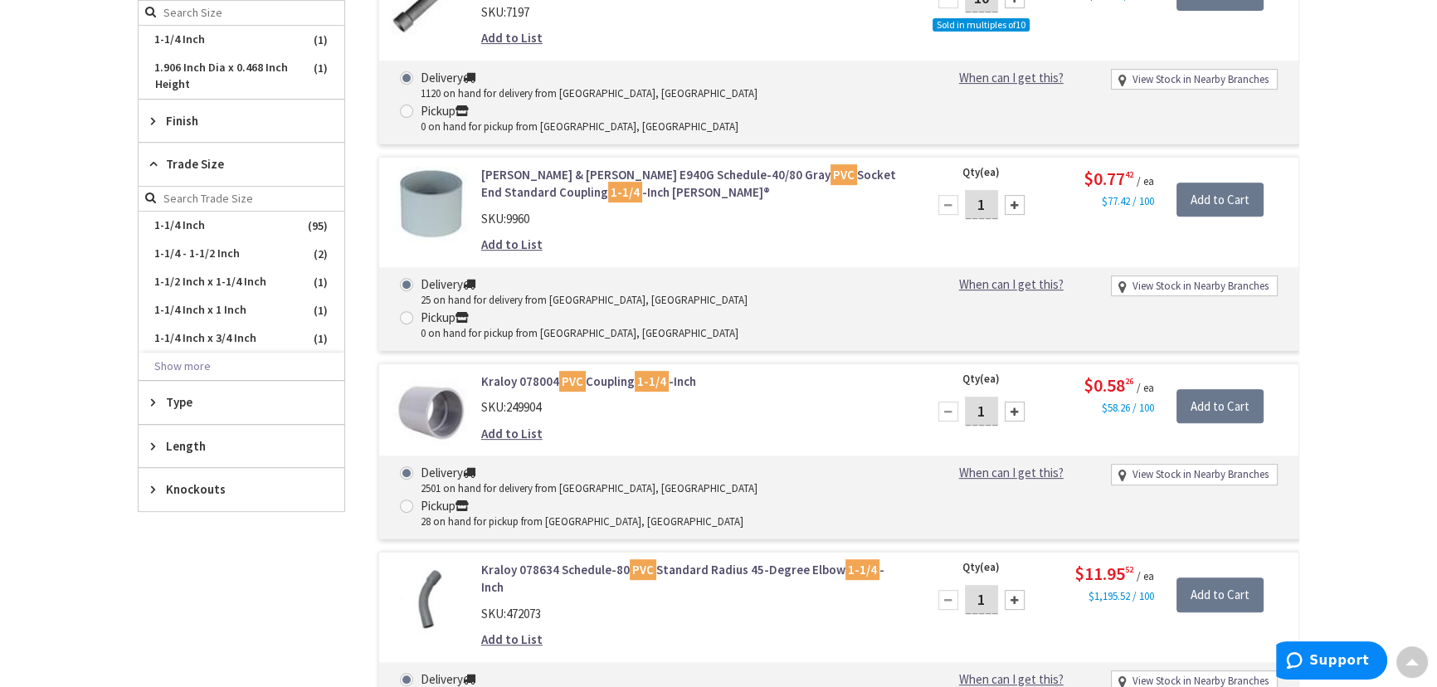
scroll to position [830, 0]
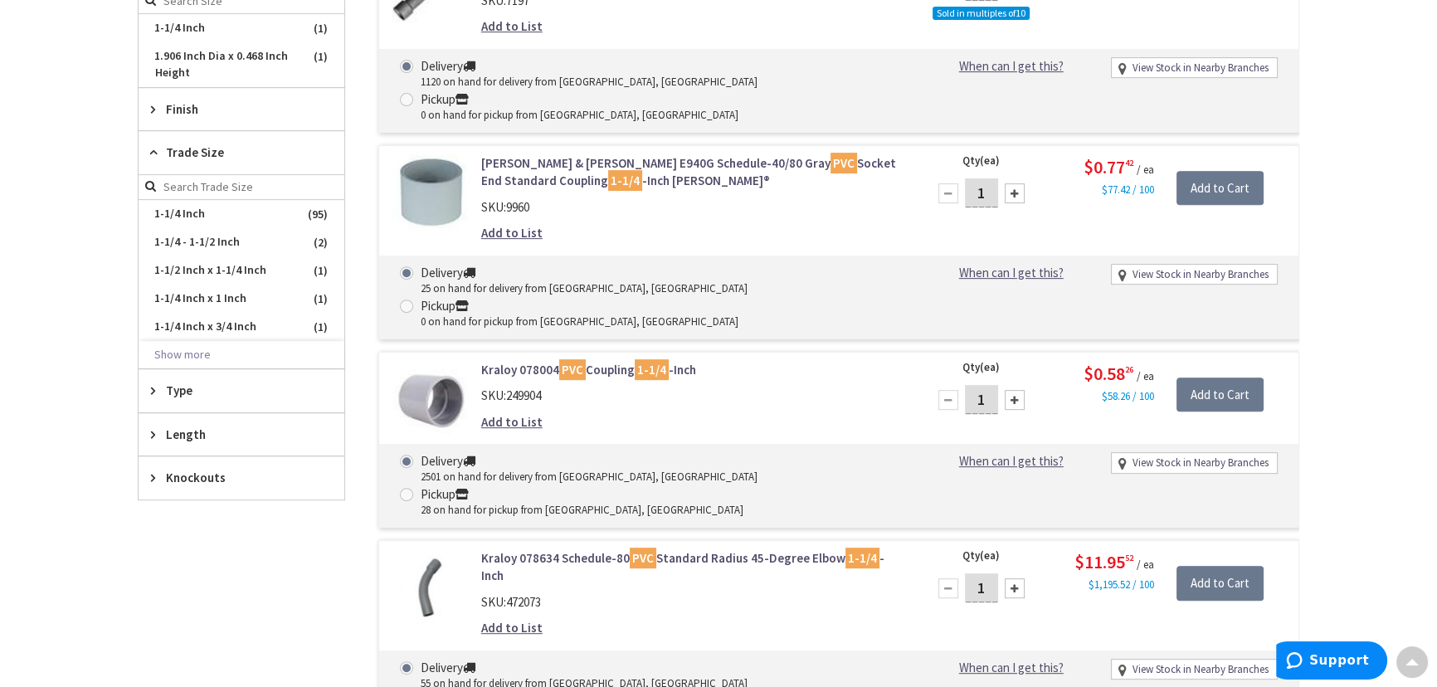
click at [217, 147] on span "Trade Size" at bounding box center [233, 152] width 135 height 17
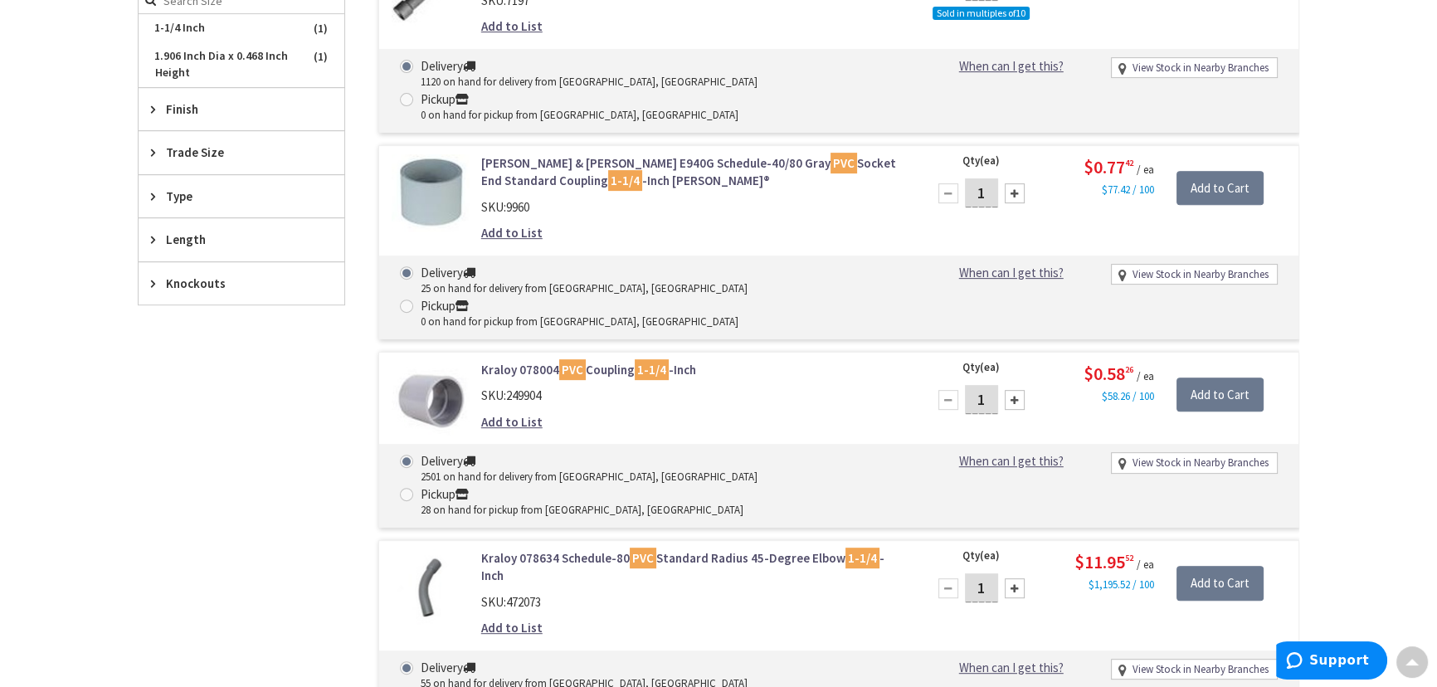
click at [217, 148] on span "Trade Size" at bounding box center [233, 152] width 135 height 17
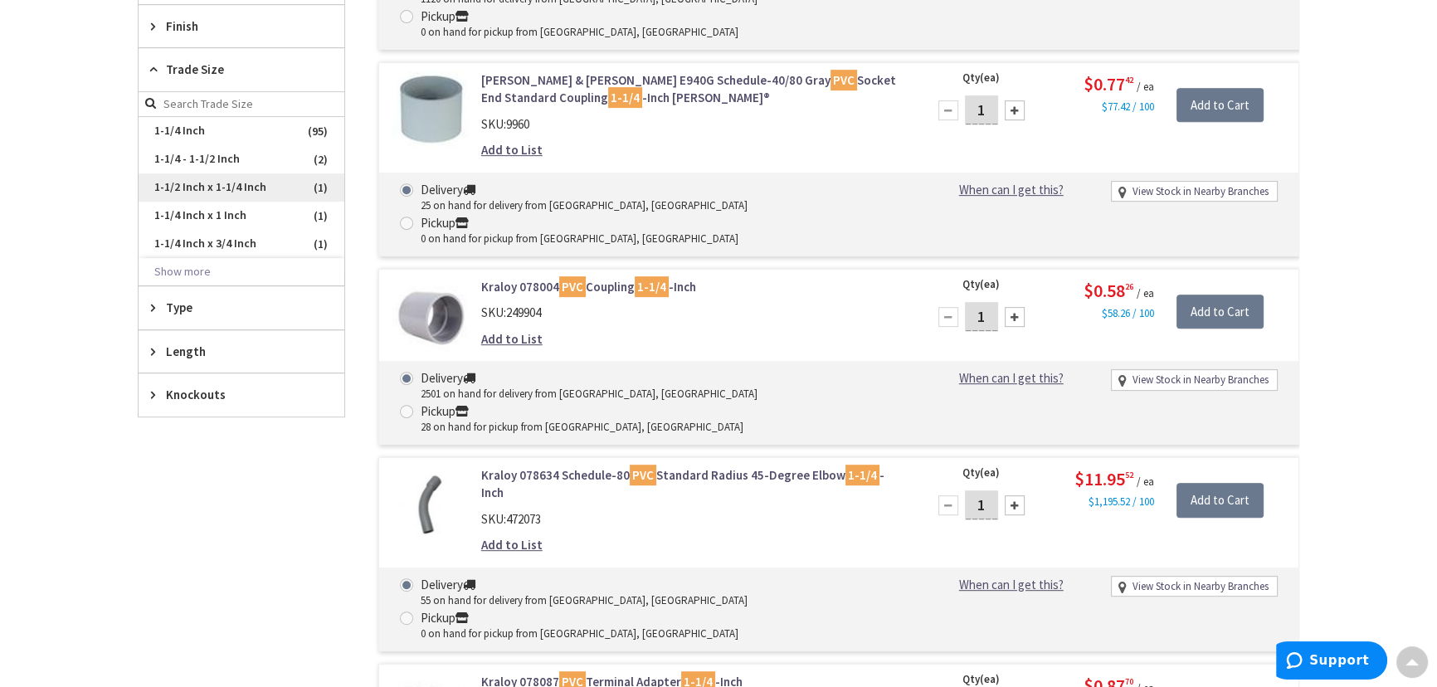
scroll to position [980, 0]
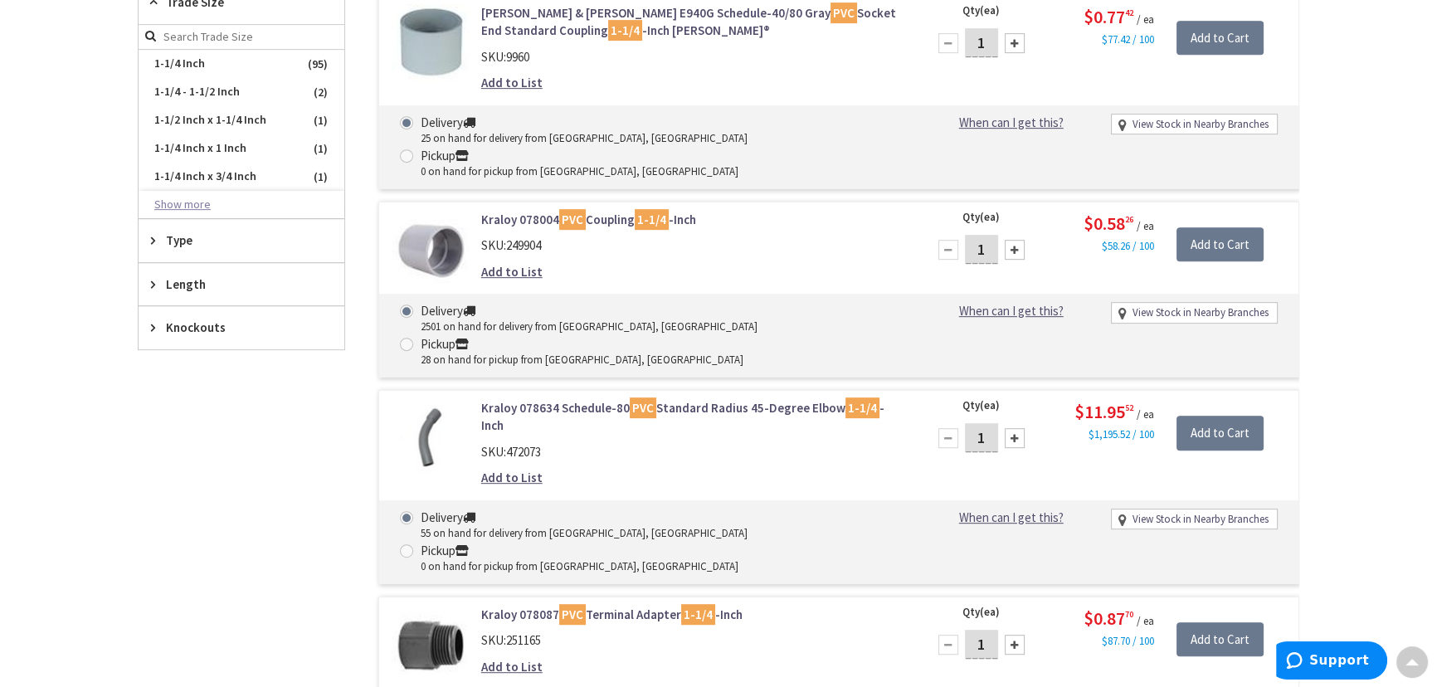
click at [202, 207] on button "Show more" at bounding box center [242, 205] width 206 height 28
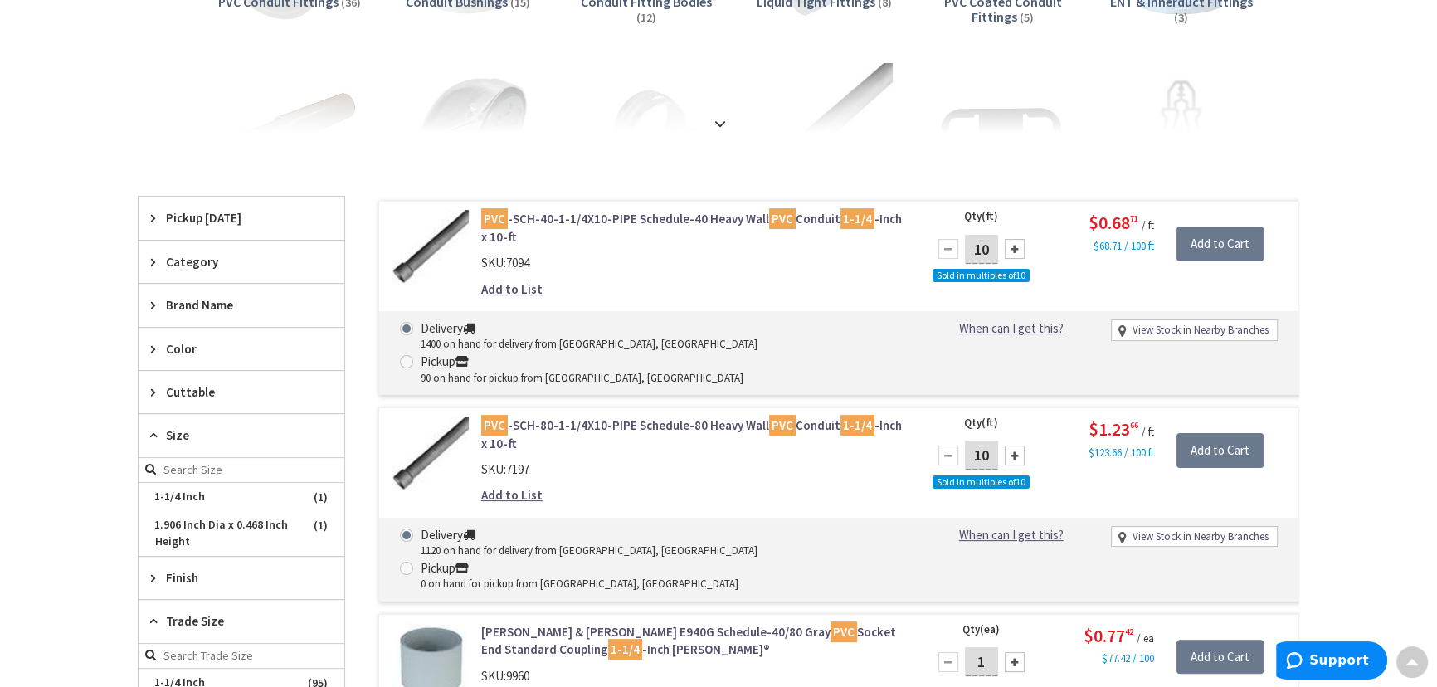
scroll to position [0, 0]
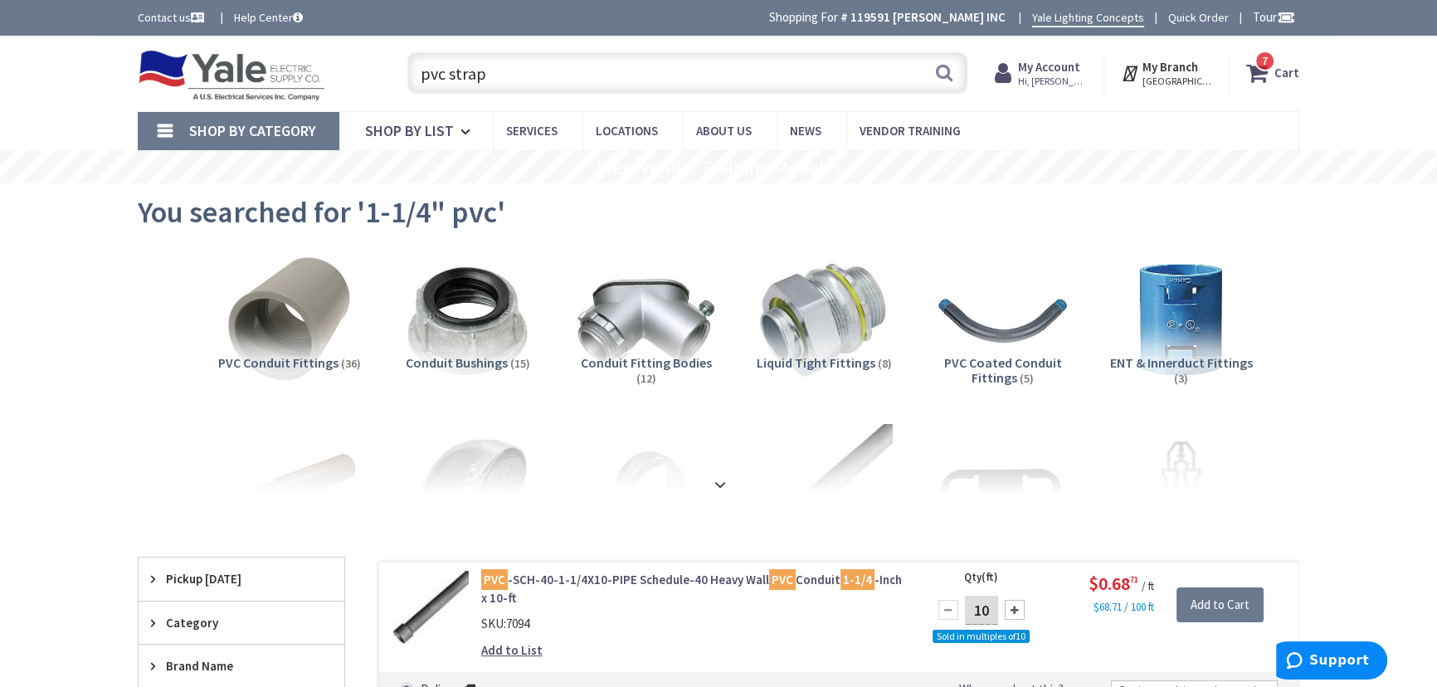
click at [416, 72] on input "pvc strap" at bounding box center [687, 72] width 560 height 41
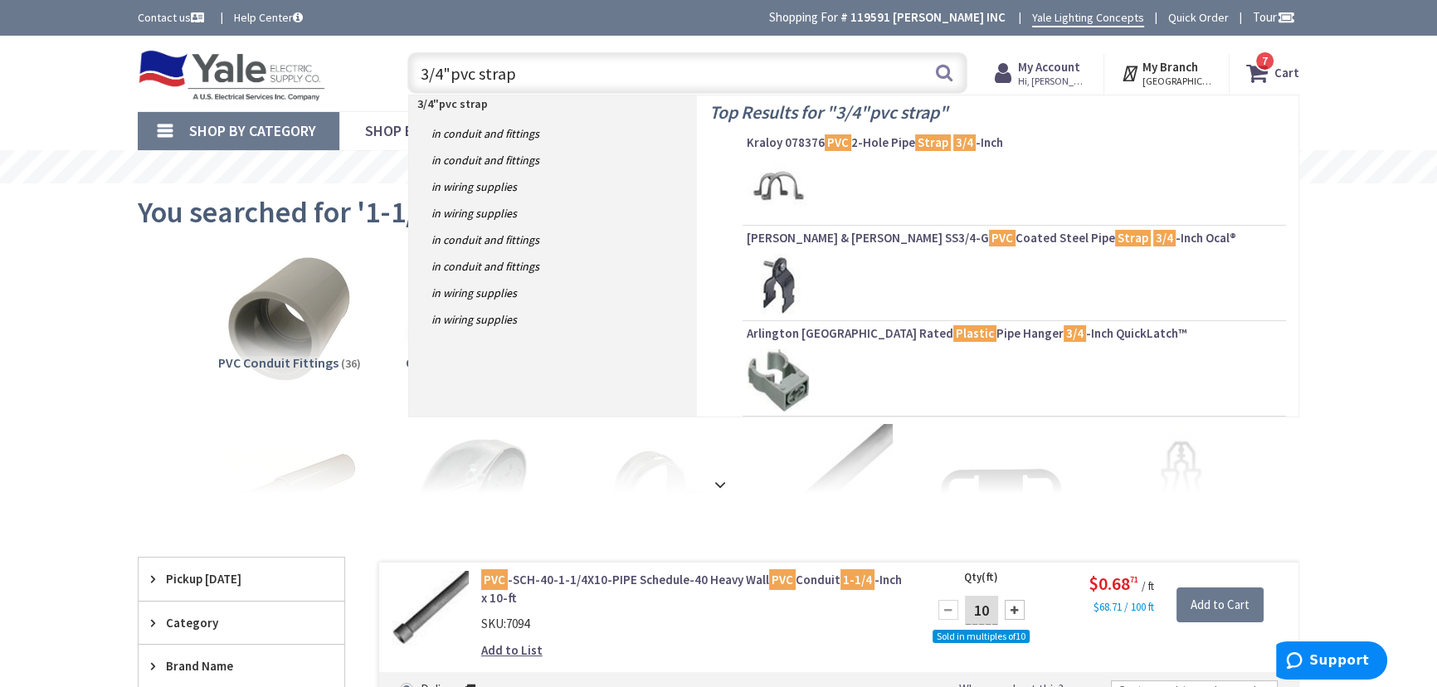
type input "3/4" pvc strap"
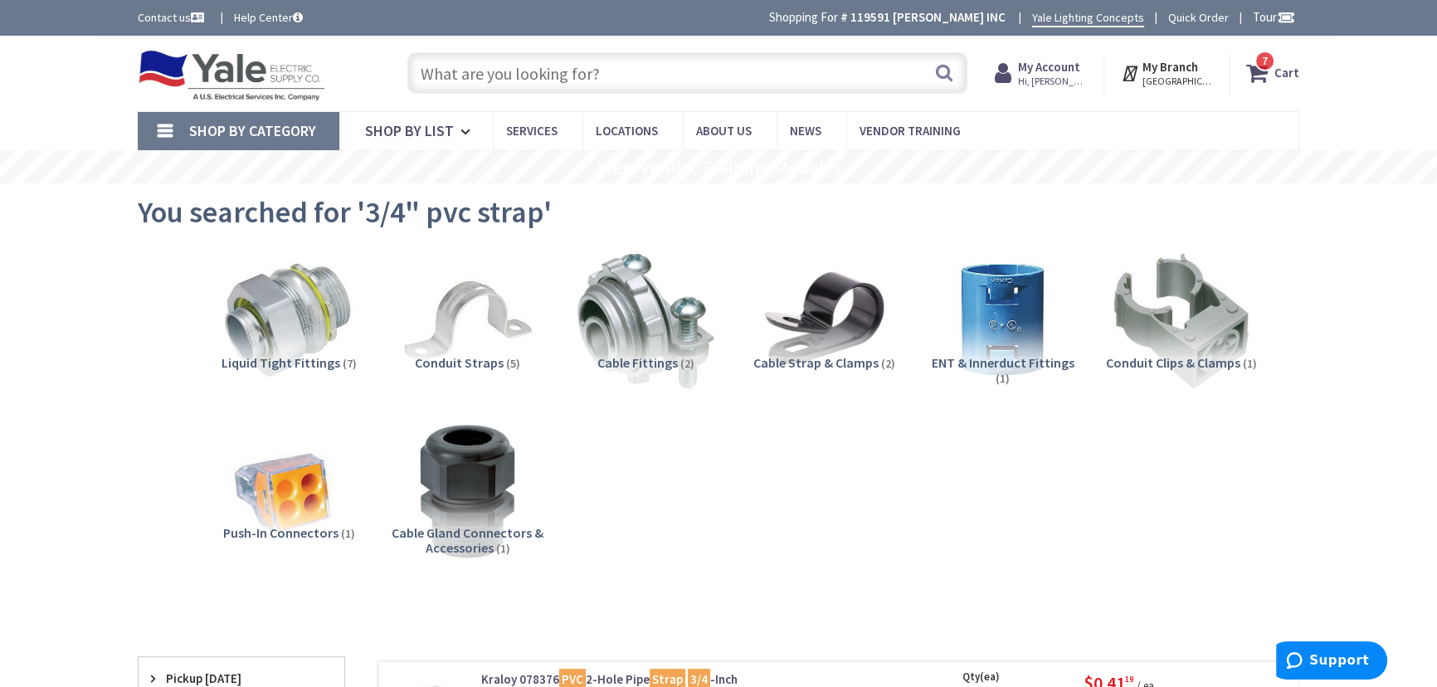
click at [1128, 356] on span "Conduit Clips & Clamps" at bounding box center [1173, 362] width 134 height 17
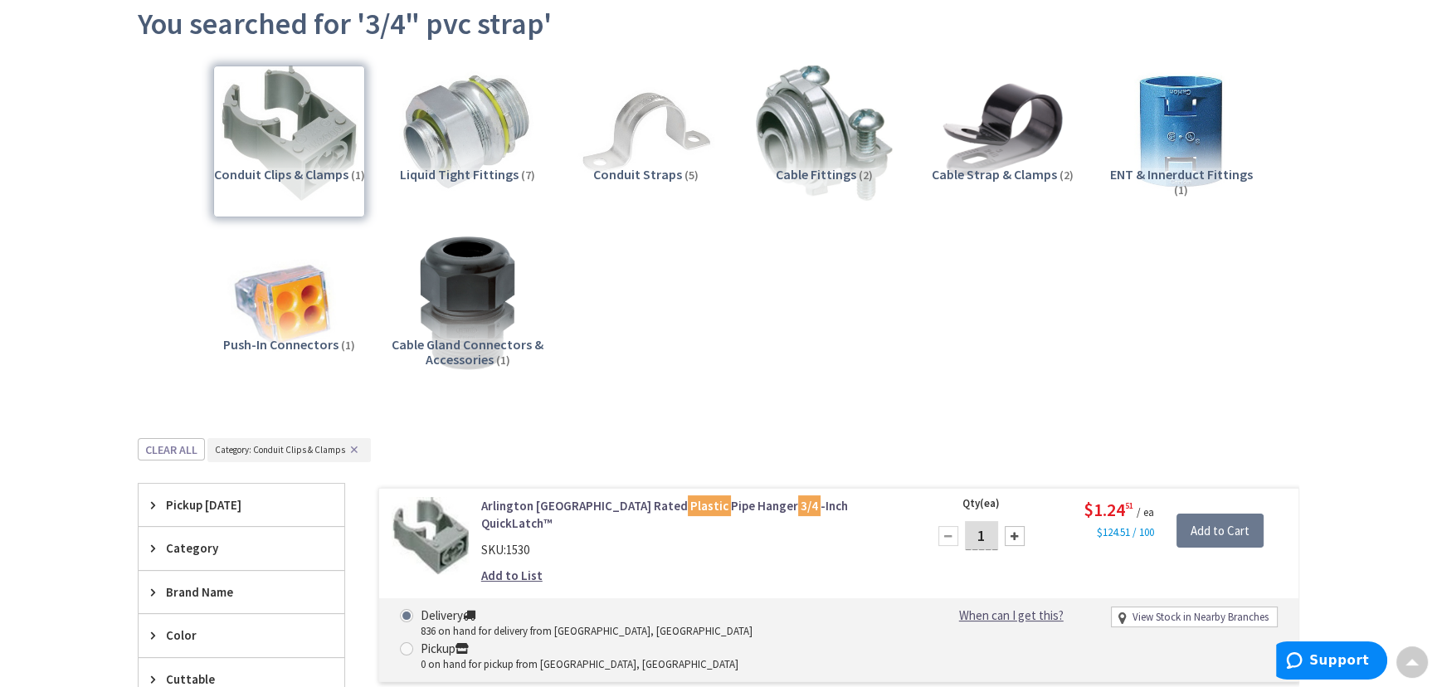
scroll to position [155, 0]
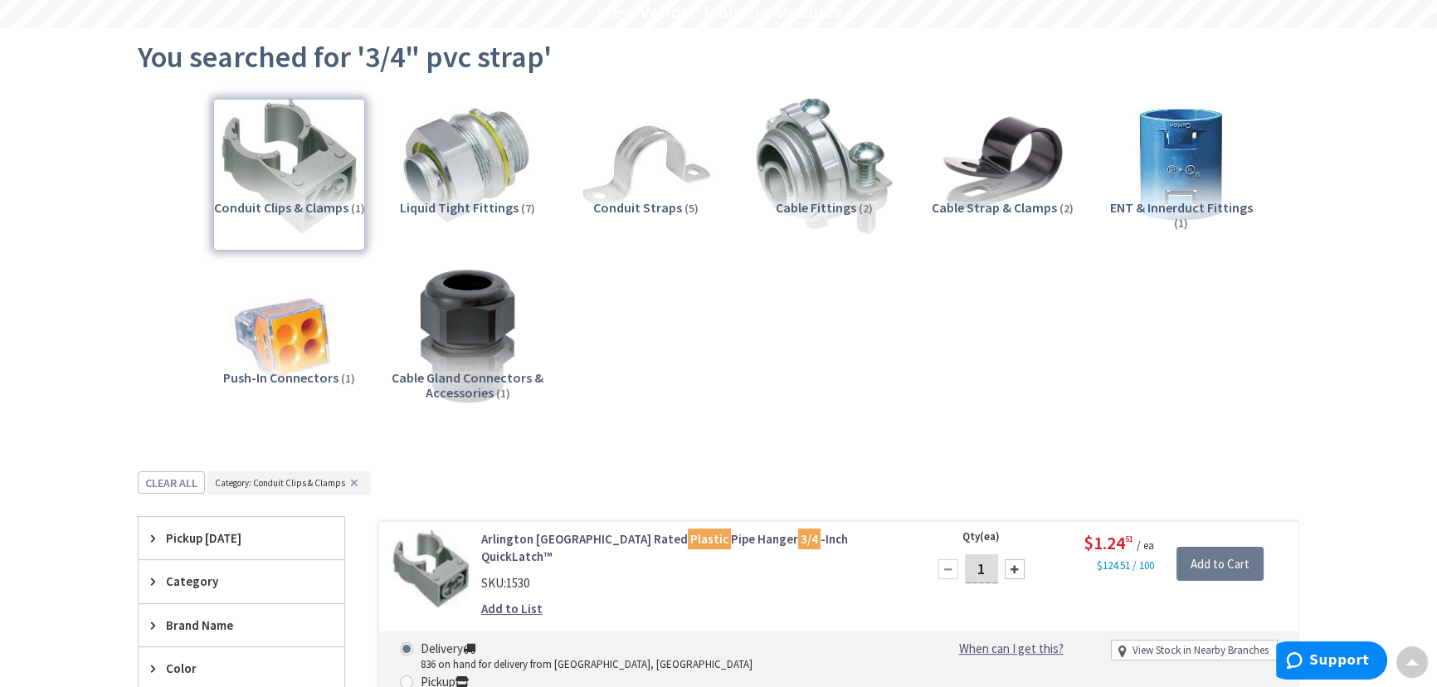
click at [654, 206] on span "Conduit Straps" at bounding box center [637, 207] width 89 height 17
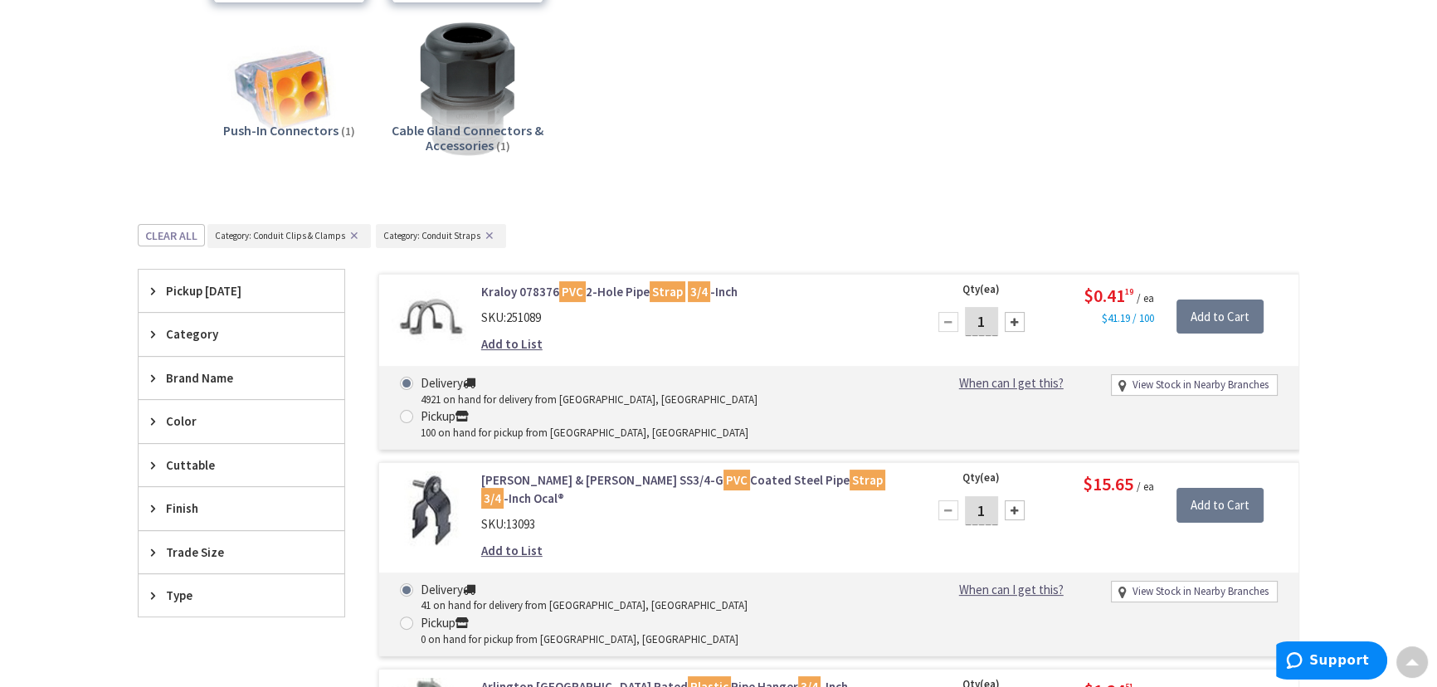
scroll to position [399, 0]
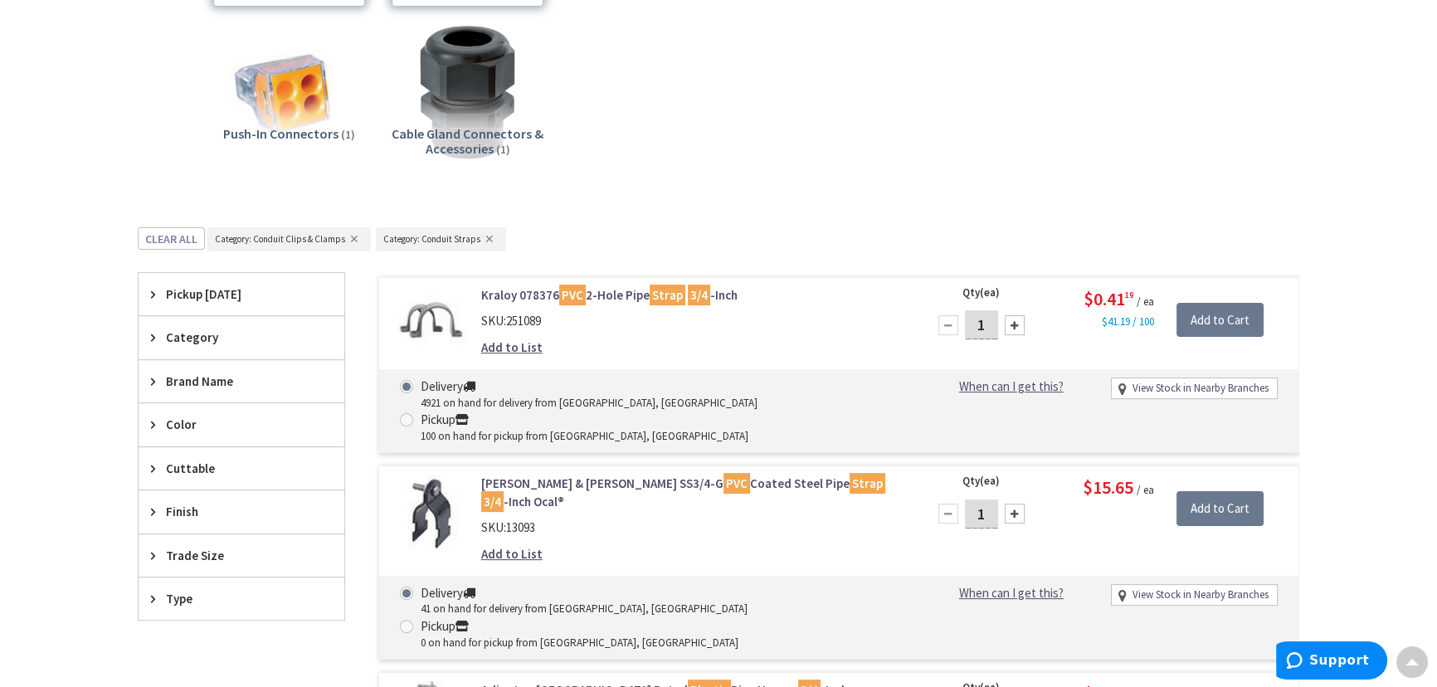
click at [984, 328] on input "1" at bounding box center [981, 324] width 33 height 29
type input "50"
click at [1197, 323] on input "Add to Cart" at bounding box center [1219, 320] width 87 height 35
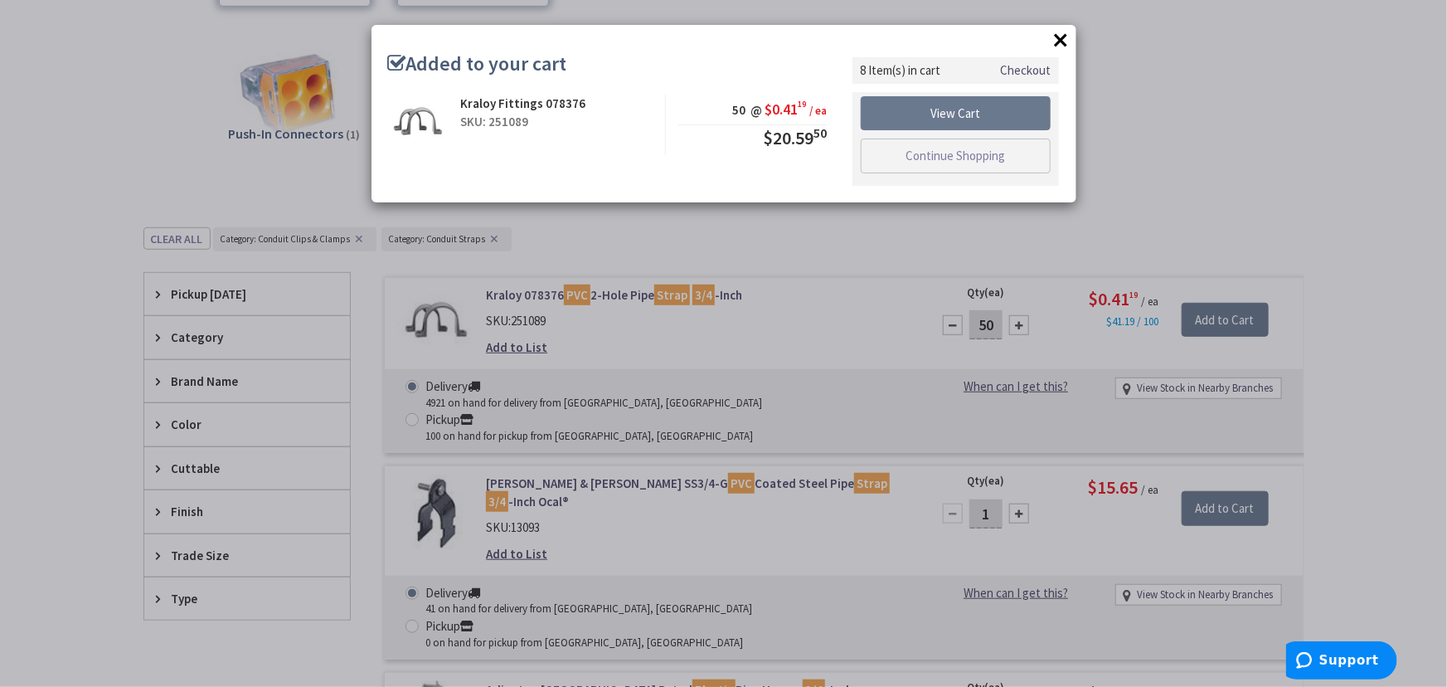
click at [1187, 151] on div "× Added to your cart Kraloy Fittings 078376 SKU: 251089 50 @ $0.41 19 / ea $20.…" at bounding box center [723, 343] width 1447 height 687
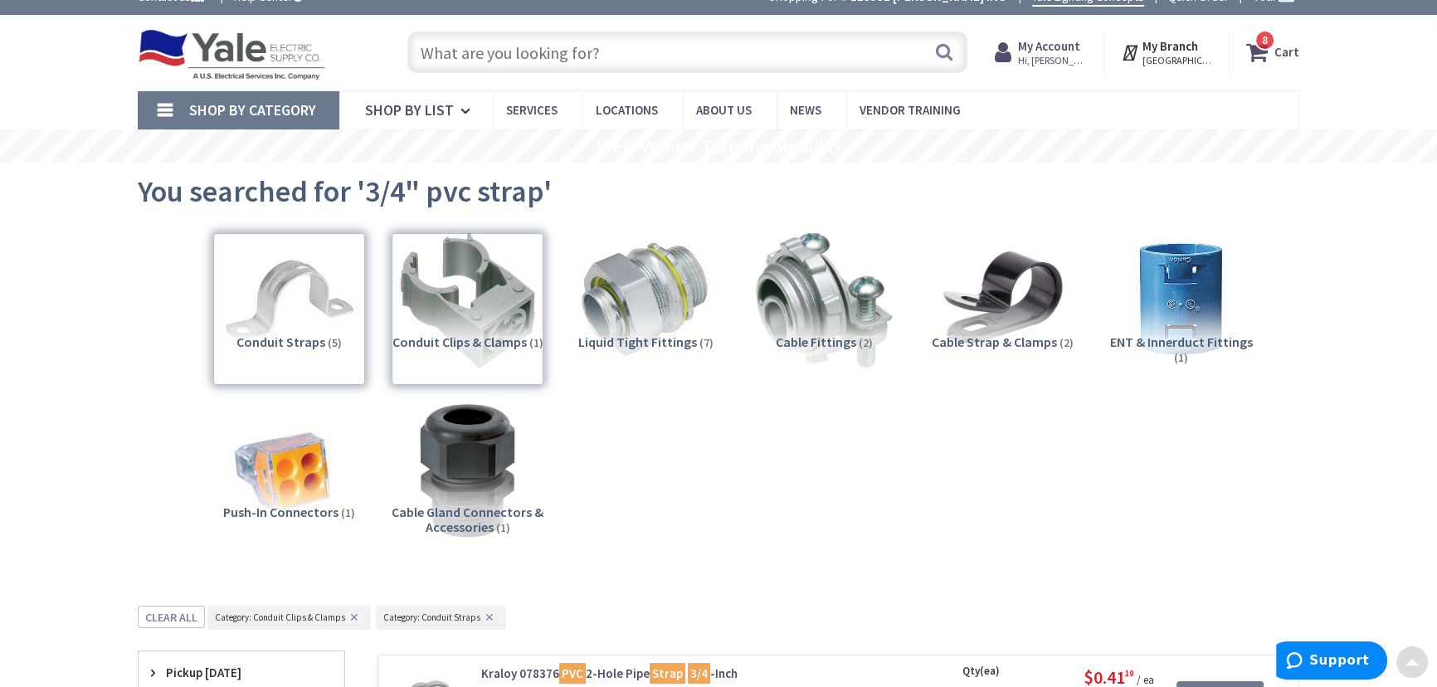
scroll to position [0, 0]
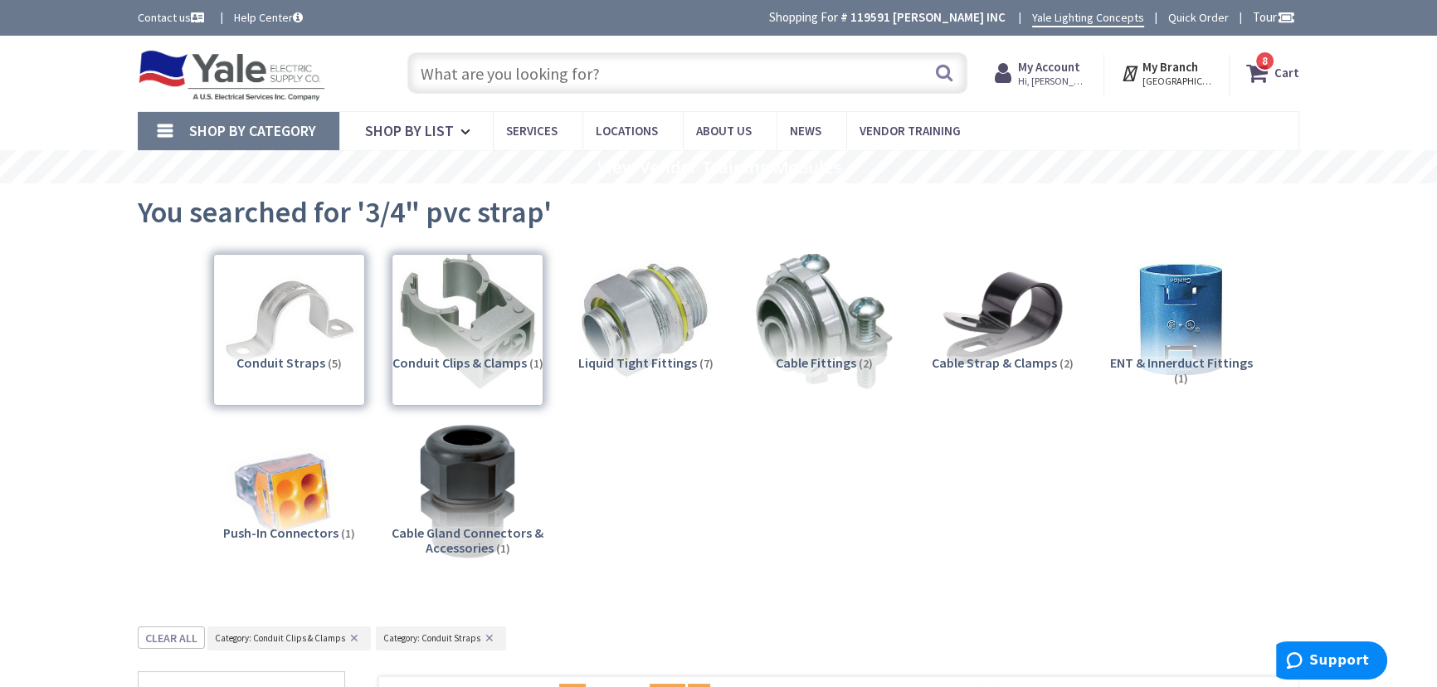
click at [519, 70] on input "text" at bounding box center [687, 72] width 560 height 41
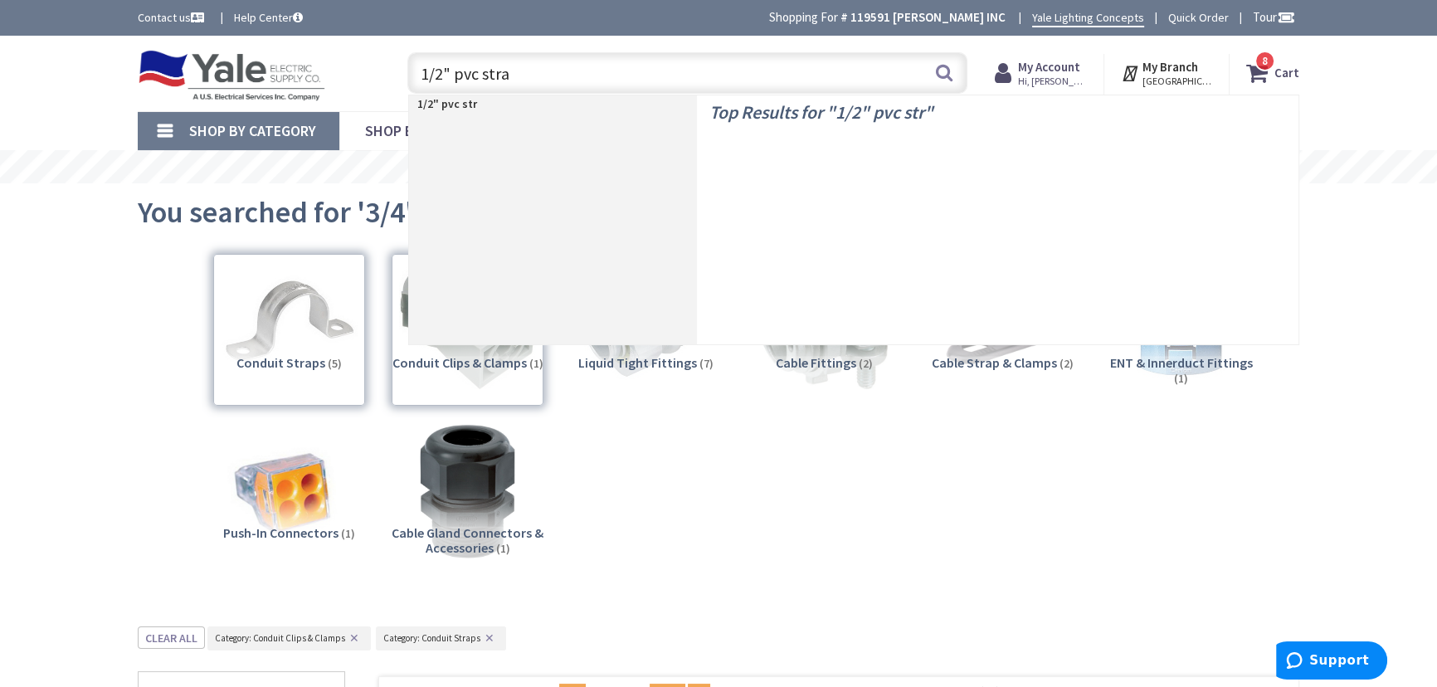
type input "1/2" pvc strap"
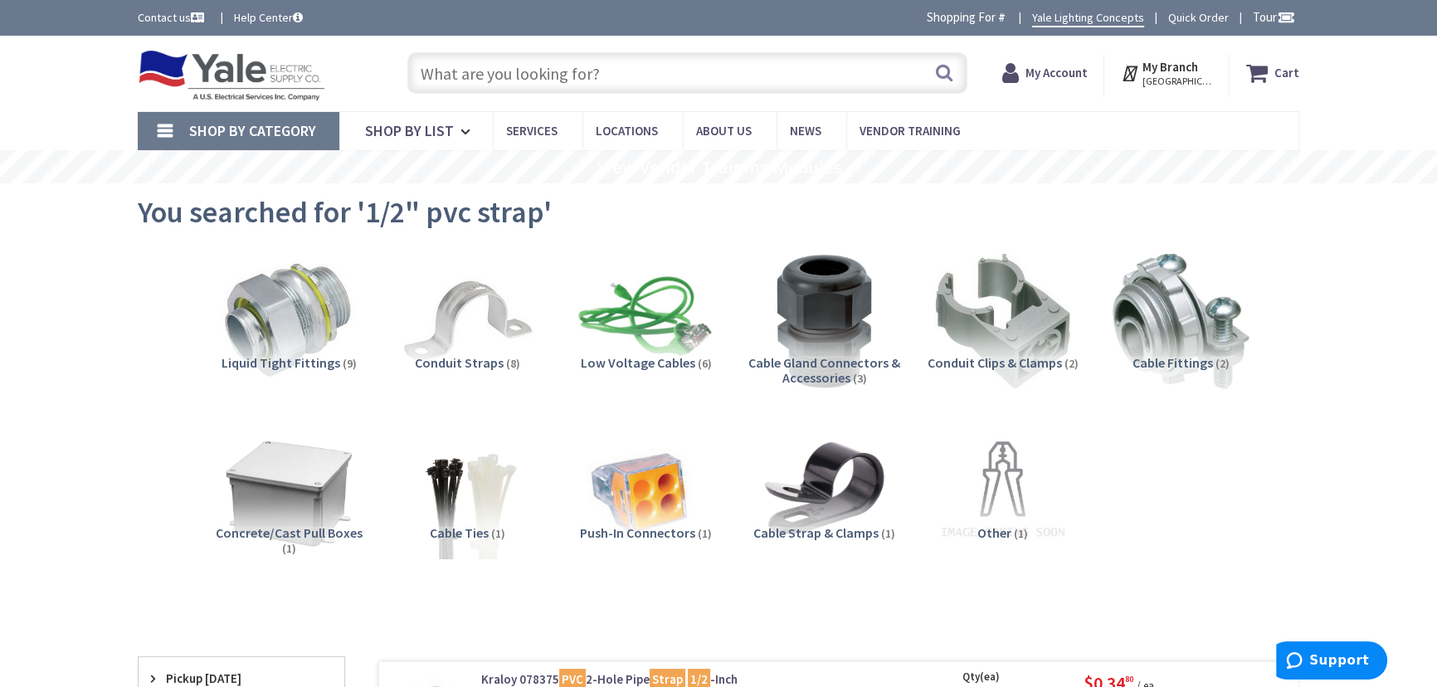
click at [965, 356] on span "Conduit Clips & Clamps" at bounding box center [994, 362] width 134 height 17
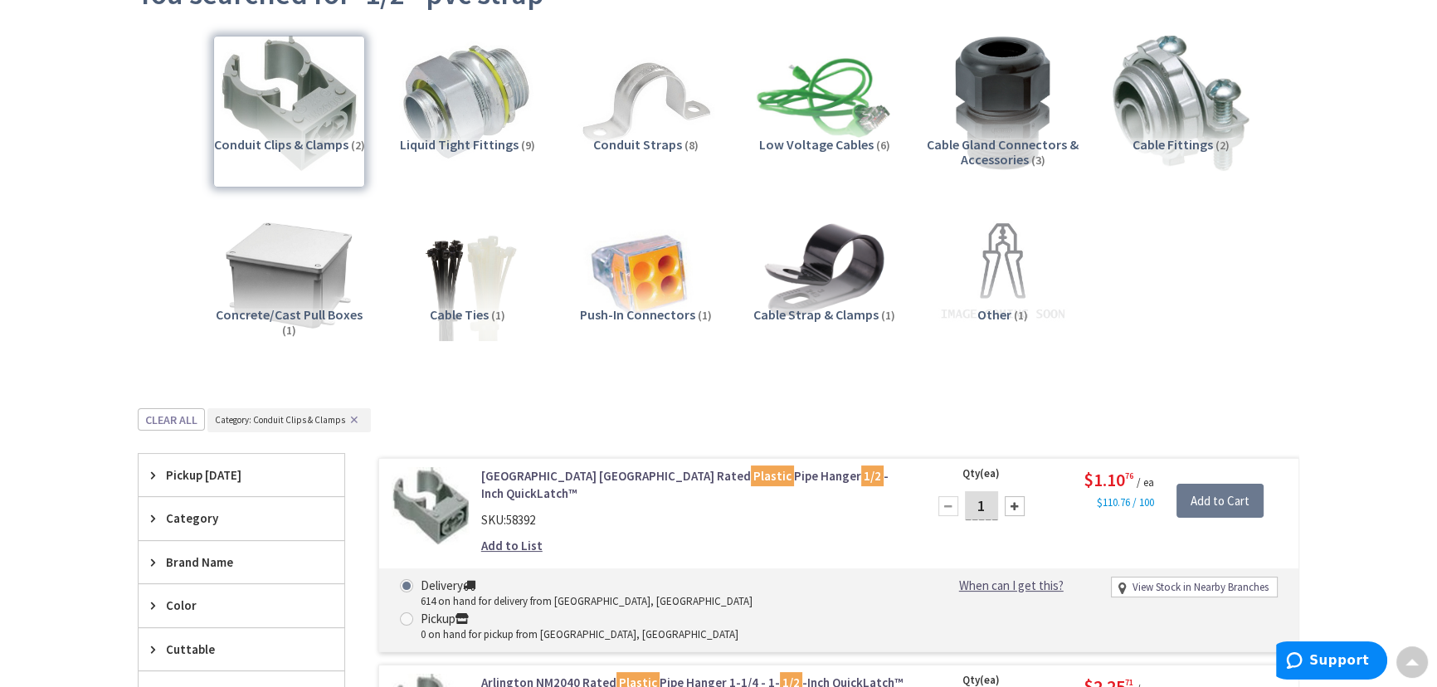
scroll to position [173, 0]
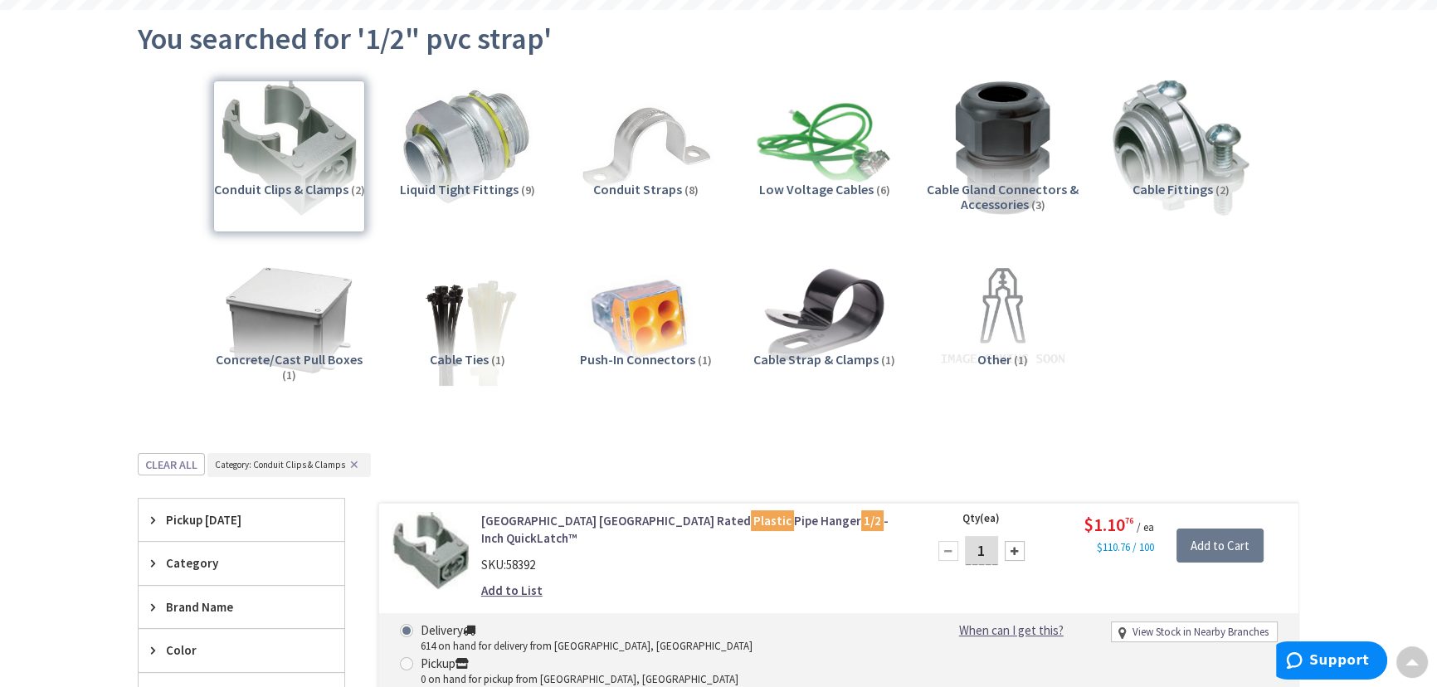
click at [658, 187] on span "Conduit Straps" at bounding box center [637, 189] width 89 height 17
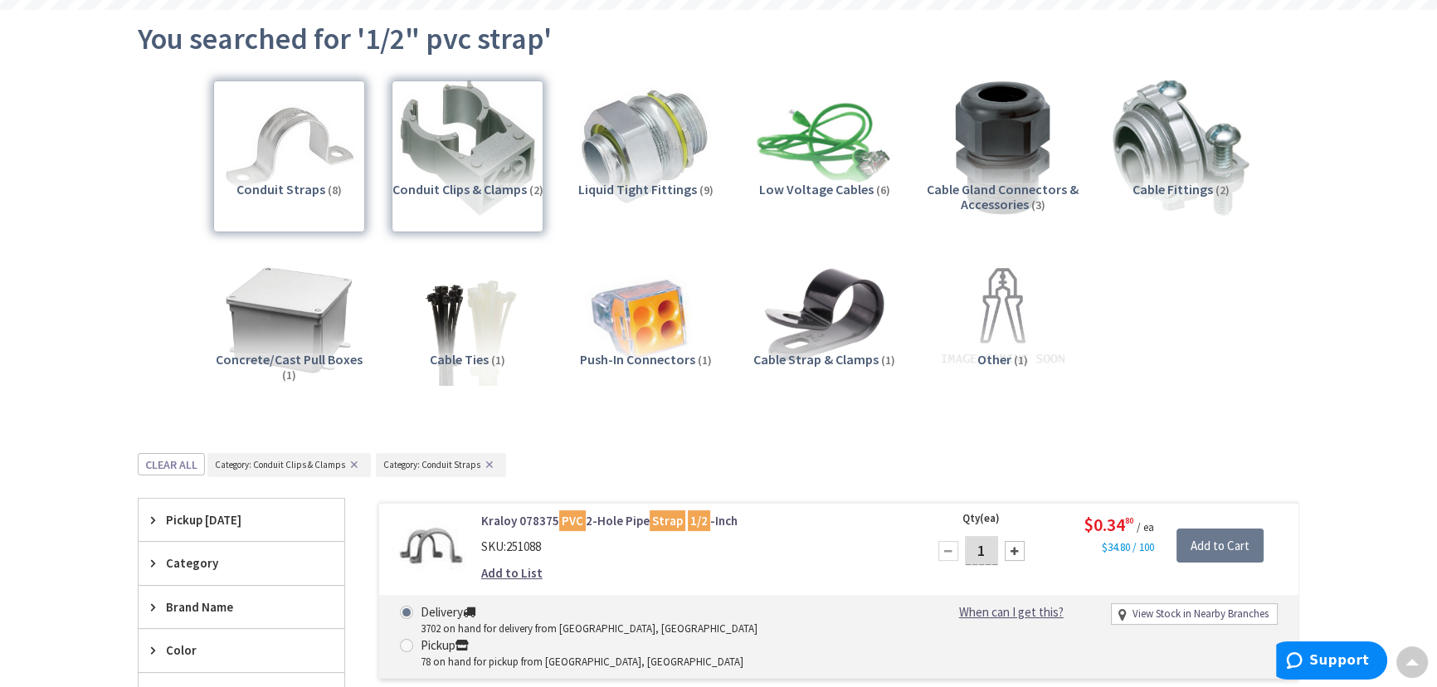
scroll to position [625, 0]
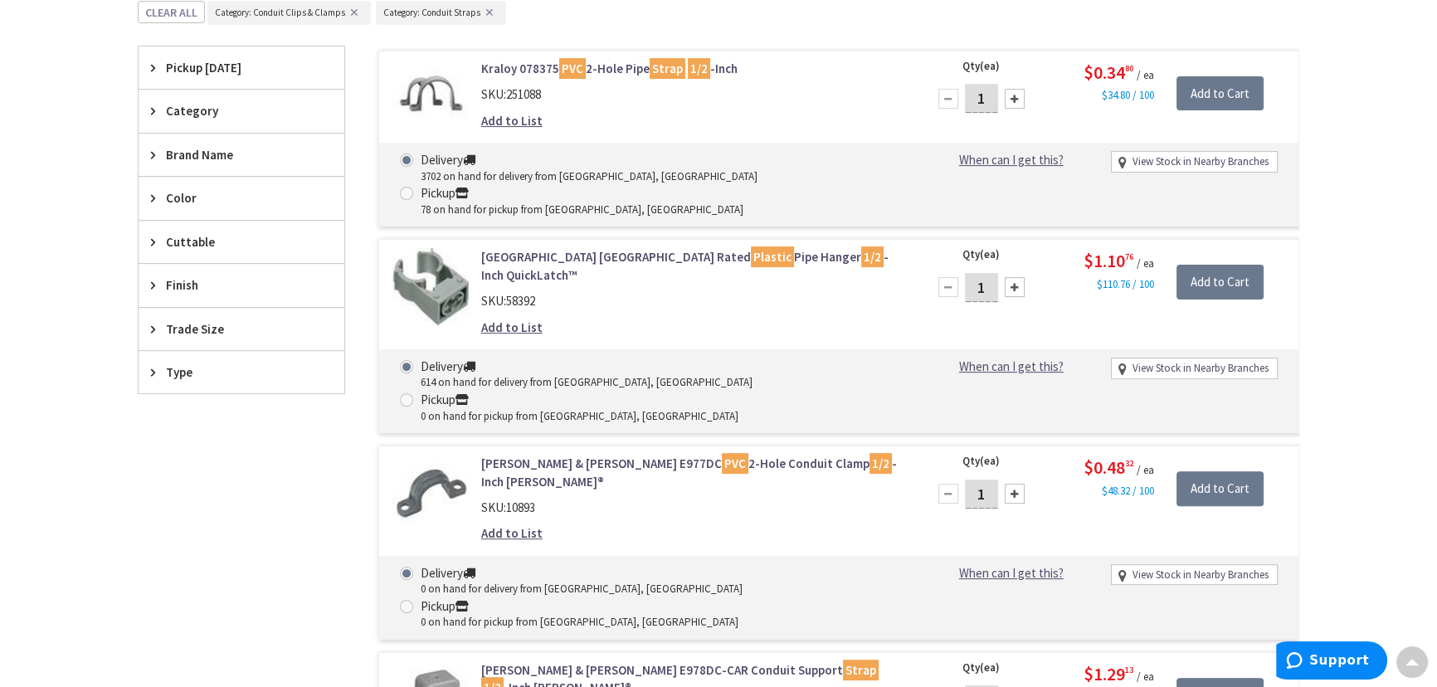
click at [982, 479] on input "1" at bounding box center [981, 493] width 33 height 29
type input "50"
click at [1221, 471] on input "Add to Cart" at bounding box center [1219, 488] width 87 height 35
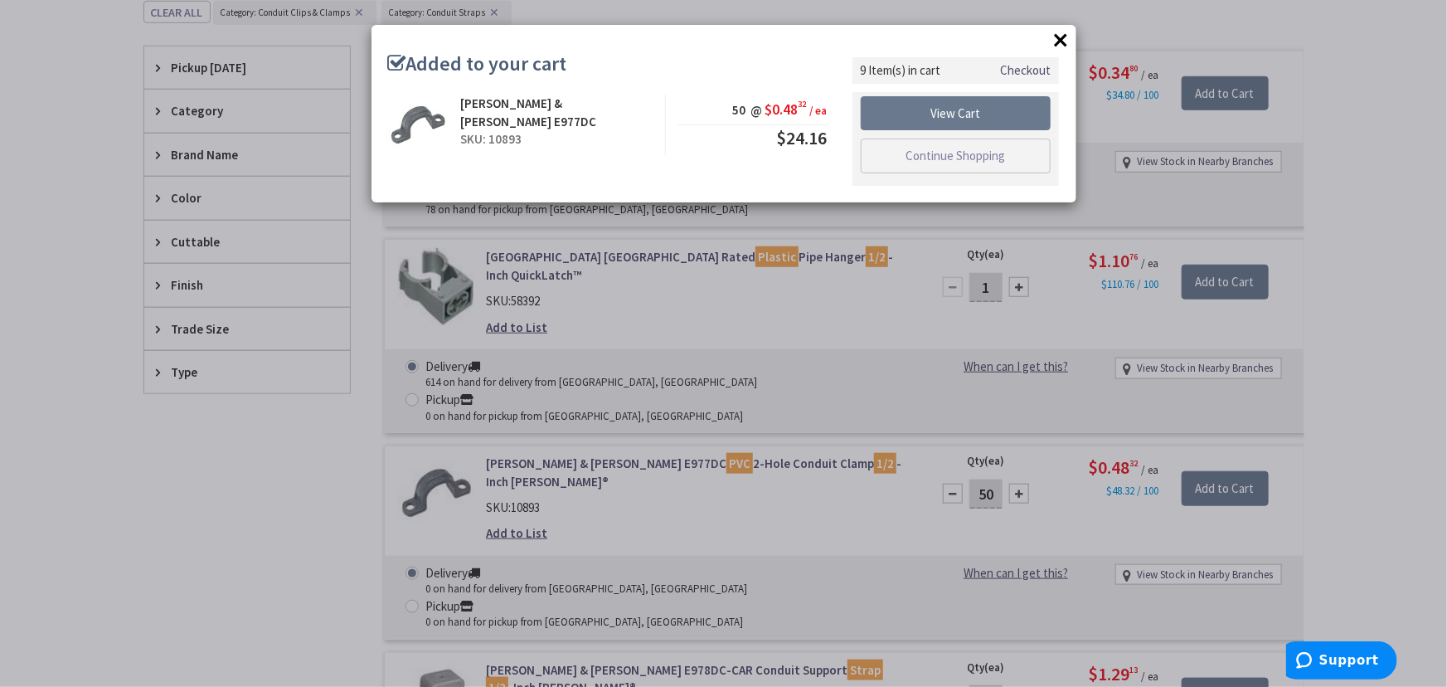
click at [1340, 226] on div "× Added to your cart Thomas & Betts E977DC SKU: 10893 50 @ $0.48 32 / ea $24.16" at bounding box center [723, 343] width 1447 height 687
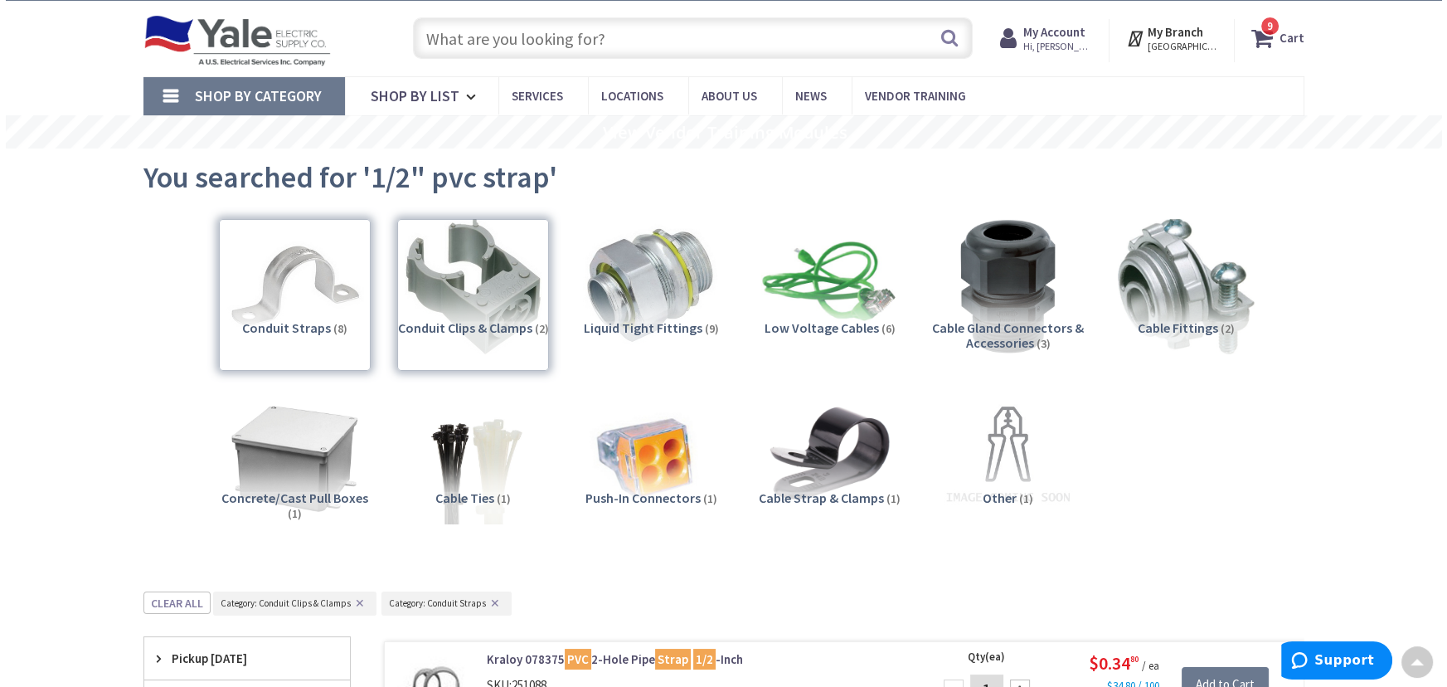
scroll to position [22, 0]
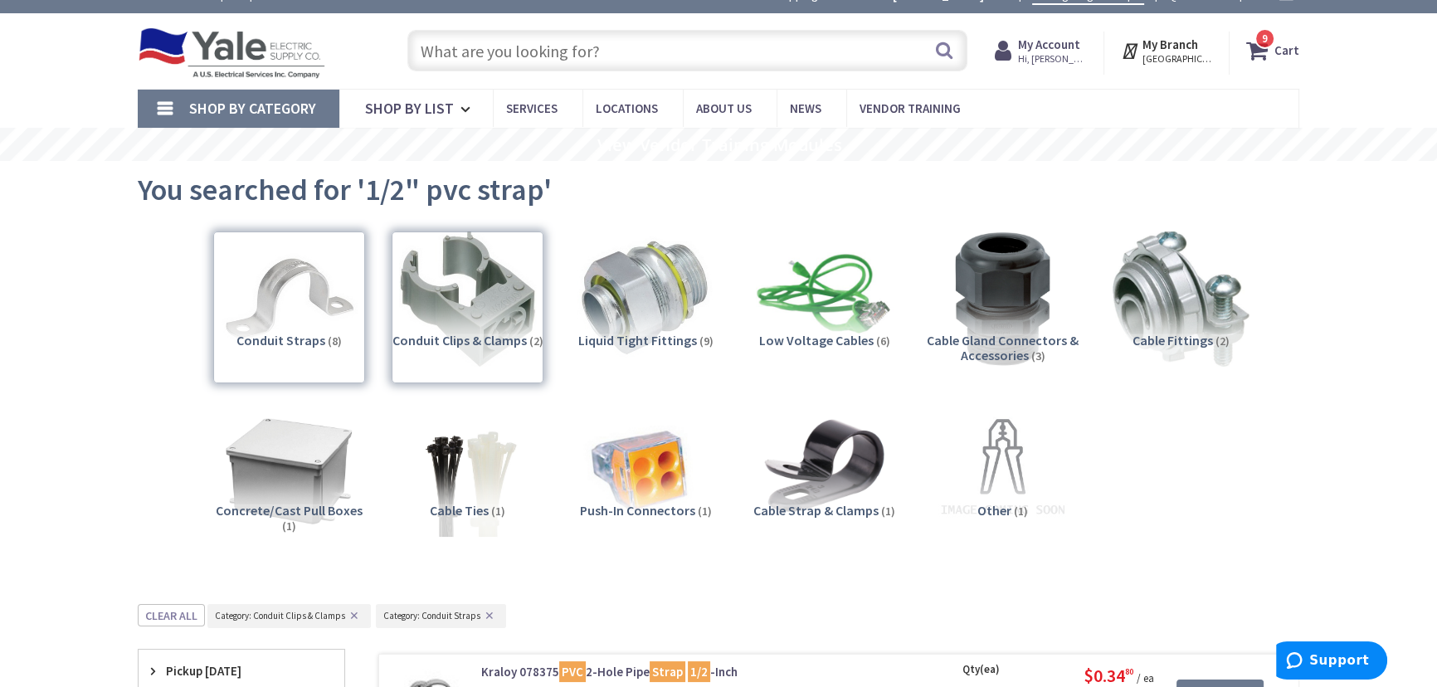
click at [596, 55] on input "text" at bounding box center [687, 50] width 560 height 41
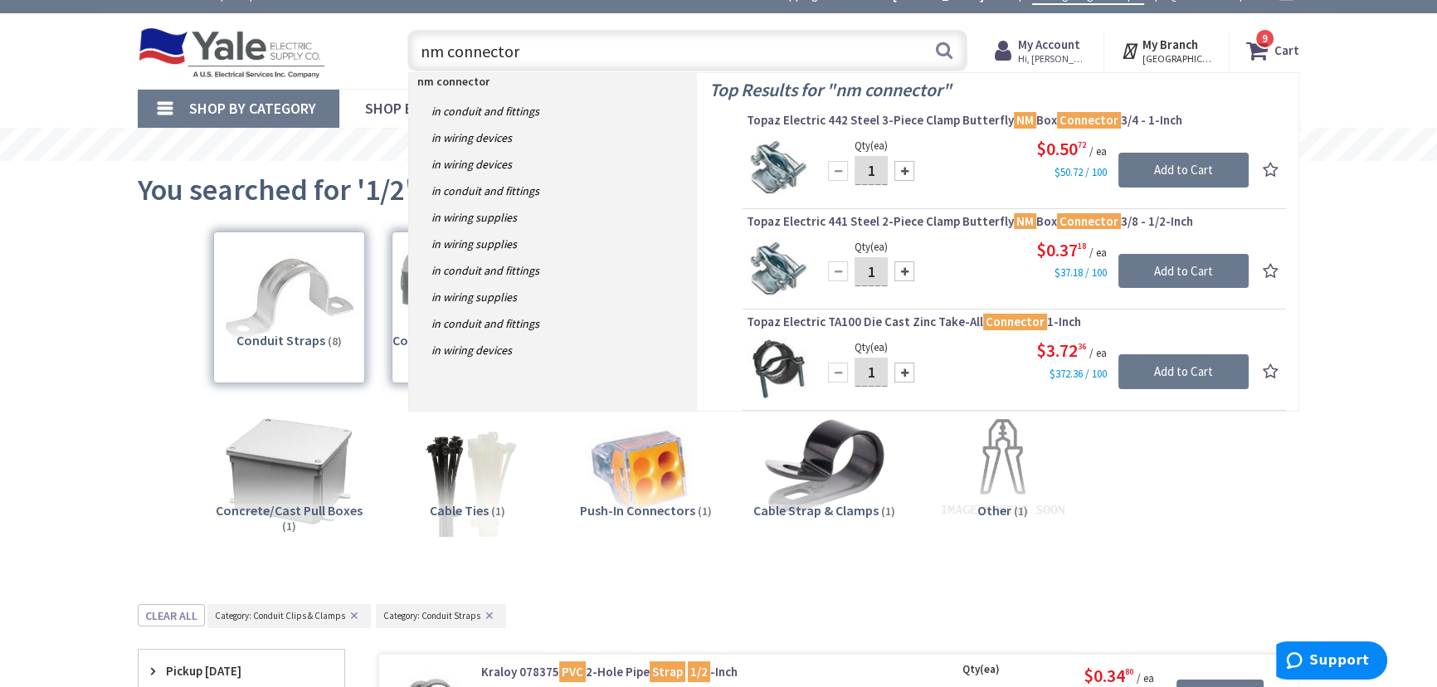
type input "nm connector"
click at [871, 171] on input "1" at bounding box center [870, 170] width 33 height 29
type input "6"
click at [1194, 166] on input "Add to Cart" at bounding box center [1183, 170] width 130 height 35
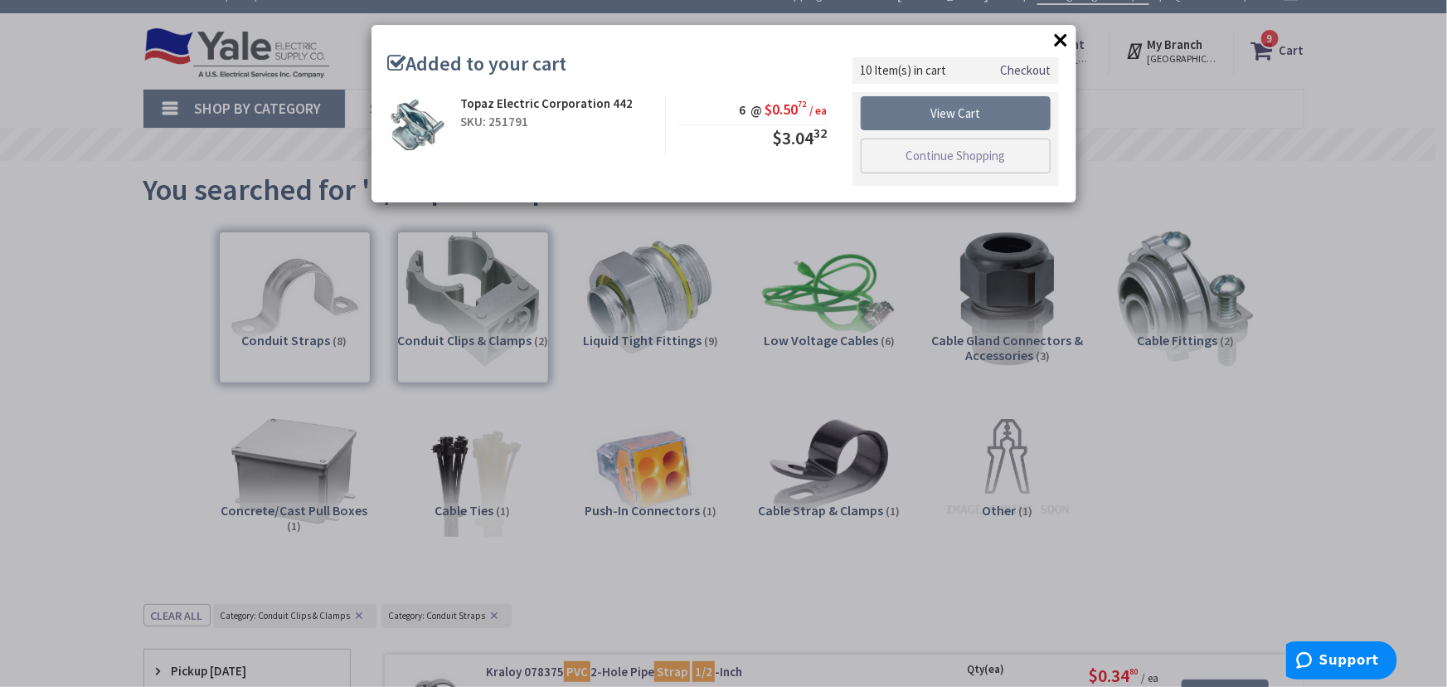
click at [1150, 101] on div "× Added to your cart Topaz Electric Corporation 442 SKU: 251791 6 @ $0.50 72 / …" at bounding box center [723, 343] width 1447 height 687
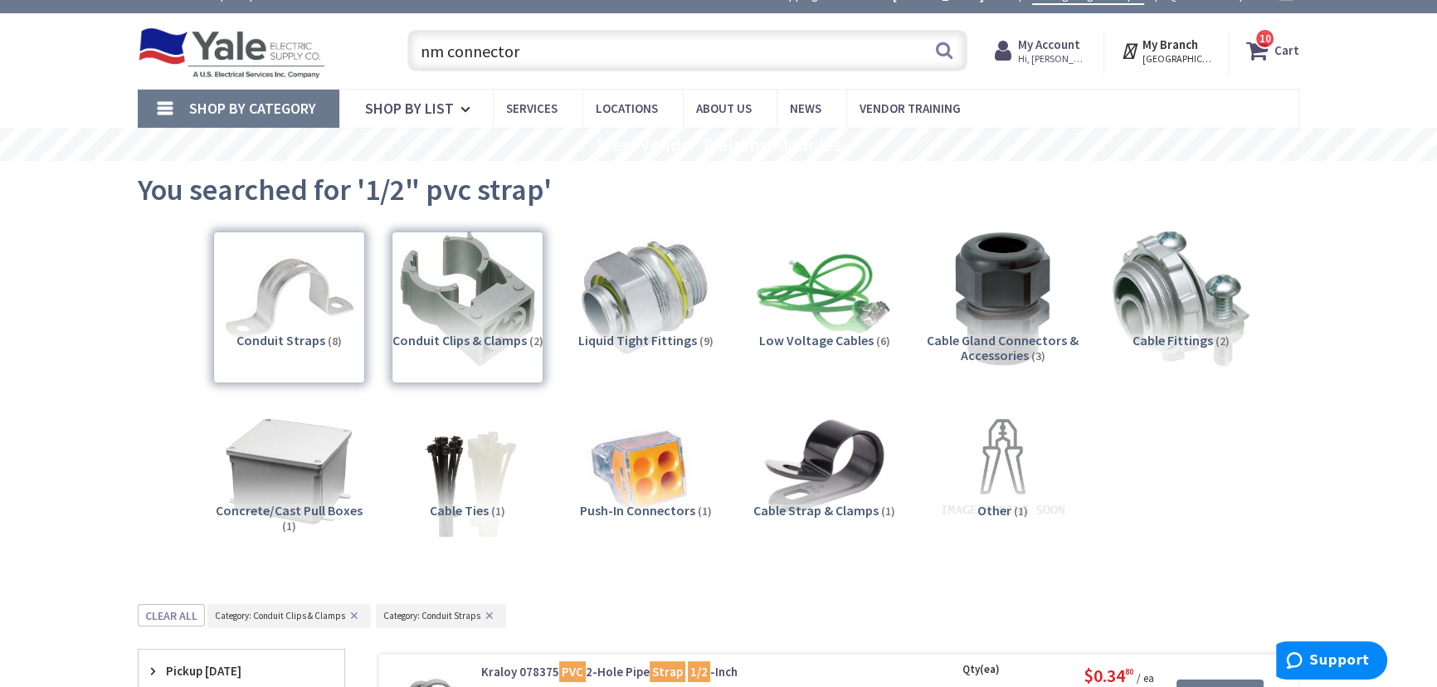
drag, startPoint x: 639, startPoint y: 71, endPoint x: 647, endPoint y: 36, distance: 35.8
click at [647, 36] on div "nm connector nm connector Search" at bounding box center [683, 49] width 568 height 53
click at [628, 46] on input "nm connector" at bounding box center [687, 50] width 560 height 41
type input "n"
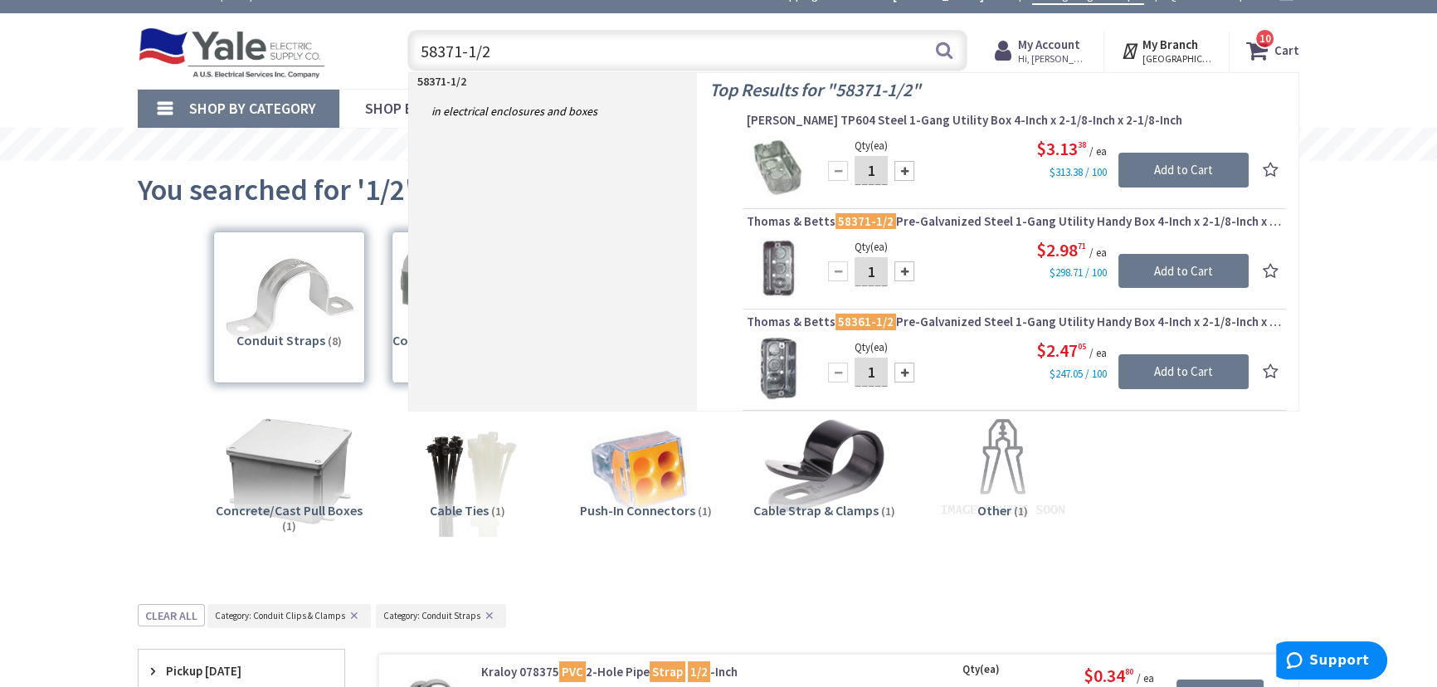
type input "58371-1/2"
click at [876, 170] on input "1" at bounding box center [870, 170] width 33 height 29
type input "20"
click at [1144, 170] on input "Add to Cart" at bounding box center [1183, 170] width 130 height 35
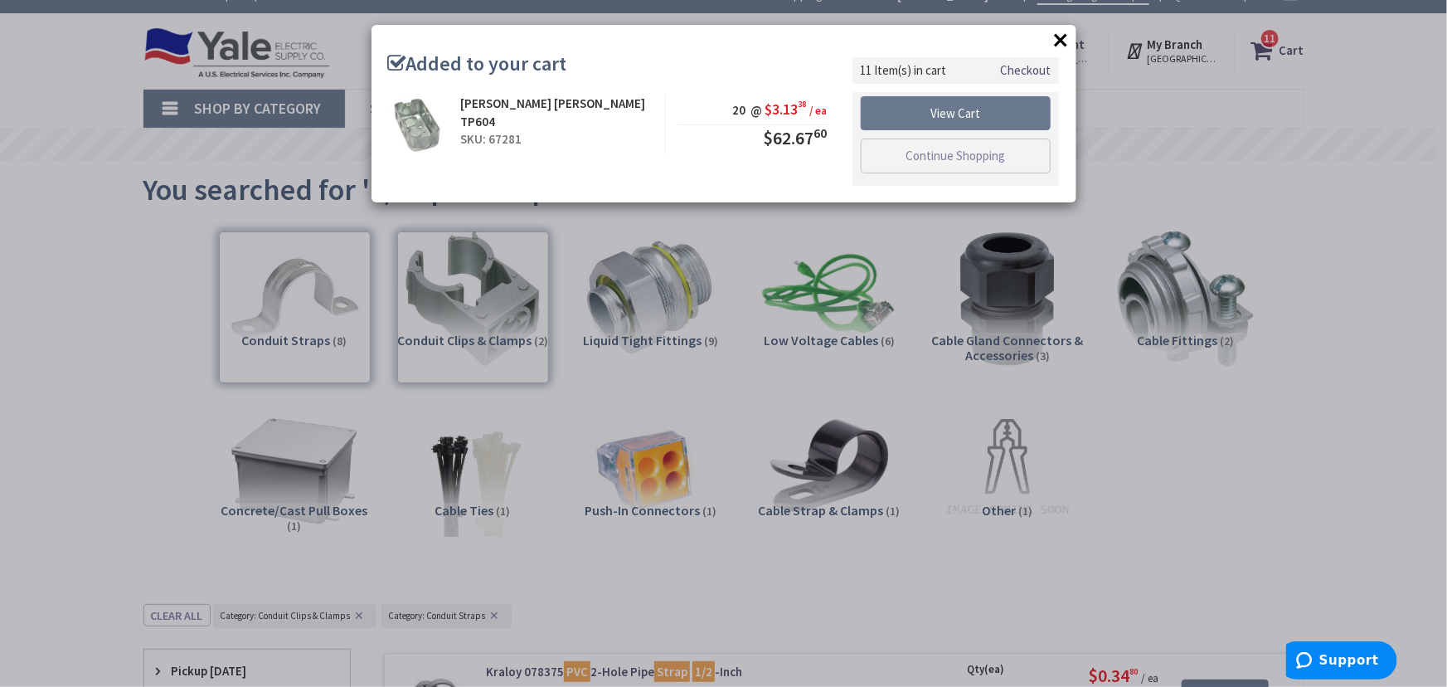
click at [1133, 90] on div "× Added to your cart Cooper Crouse-Hinds TP604 SKU: 67281 20 @ $3.13 38 / ea $6…" at bounding box center [723, 343] width 1447 height 687
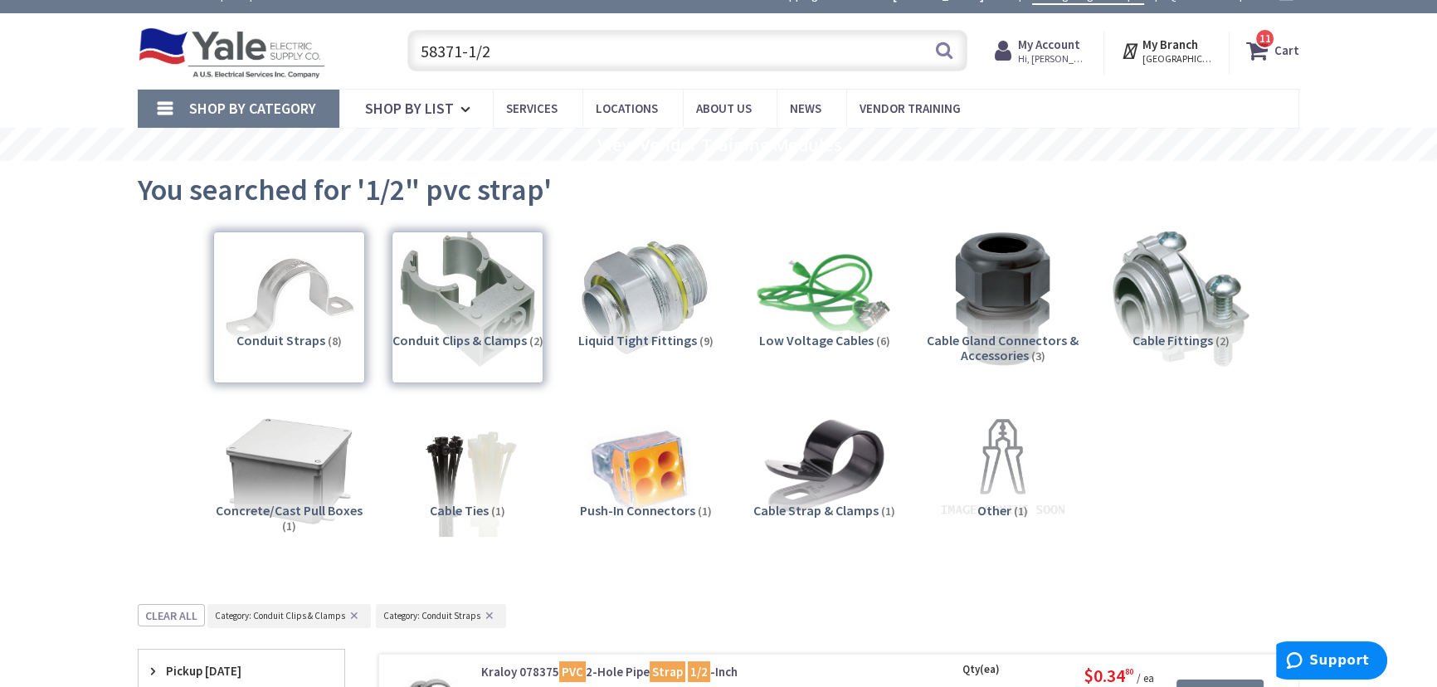
click at [567, 54] on input "58371-1/2" at bounding box center [687, 50] width 560 height 41
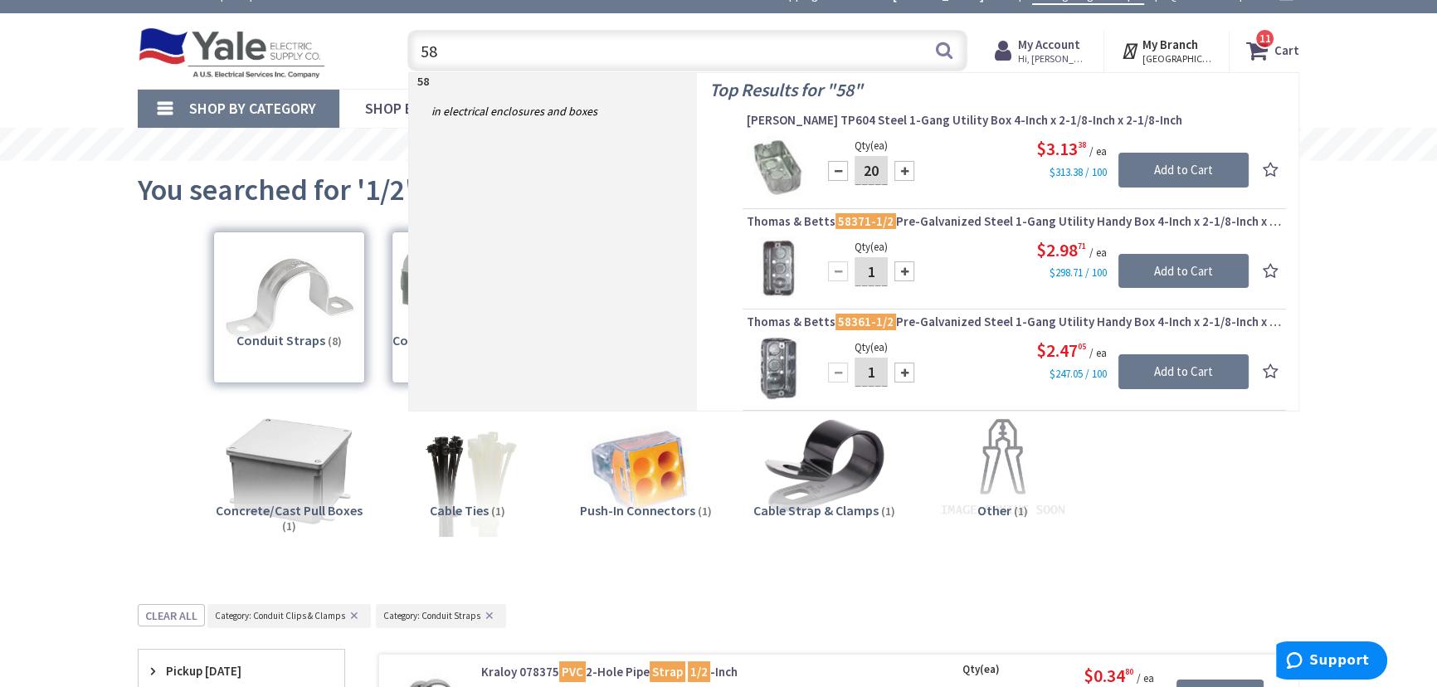
type input "5"
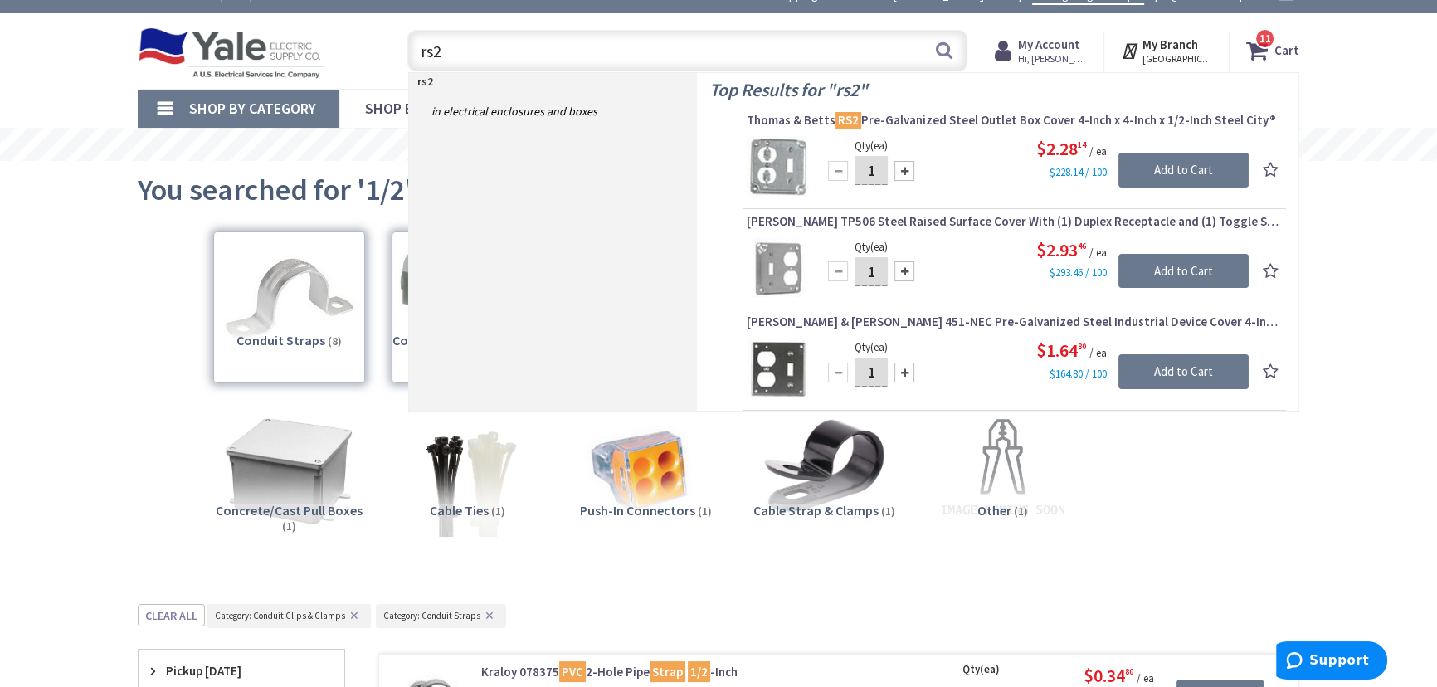
type input "rs2"
click at [879, 170] on input "1" at bounding box center [870, 170] width 33 height 29
type input "20"
click at [1182, 172] on input "Add to Cart" at bounding box center [1183, 170] width 130 height 35
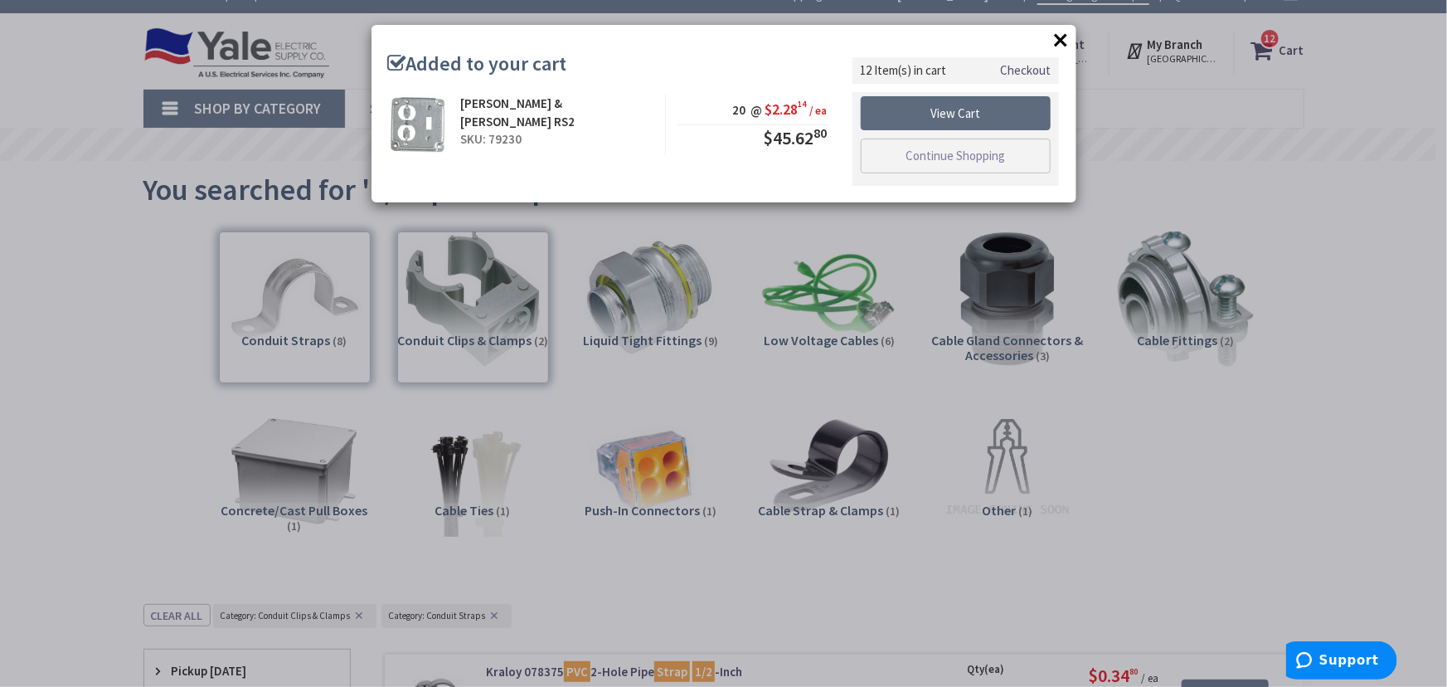
click at [941, 106] on link "View Cart" at bounding box center [956, 113] width 191 height 35
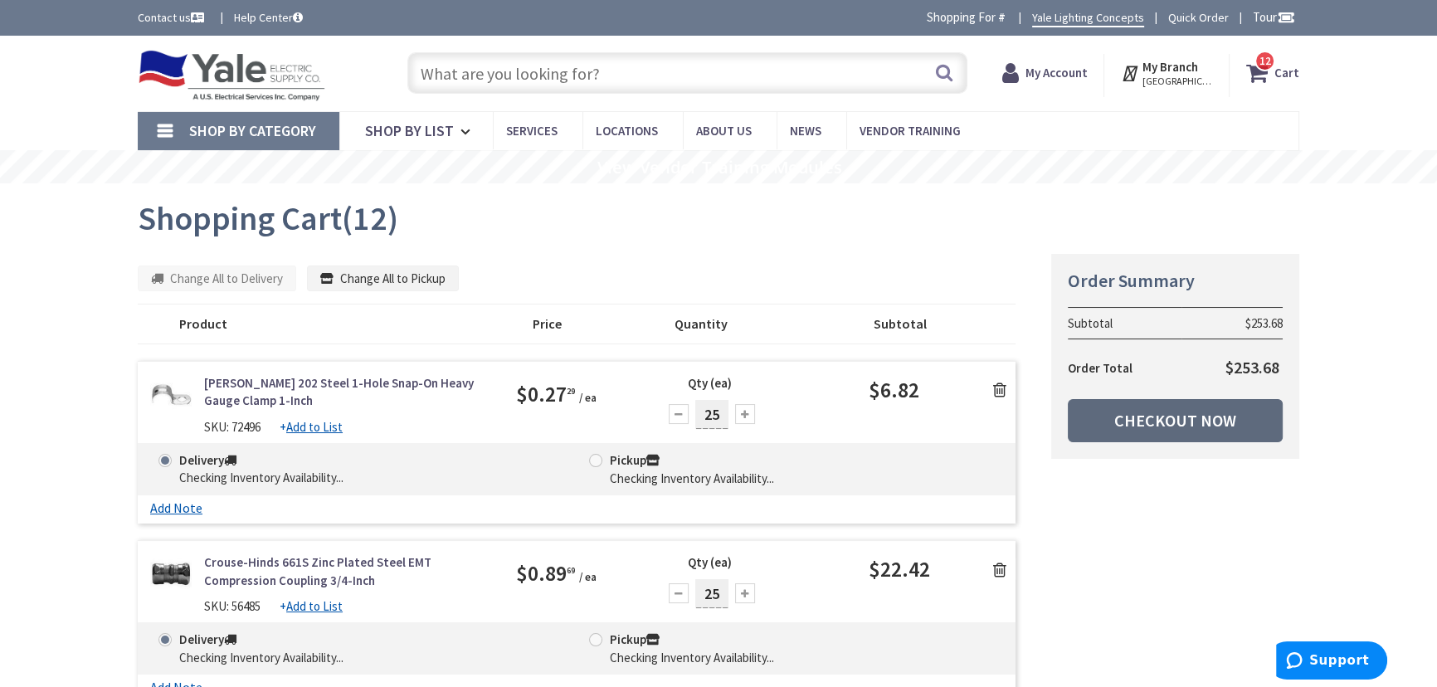
click at [1203, 416] on link "Checkout Now" at bounding box center [1175, 420] width 215 height 43
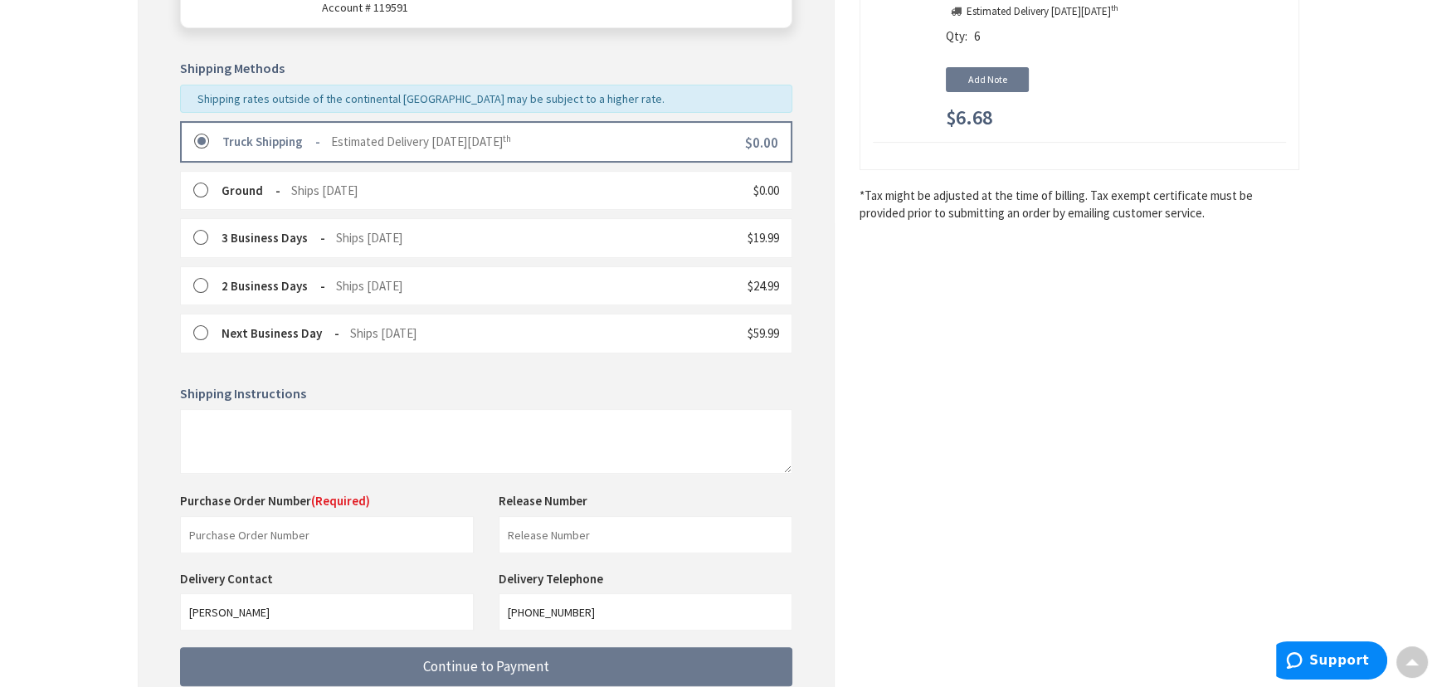
scroll to position [490, 0]
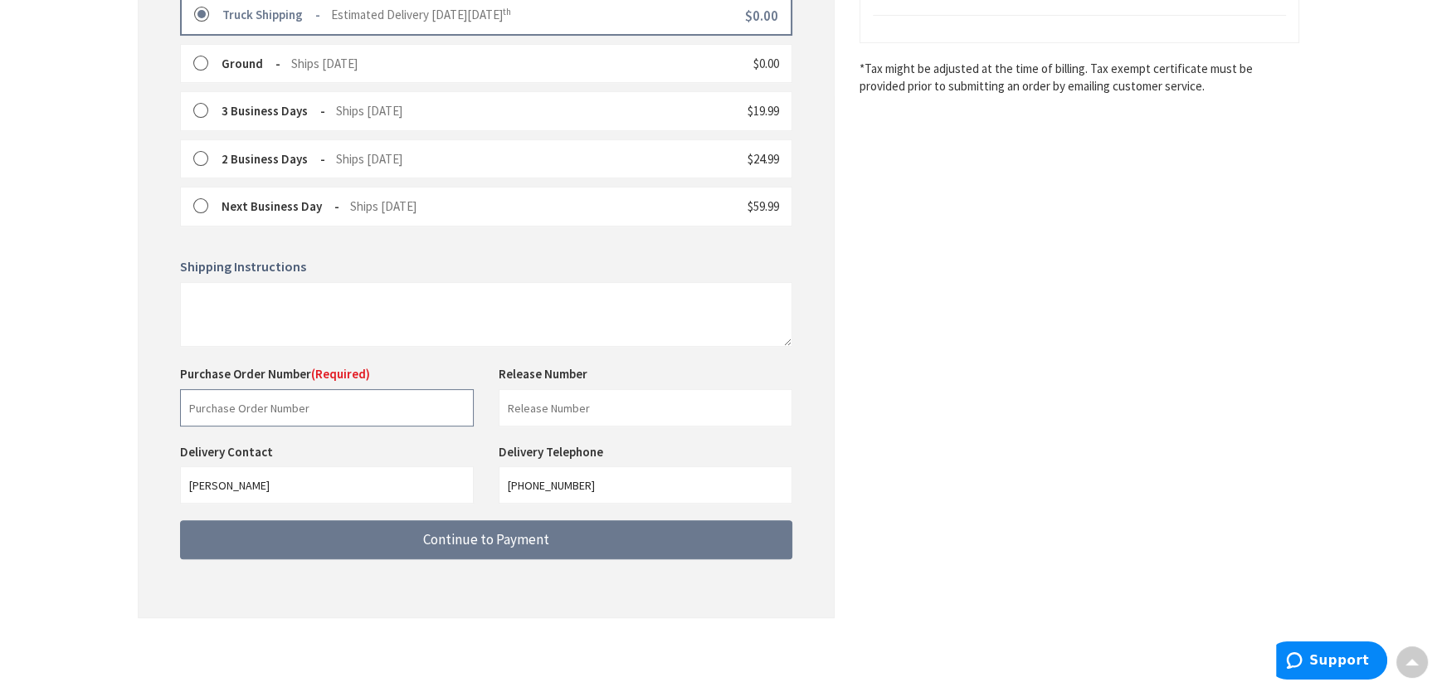
click at [238, 406] on input "text" at bounding box center [327, 407] width 294 height 37
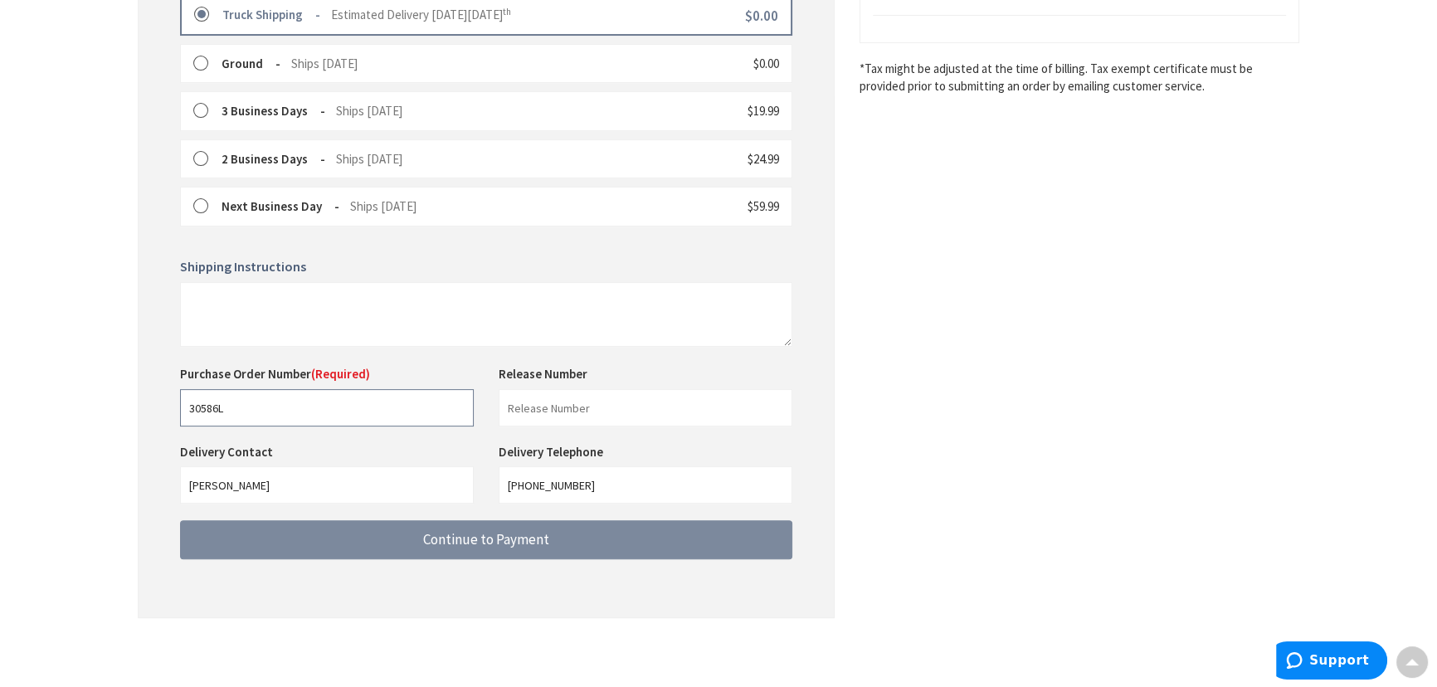
type input "30586L"
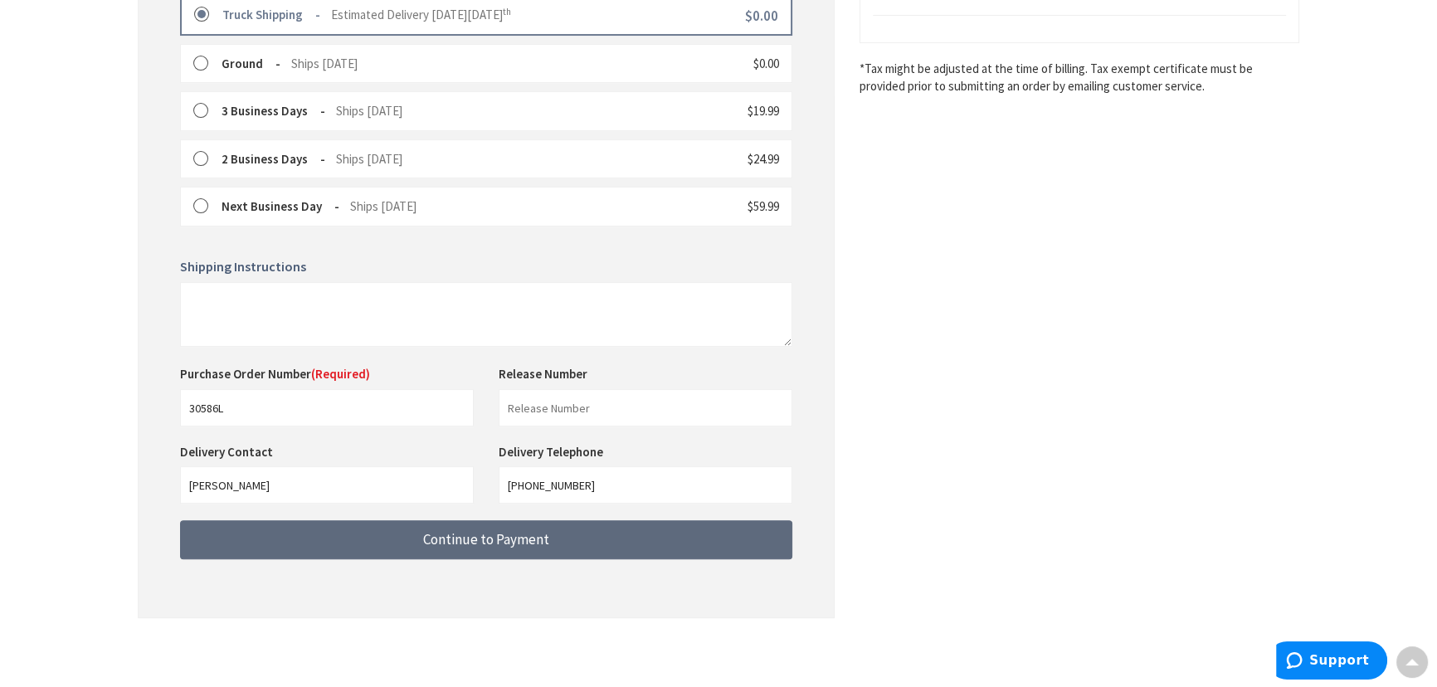
click at [624, 534] on button "Continue to Payment" at bounding box center [486, 539] width 612 height 39
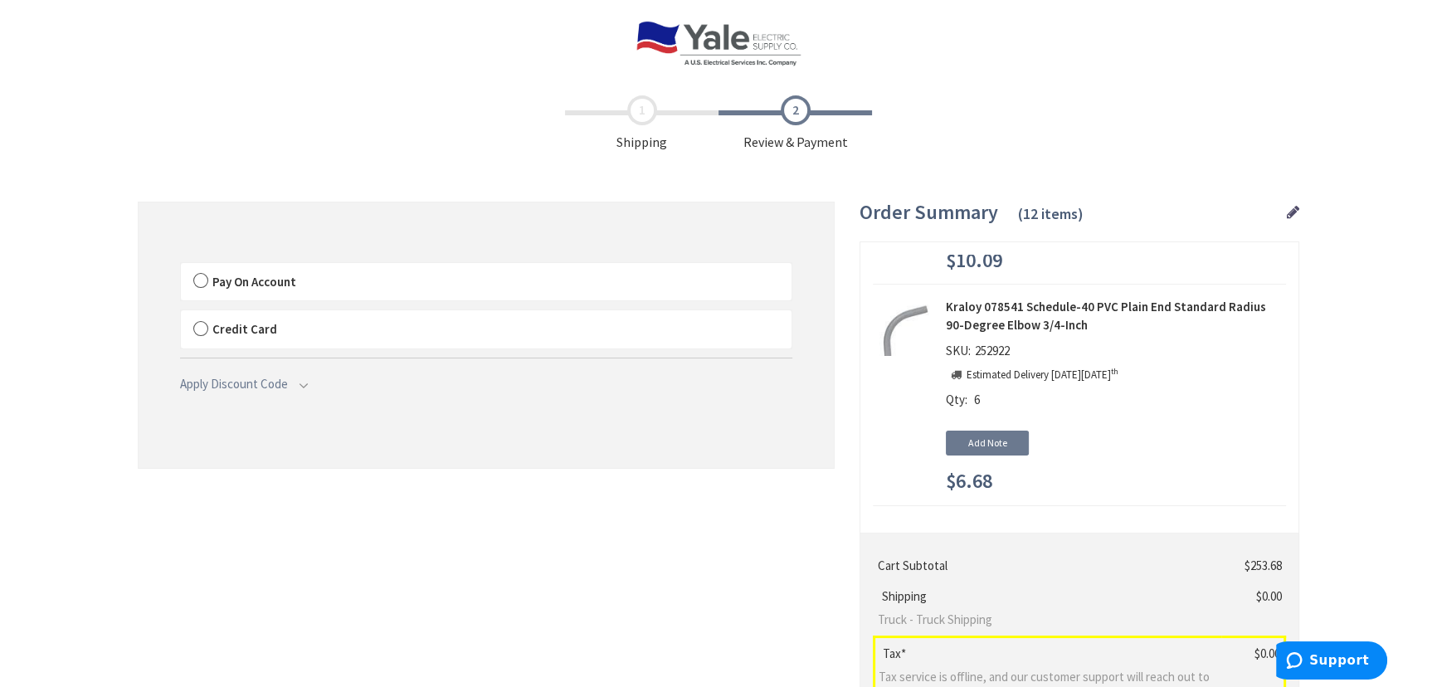
click at [199, 282] on label "Pay On Account" at bounding box center [486, 282] width 611 height 38
click at [181, 266] on input "Pay On Account" at bounding box center [181, 266] width 0 height 0
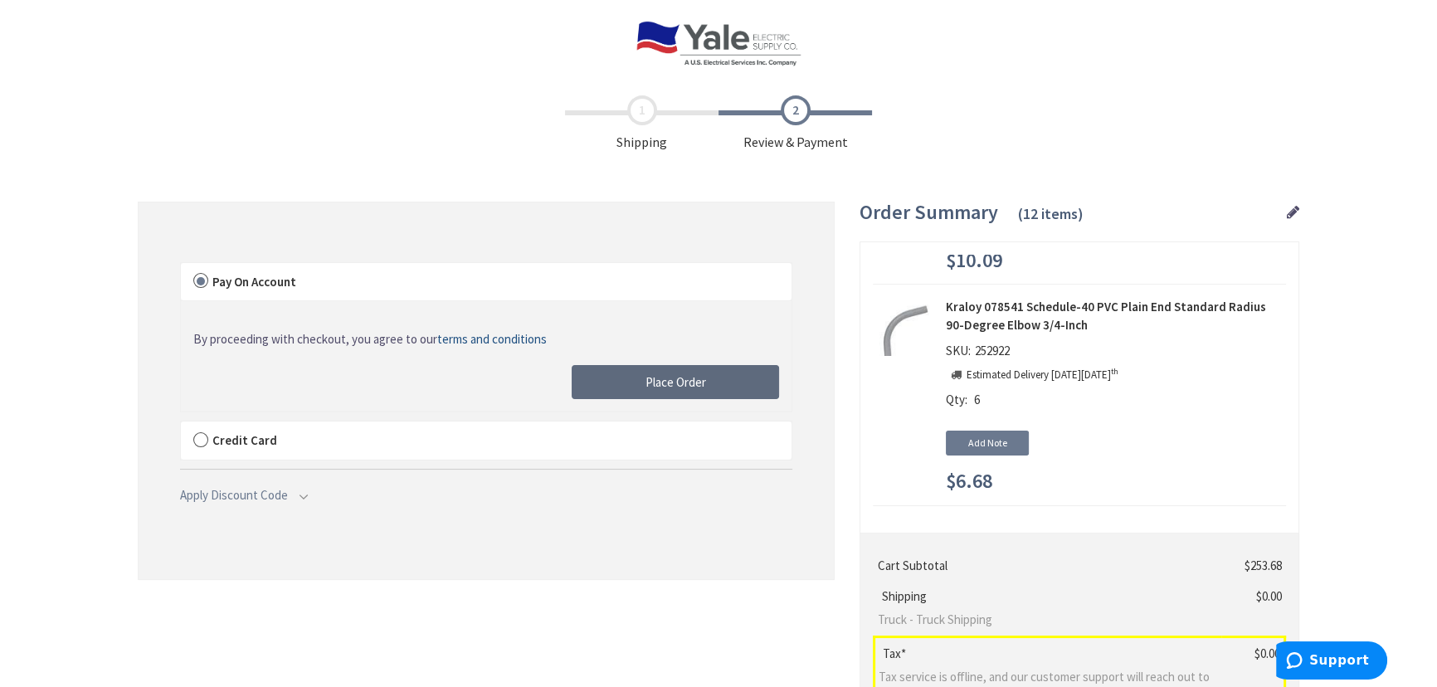
click at [651, 382] on span "Place Order" at bounding box center [675, 382] width 61 height 16
